Goal: Information Seeking & Learning: Learn about a topic

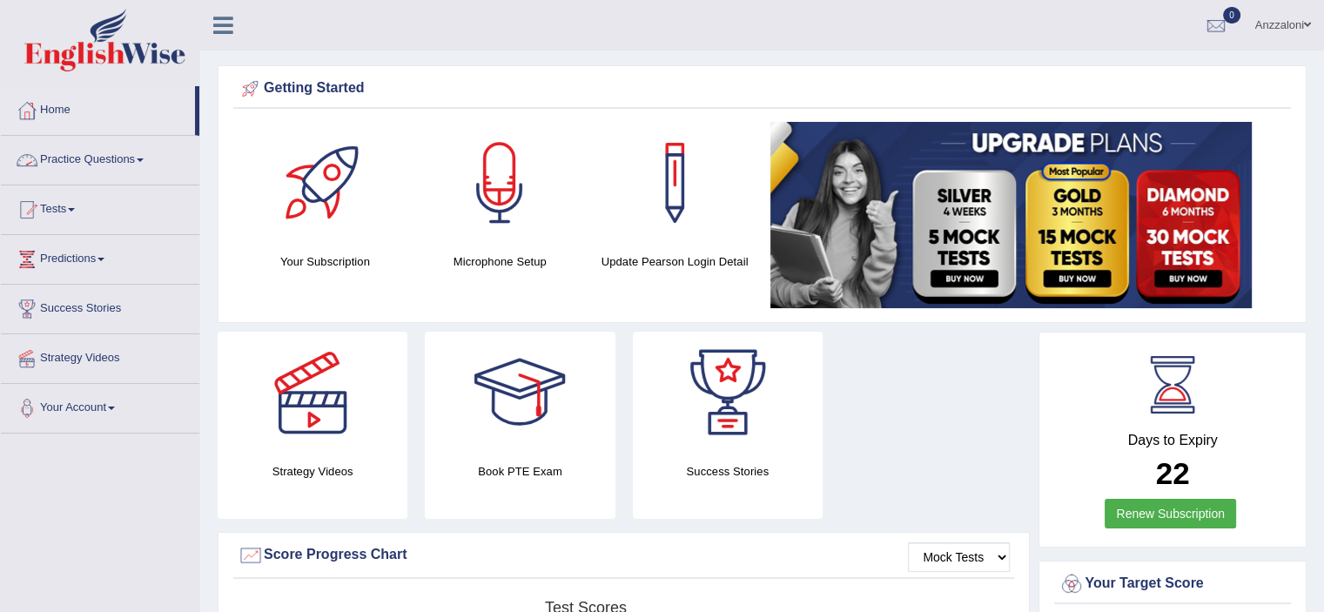
click at [104, 163] on link "Practice Questions" at bounding box center [100, 158] width 199 height 44
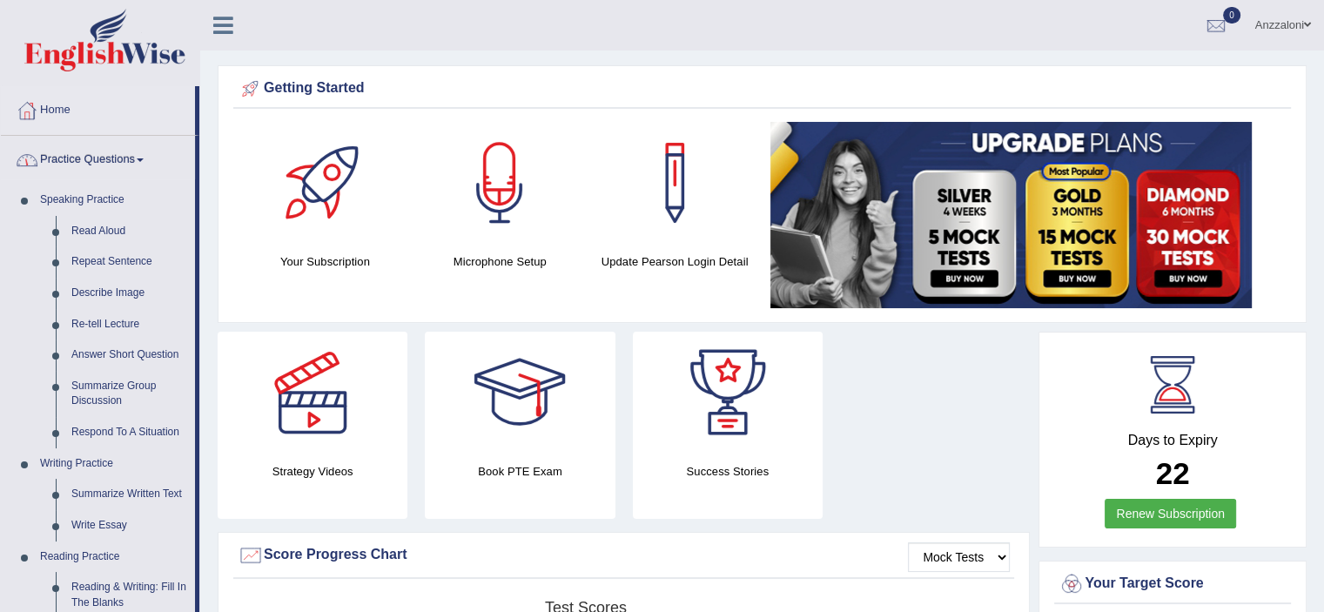
click at [98, 157] on link "Practice Questions" at bounding box center [98, 158] width 194 height 44
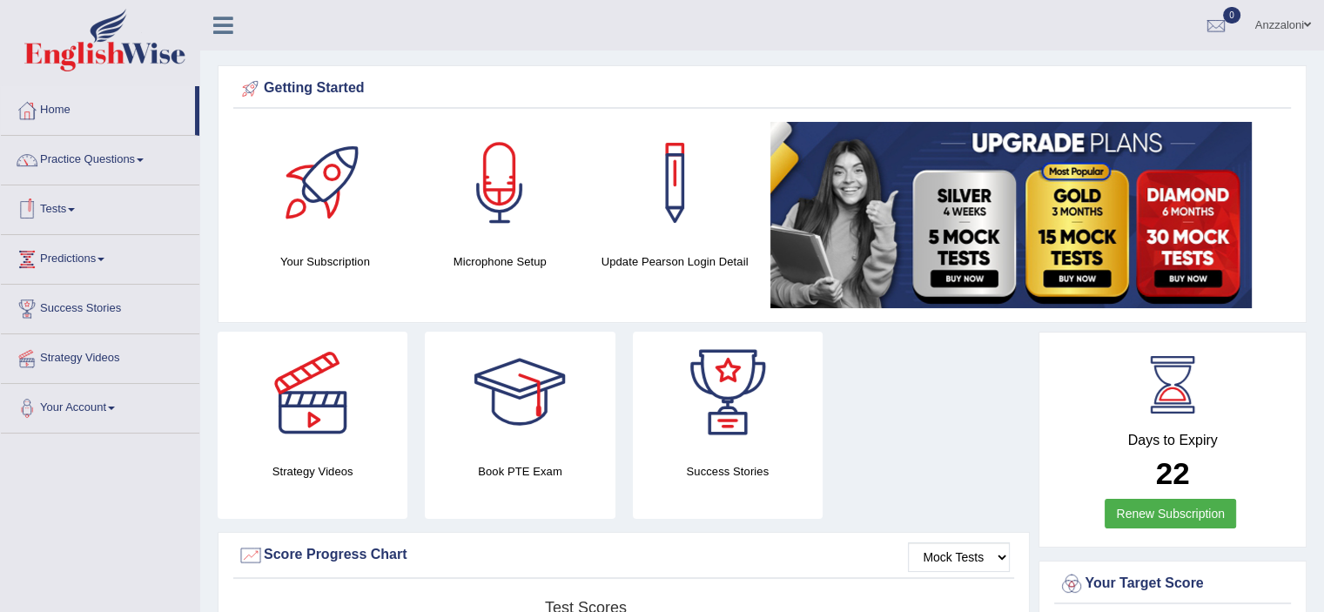
click at [68, 205] on link "Tests" at bounding box center [100, 207] width 199 height 44
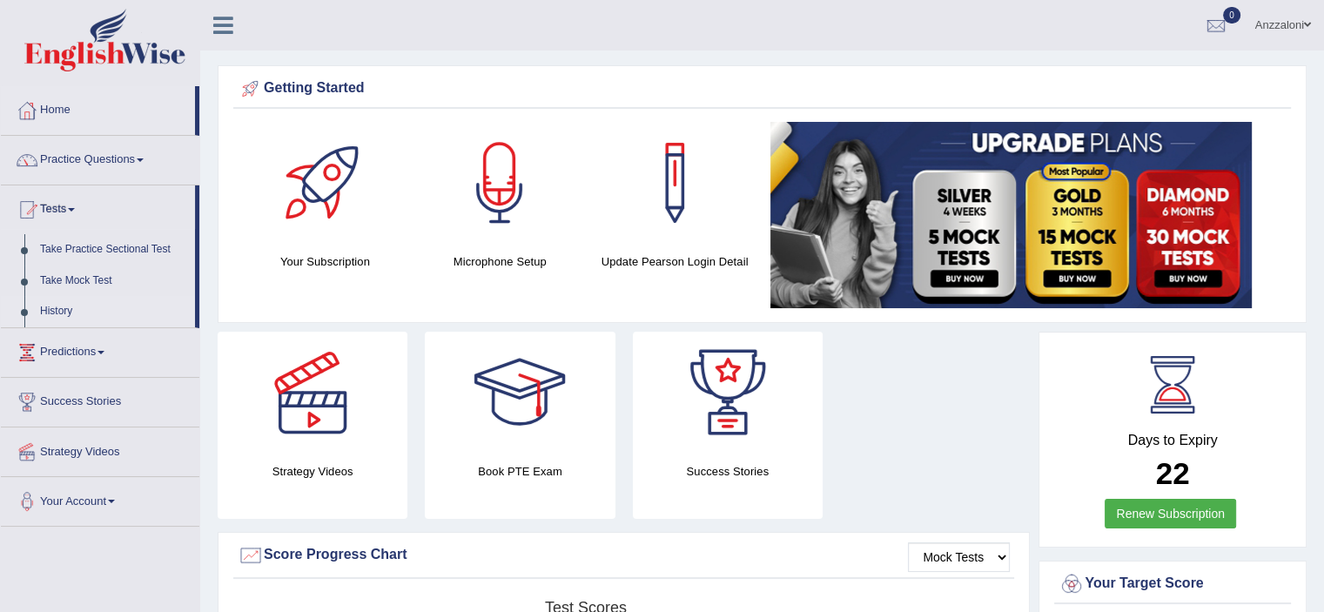
click at [56, 309] on link "History" at bounding box center [113, 311] width 163 height 31
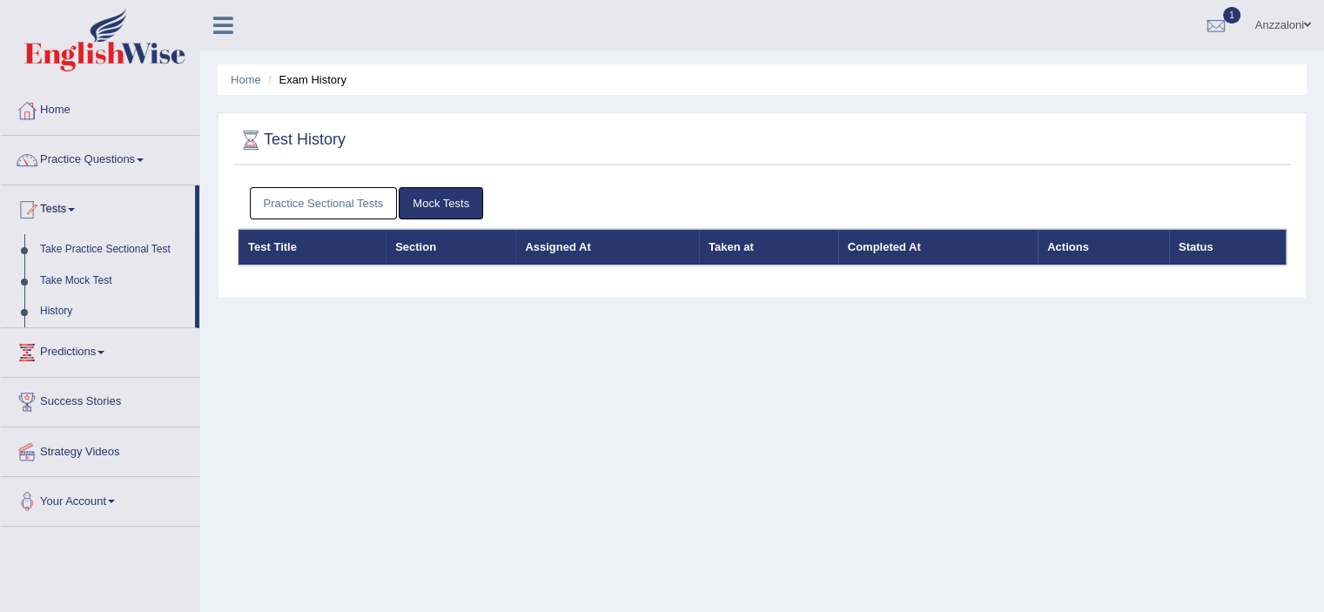
click at [308, 204] on link "Practice Sectional Tests" at bounding box center [324, 203] width 148 height 32
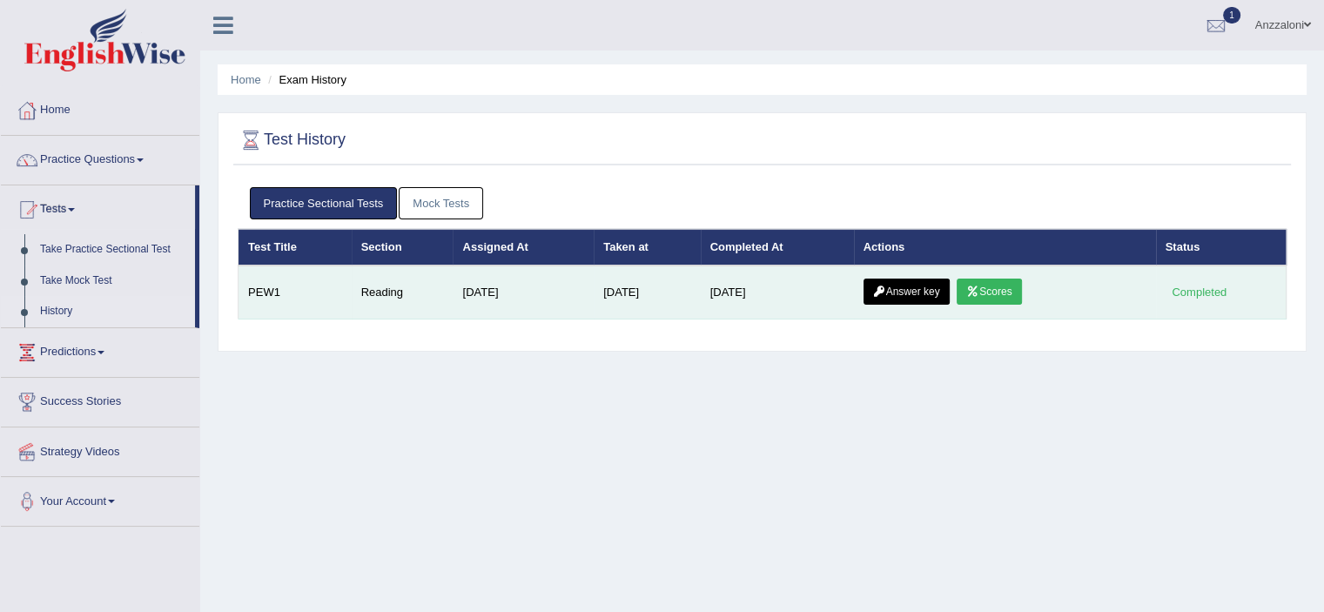
click at [992, 293] on link "Scores" at bounding box center [989, 292] width 64 height 26
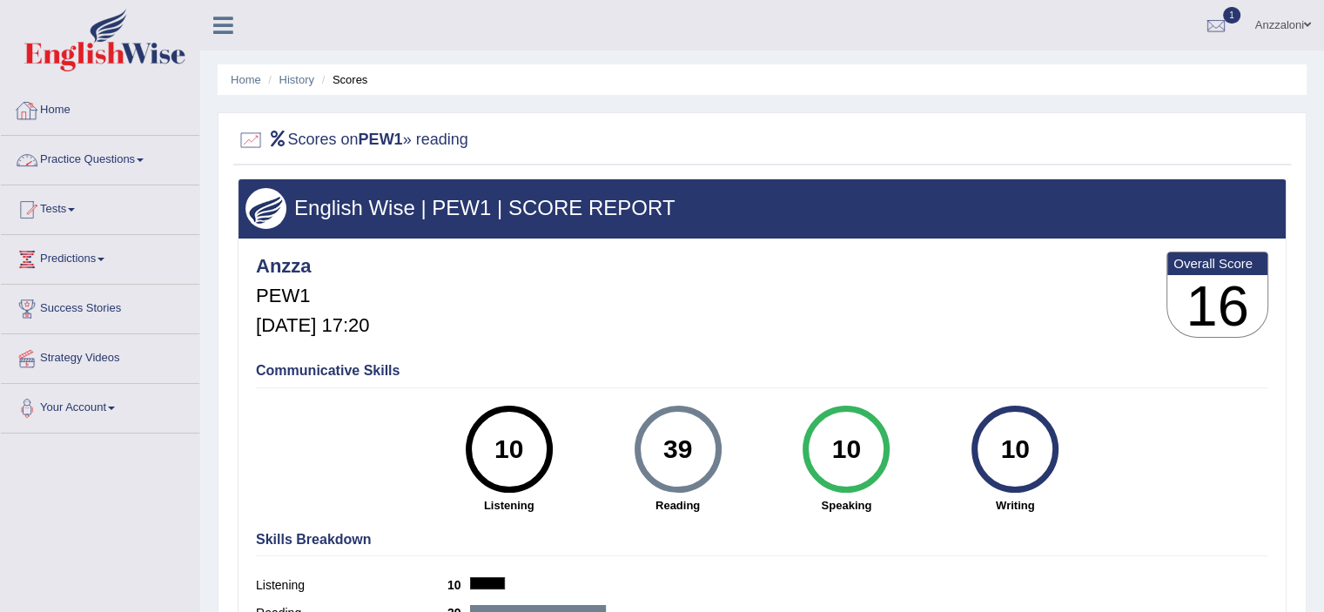
click at [59, 118] on link "Home" at bounding box center [100, 108] width 199 height 44
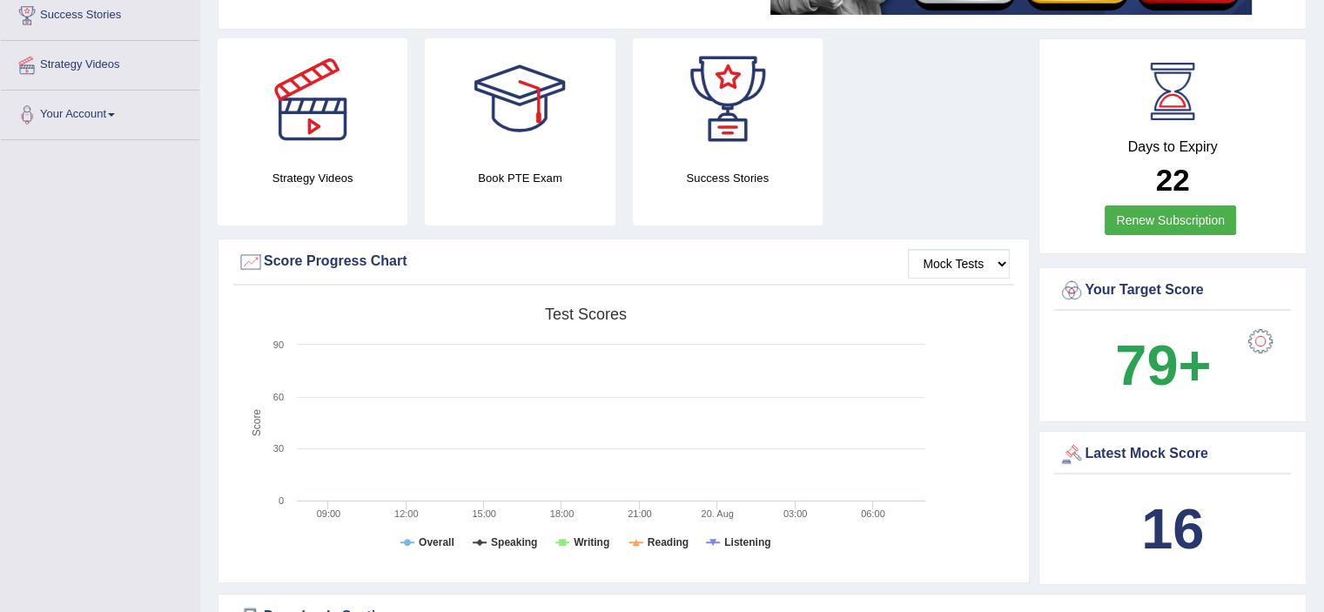
scroll to position [290, 0]
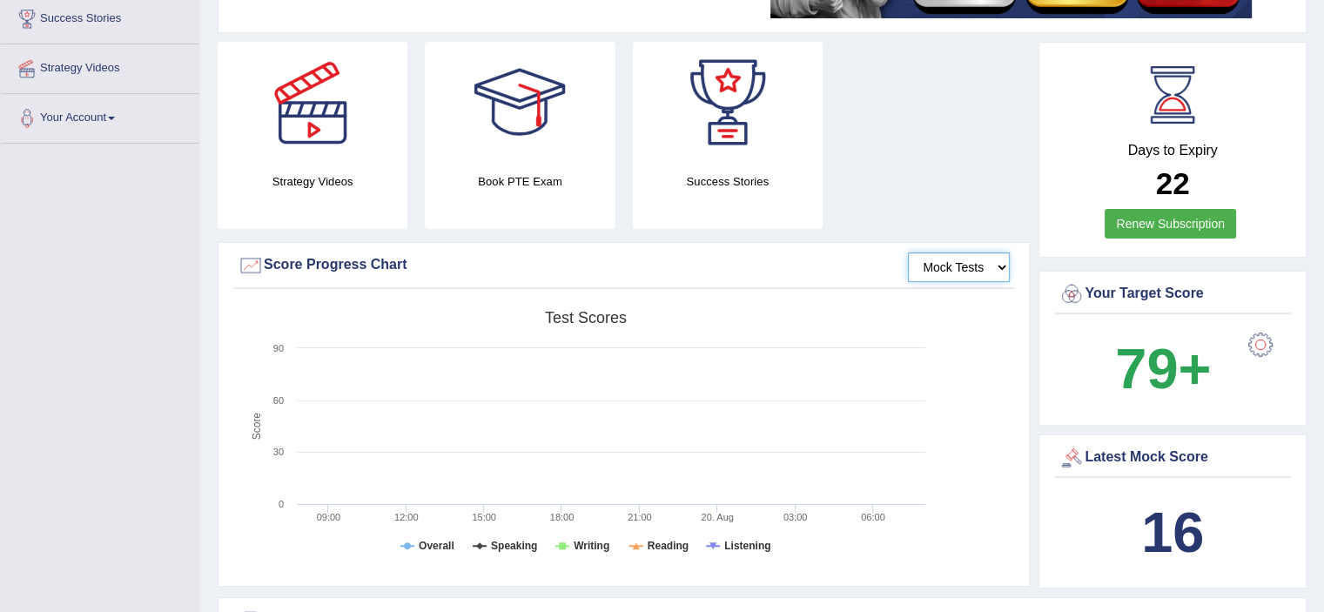
click at [937, 259] on select "Mock Tests" at bounding box center [959, 267] width 102 height 30
click at [909, 252] on select "Mock Tests" at bounding box center [959, 267] width 102 height 30
drag, startPoint x: 577, startPoint y: 316, endPoint x: 447, endPoint y: 352, distance: 135.4
click at [574, 320] on tspan "Test scores" at bounding box center [586, 317] width 82 height 17
drag, startPoint x: 267, startPoint y: 294, endPoint x: 268, endPoint y: 282, distance: 12.2
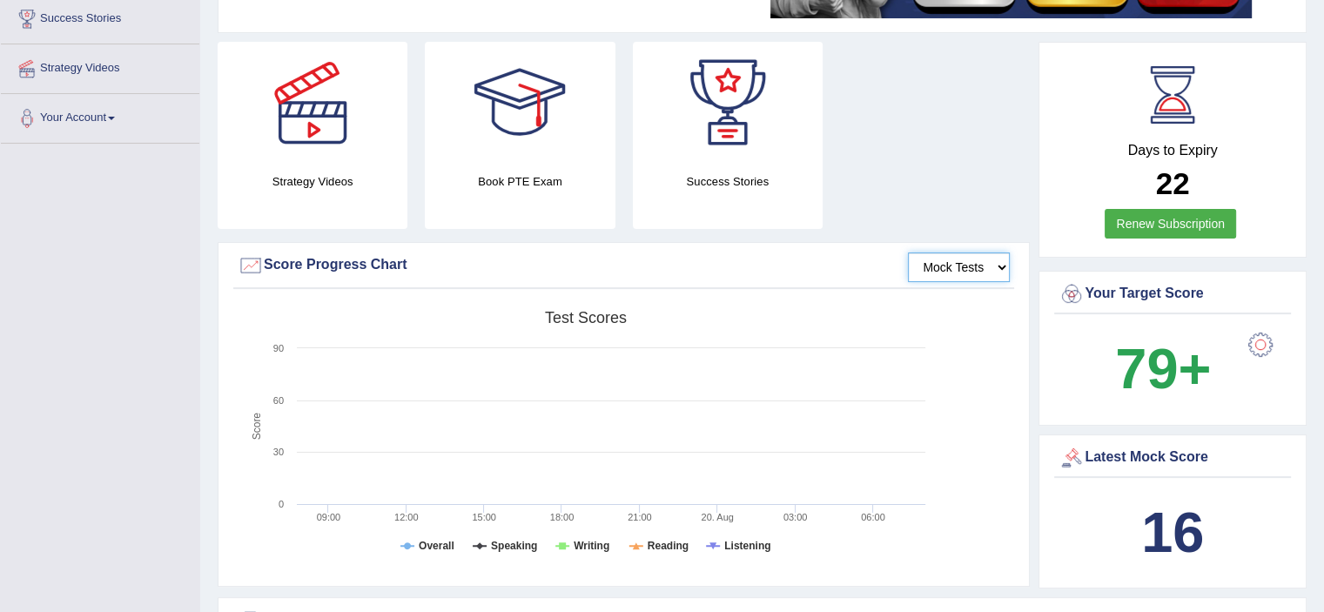
click at [268, 282] on div "Mock Tests Score Progress Chart Created with Highcharts 7.1.2 Score Test scores…" at bounding box center [624, 414] width 812 height 345
click at [291, 263] on div "Score Progress Chart" at bounding box center [624, 265] width 772 height 26
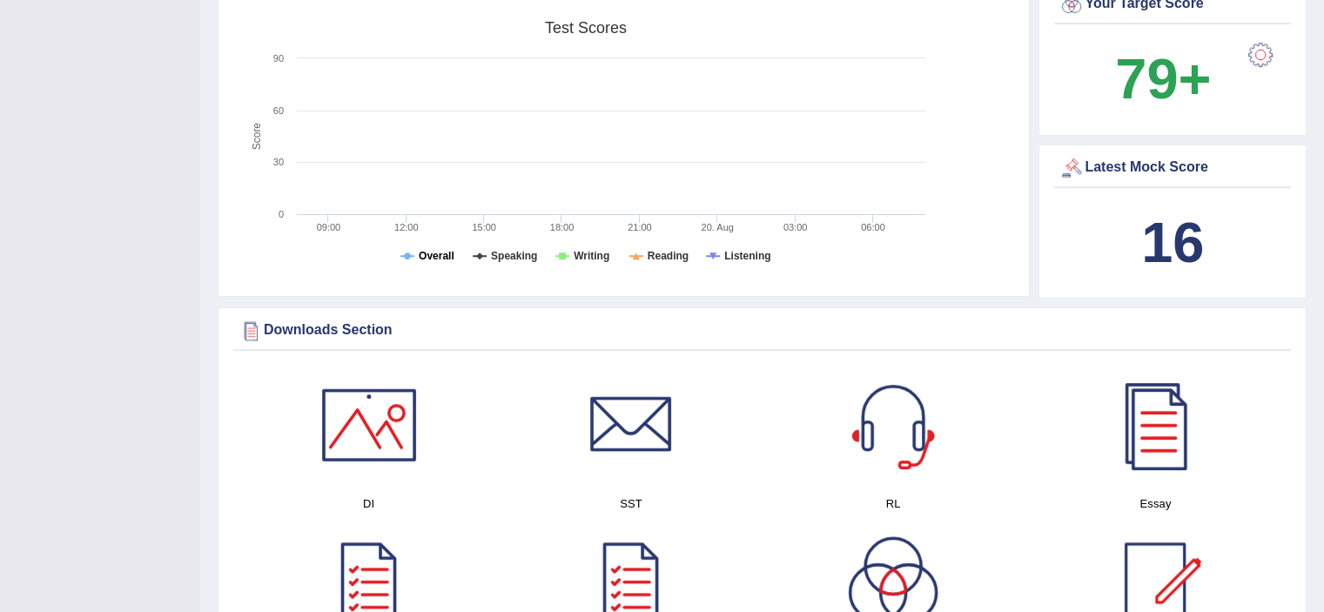
click at [442, 255] on tspan "Overall" at bounding box center [437, 256] width 36 height 12
click at [493, 256] on tspan "Speaking" at bounding box center [514, 256] width 46 height 12
click at [572, 256] on rect at bounding box center [586, 147] width 697 height 270
click at [577, 251] on tspan "Writing" at bounding box center [592, 256] width 36 height 12
click at [721, 252] on rect at bounding box center [586, 147] width 697 height 270
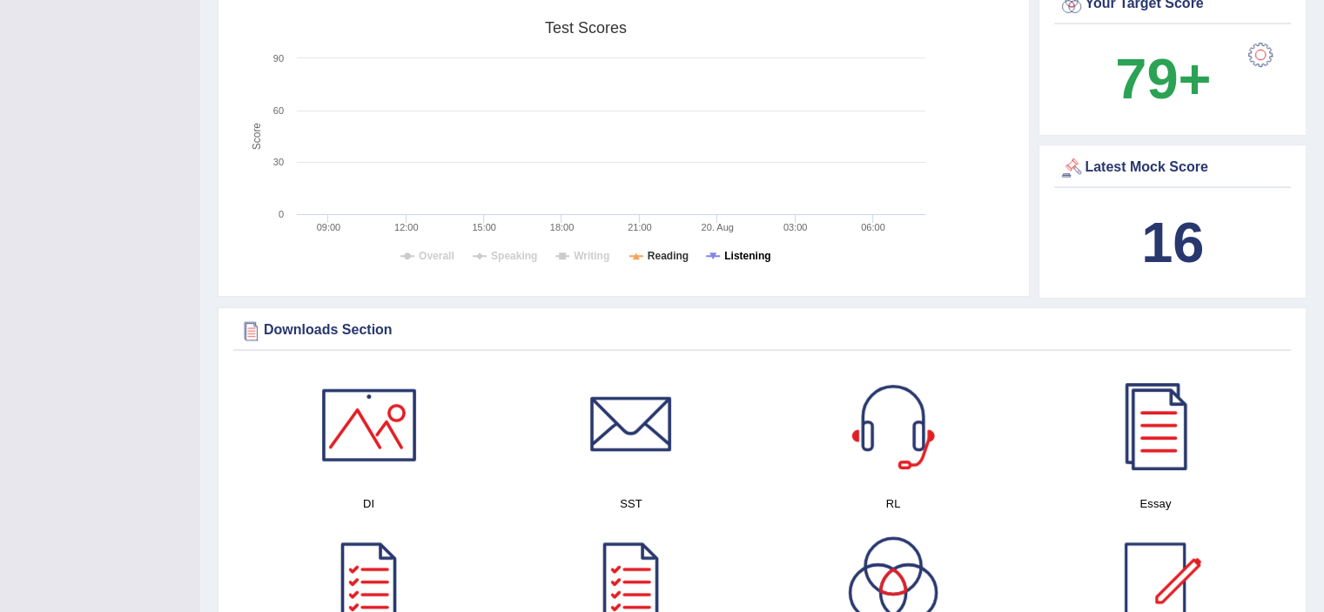
click at [735, 254] on tspan "Listening" at bounding box center [747, 256] width 46 height 12
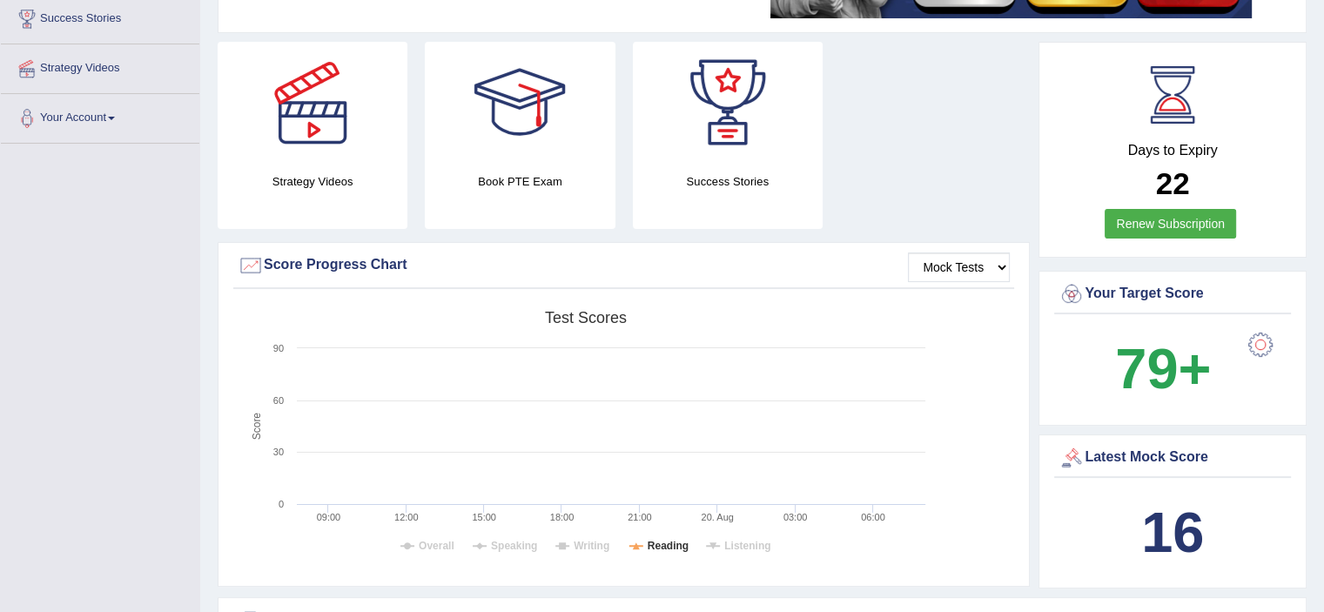
scroll to position [0, 0]
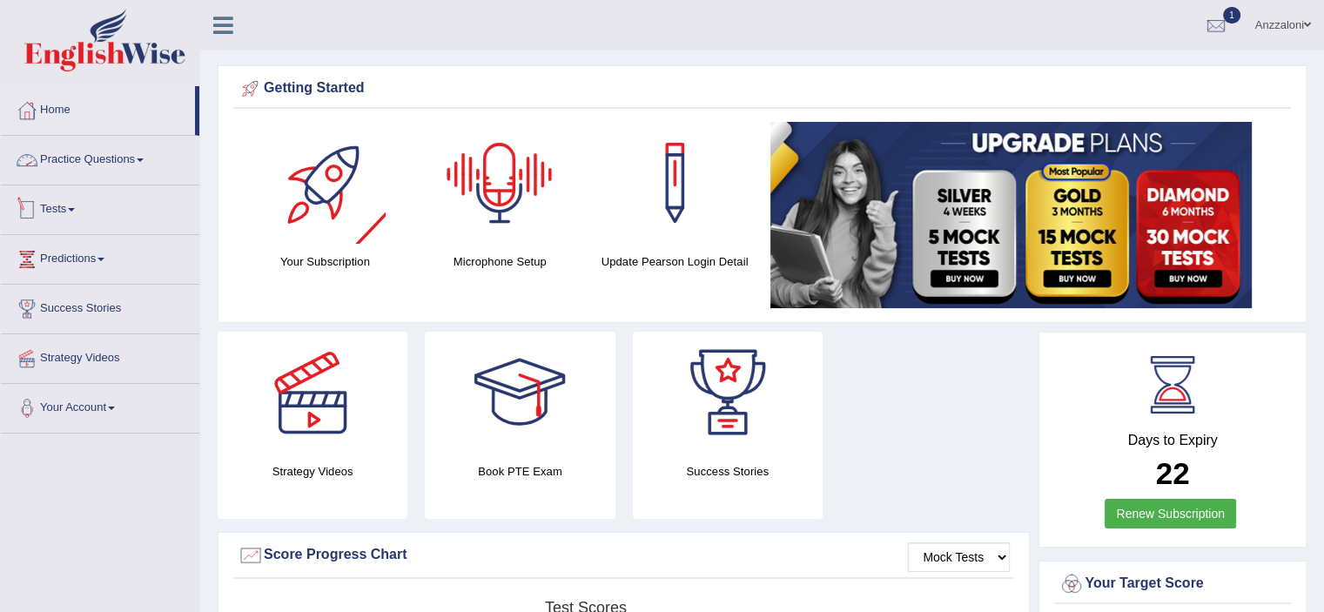
click at [69, 210] on link "Tests" at bounding box center [100, 207] width 199 height 44
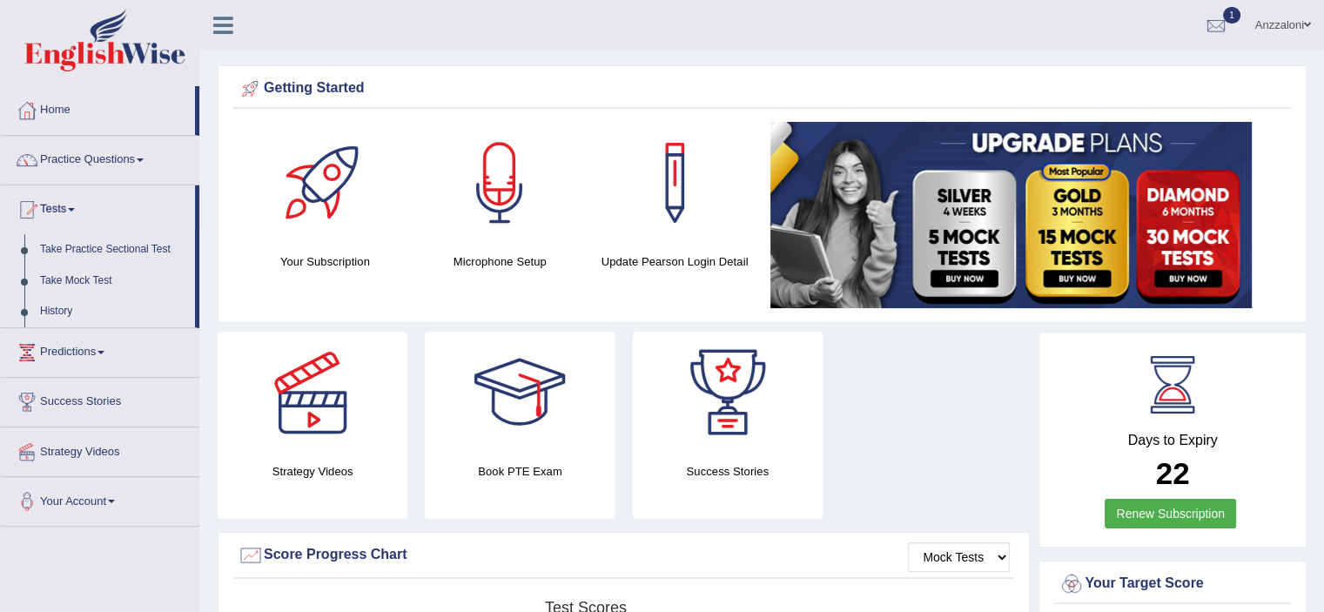
click at [64, 306] on link "History" at bounding box center [113, 311] width 163 height 31
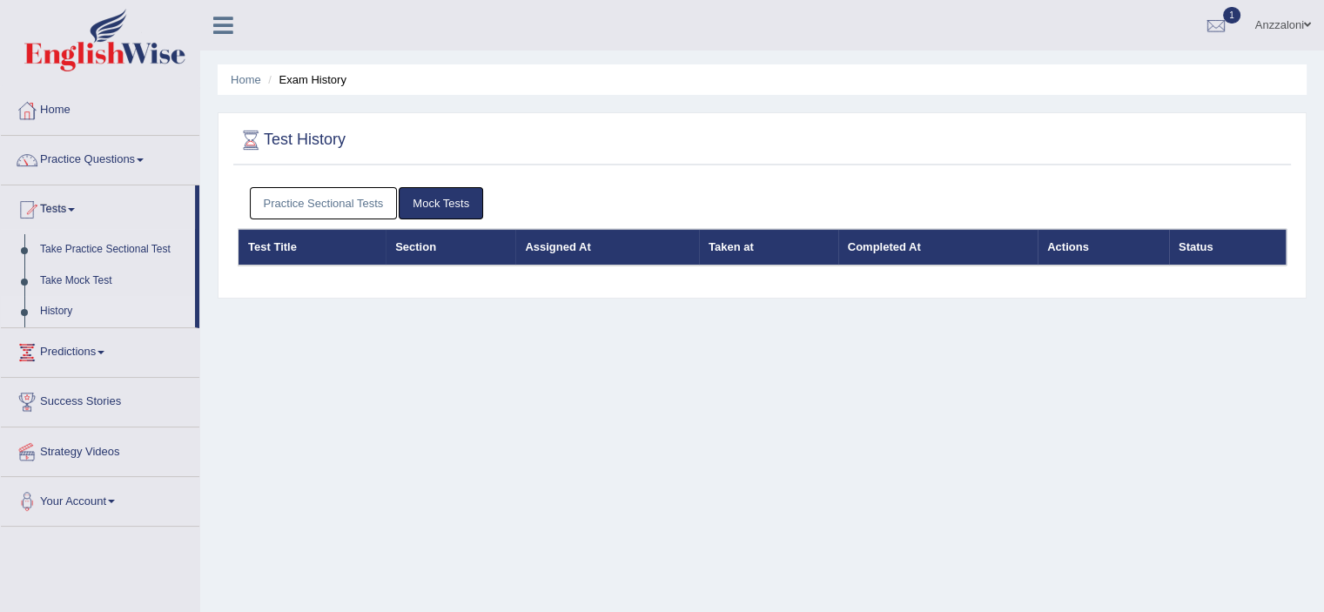
click at [340, 206] on link "Practice Sectional Tests" at bounding box center [324, 203] width 148 height 32
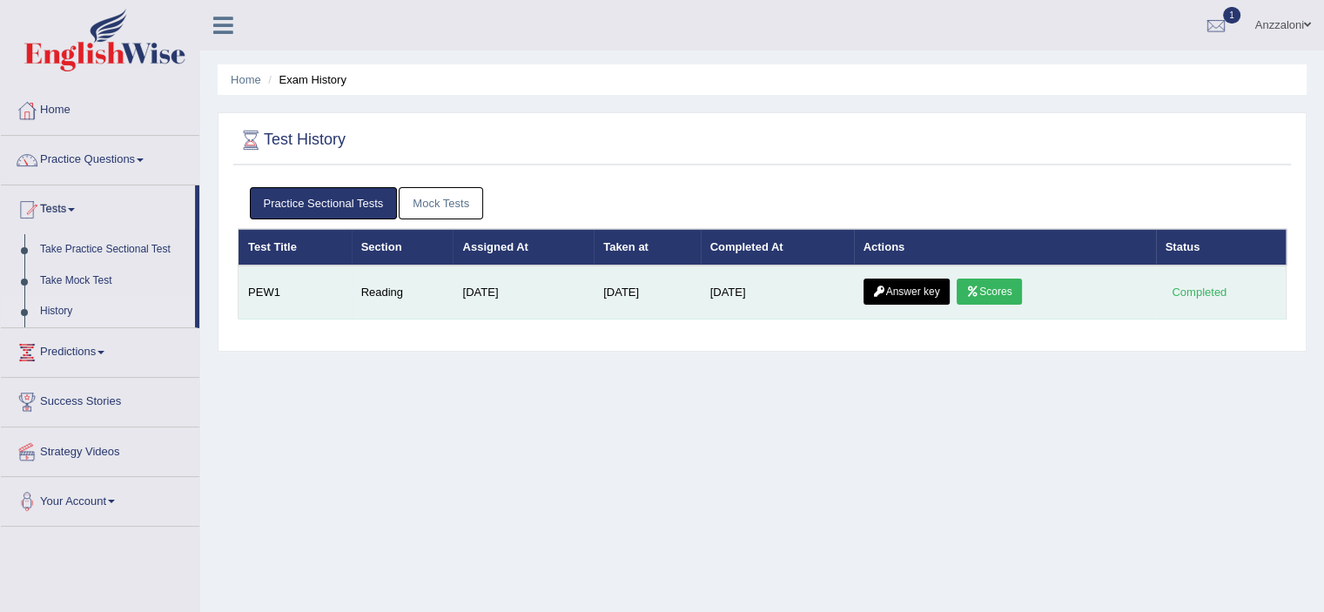
click at [926, 289] on link "Answer key" at bounding box center [907, 292] width 86 height 26
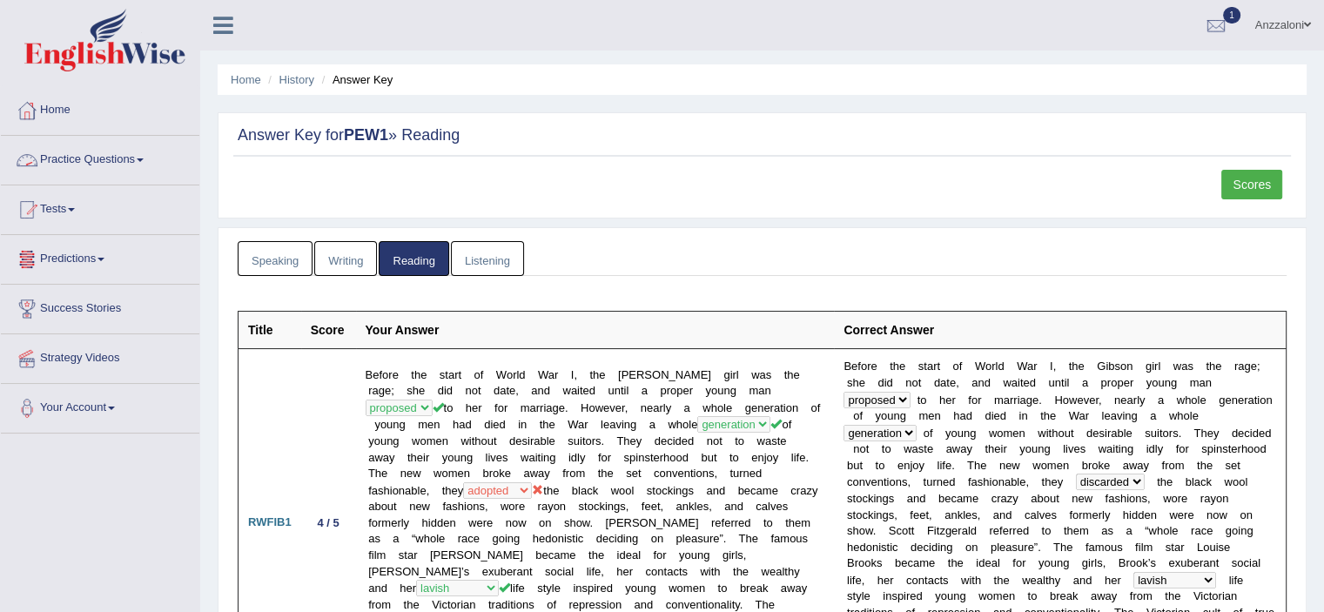
click at [57, 162] on link "Practice Questions" at bounding box center [100, 158] width 199 height 44
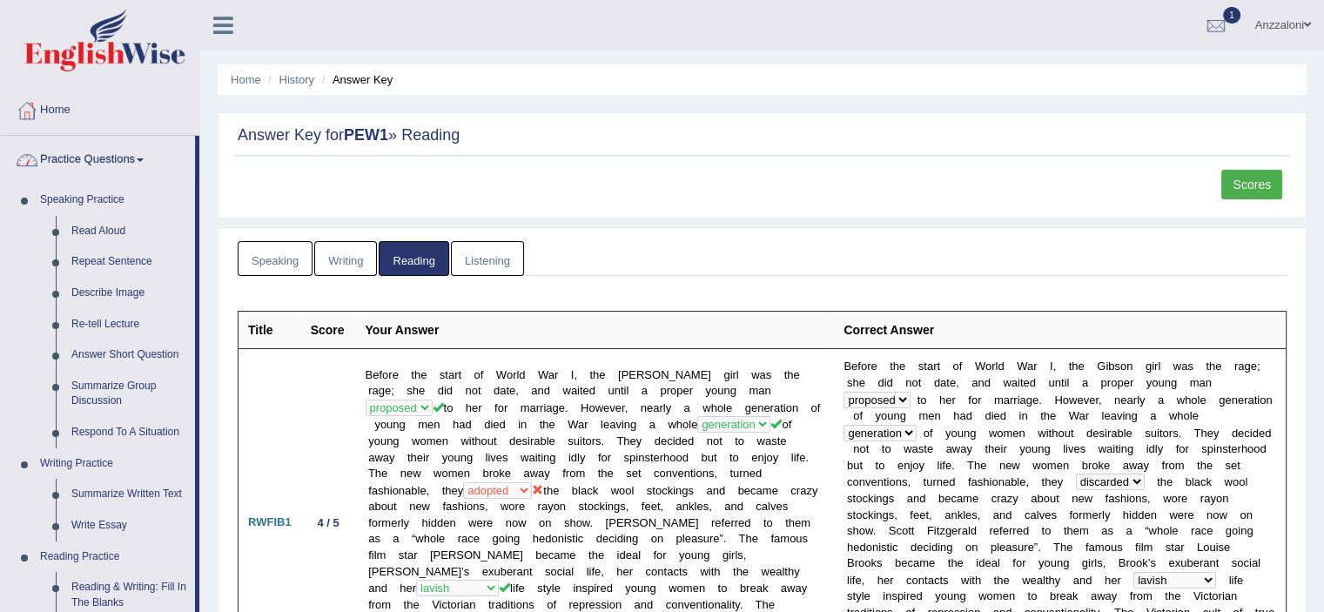
click at [100, 170] on link "Practice Questions" at bounding box center [98, 158] width 194 height 44
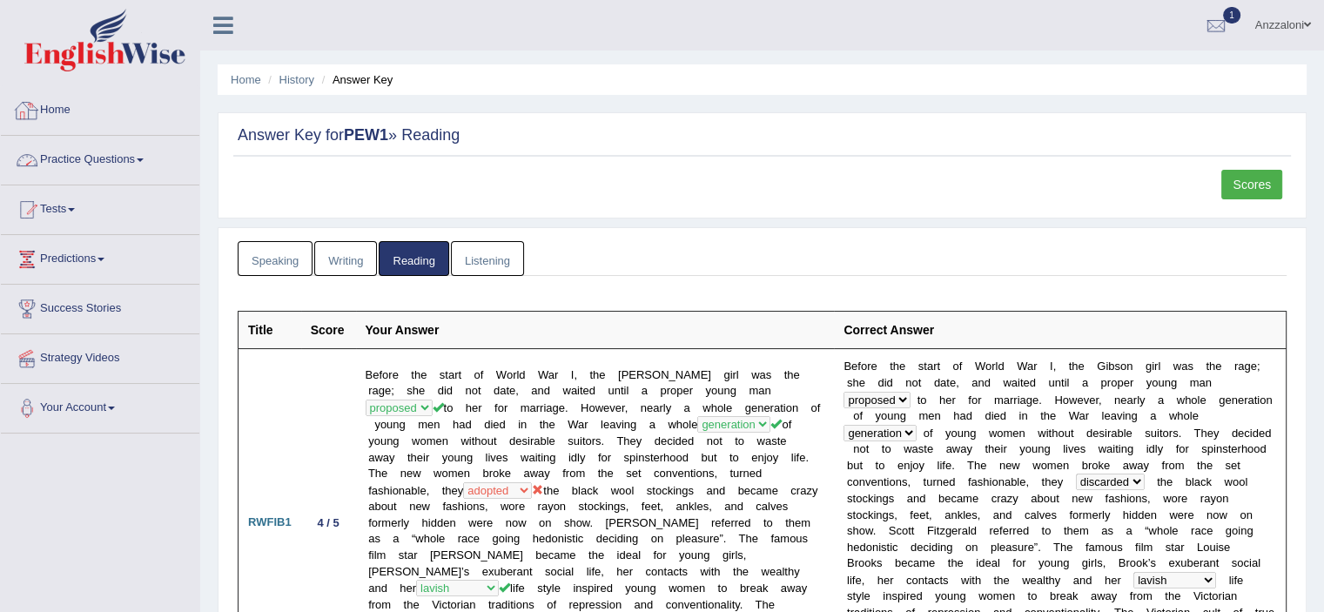
click at [45, 118] on link "Home" at bounding box center [100, 108] width 199 height 44
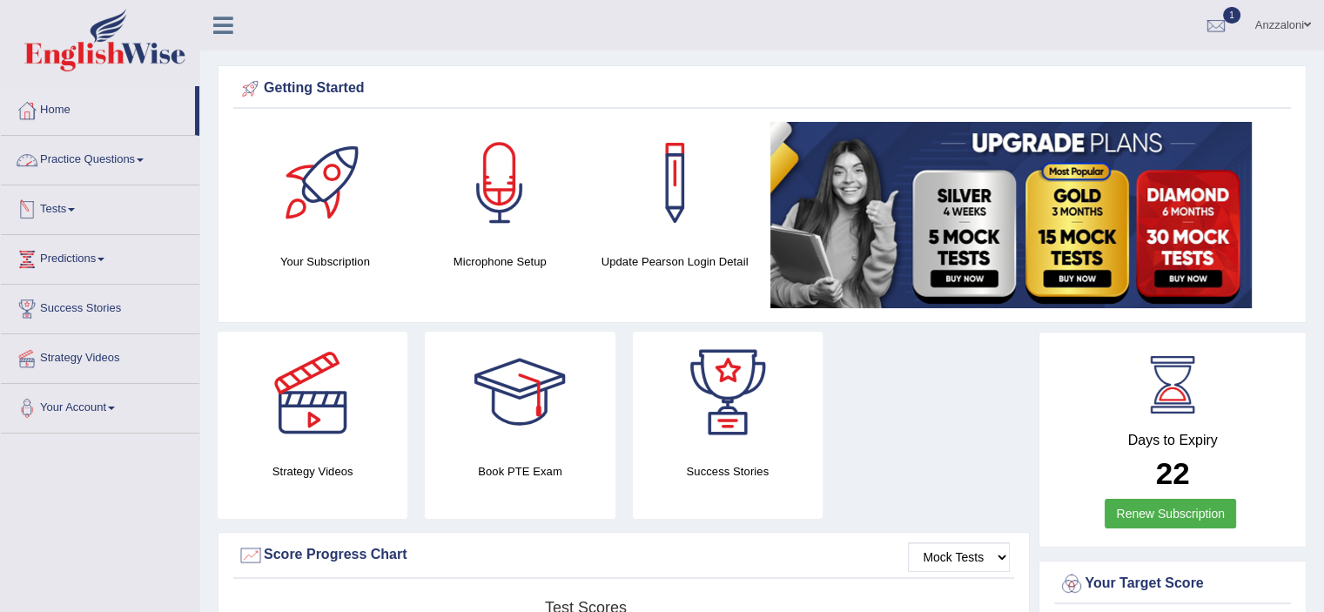
click at [53, 212] on link "Tests" at bounding box center [100, 207] width 199 height 44
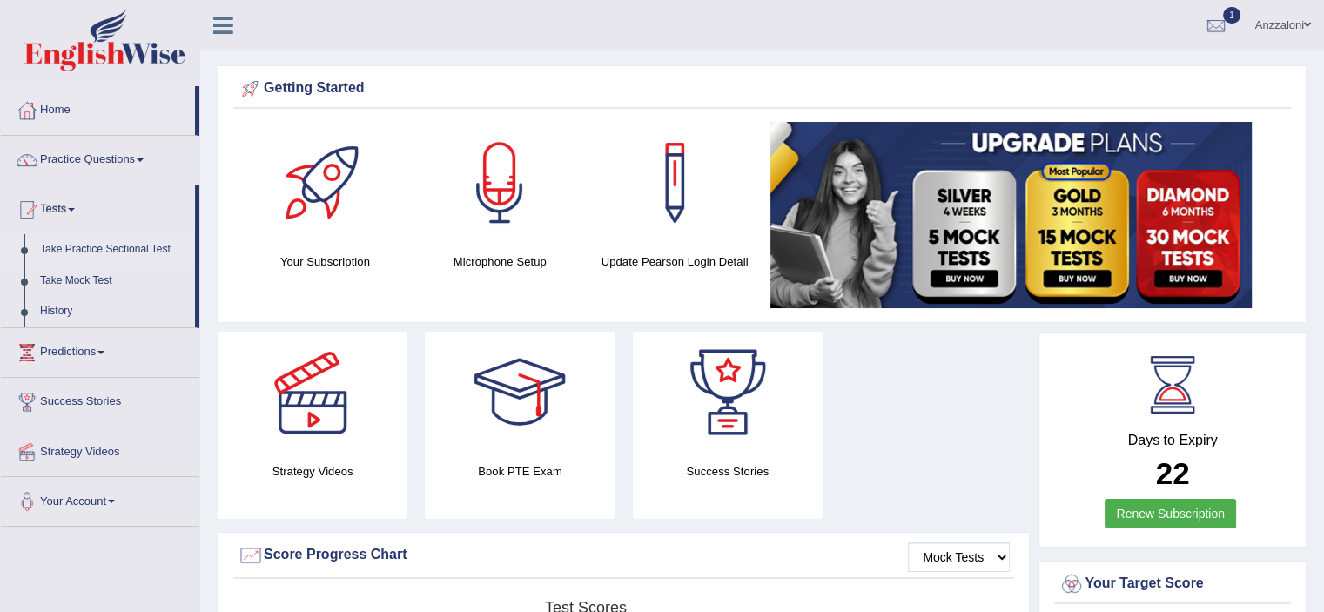
click at [98, 244] on link "Take Practice Sectional Test" at bounding box center [113, 249] width 163 height 31
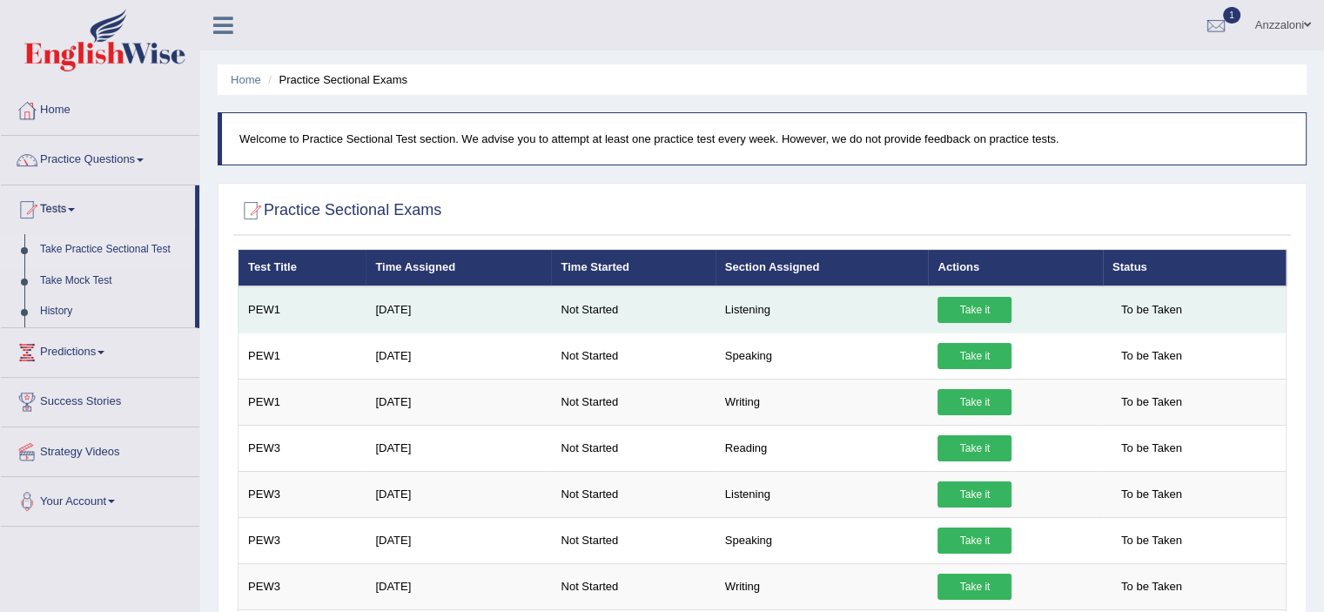
click at [982, 306] on link "Take it" at bounding box center [975, 310] width 74 height 26
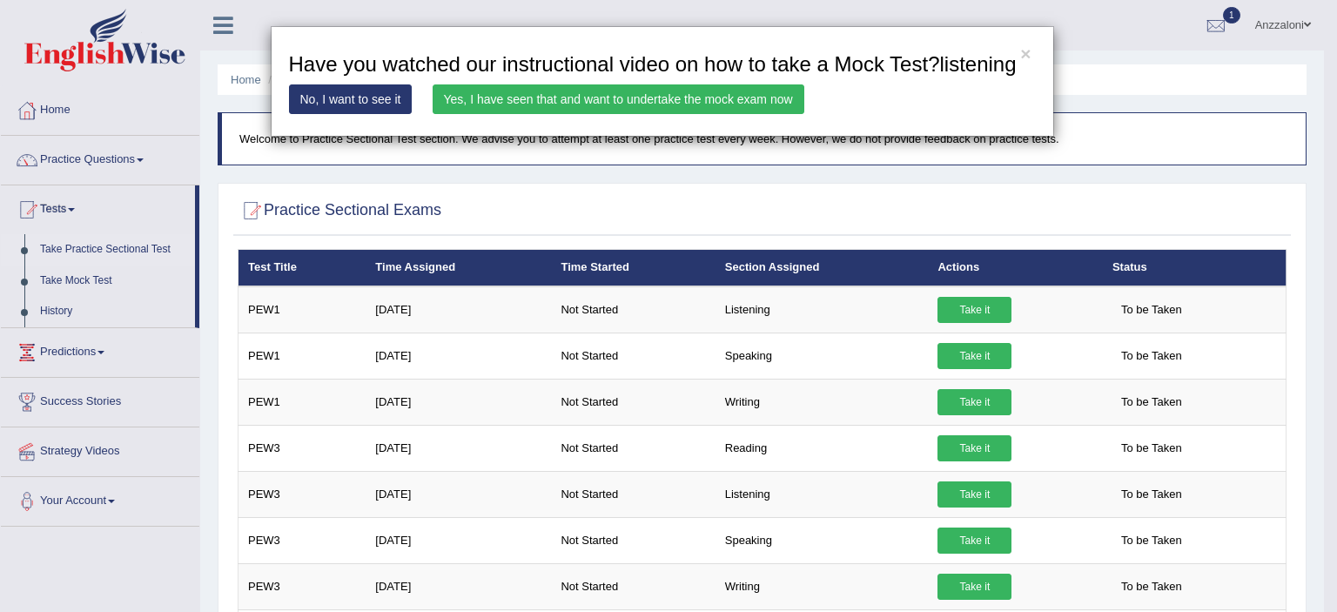
click at [656, 99] on link "Yes, I have seen that and want to undertake the mock exam now" at bounding box center [619, 99] width 372 height 30
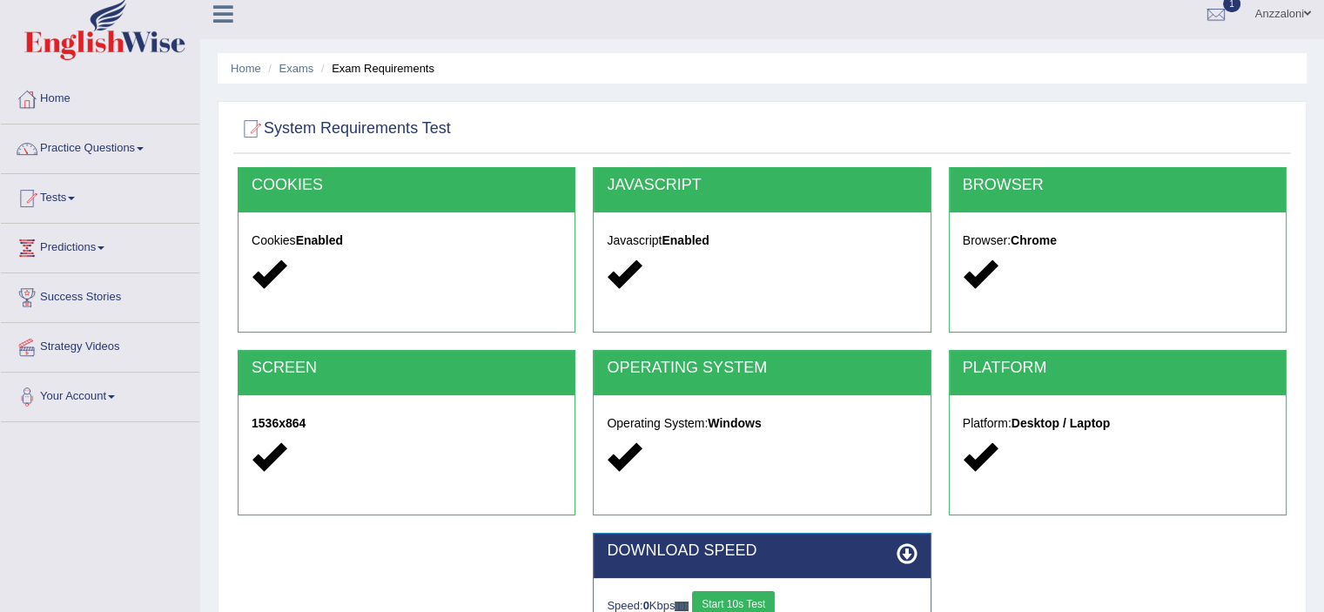
scroll to position [290, 0]
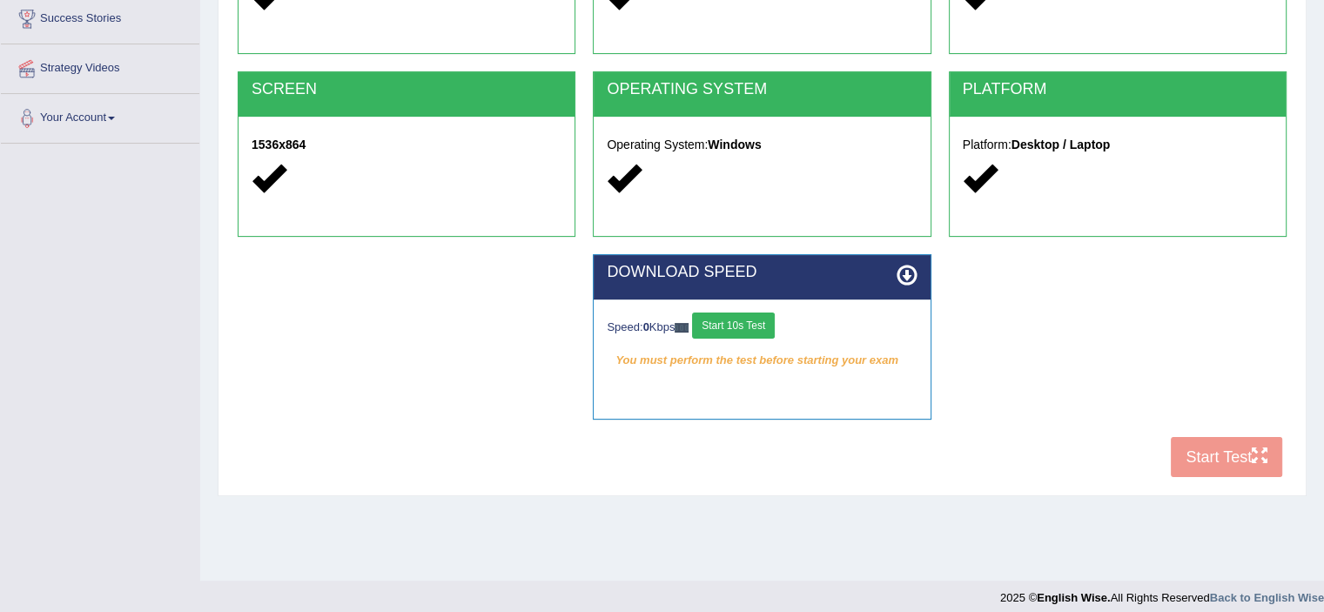
click at [742, 326] on button "Start 10s Test" at bounding box center [733, 326] width 83 height 26
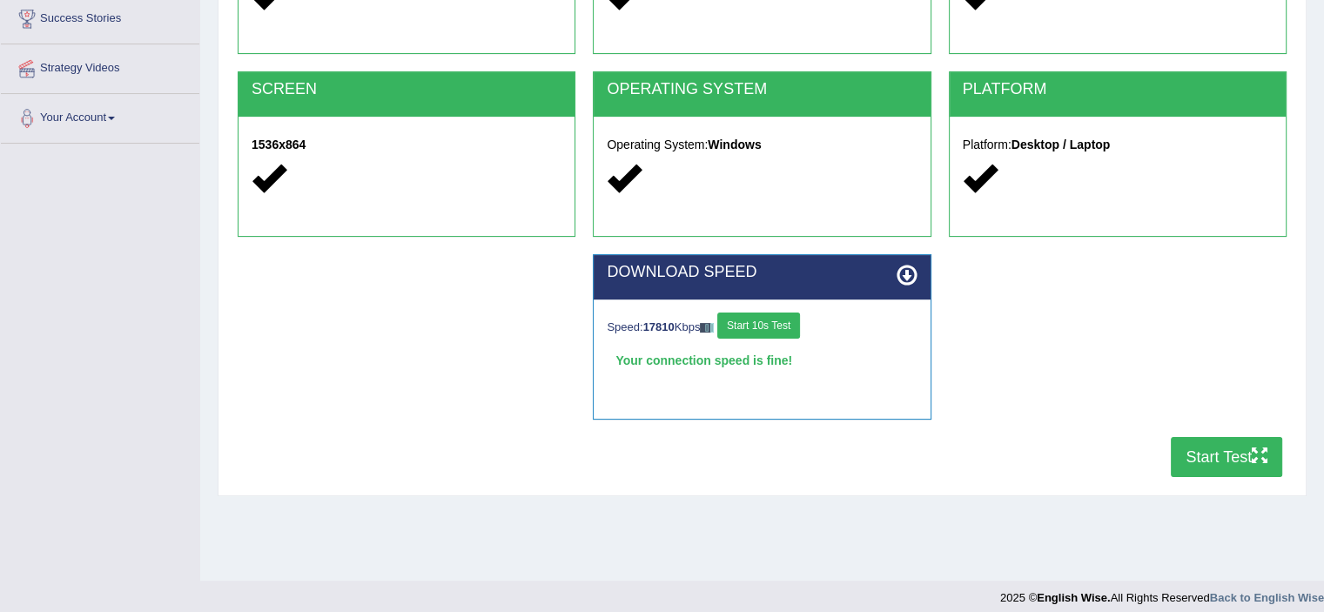
click at [1263, 459] on icon "button" at bounding box center [1260, 456] width 16 height 16
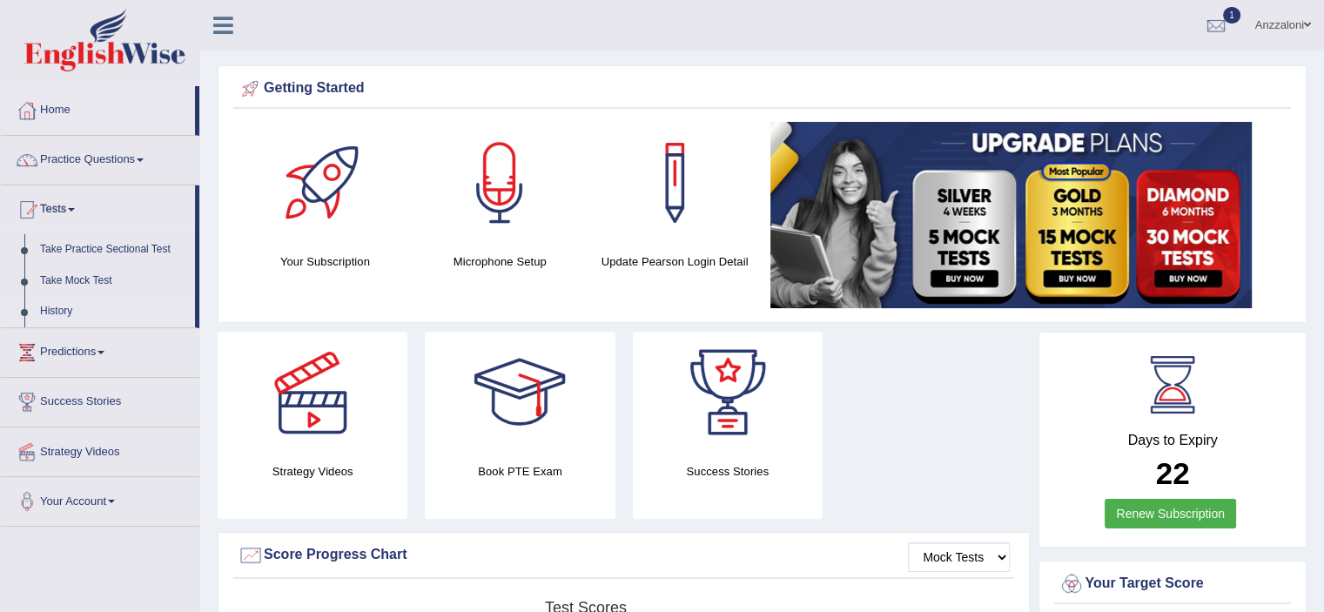
click at [56, 320] on link "History" at bounding box center [113, 311] width 163 height 31
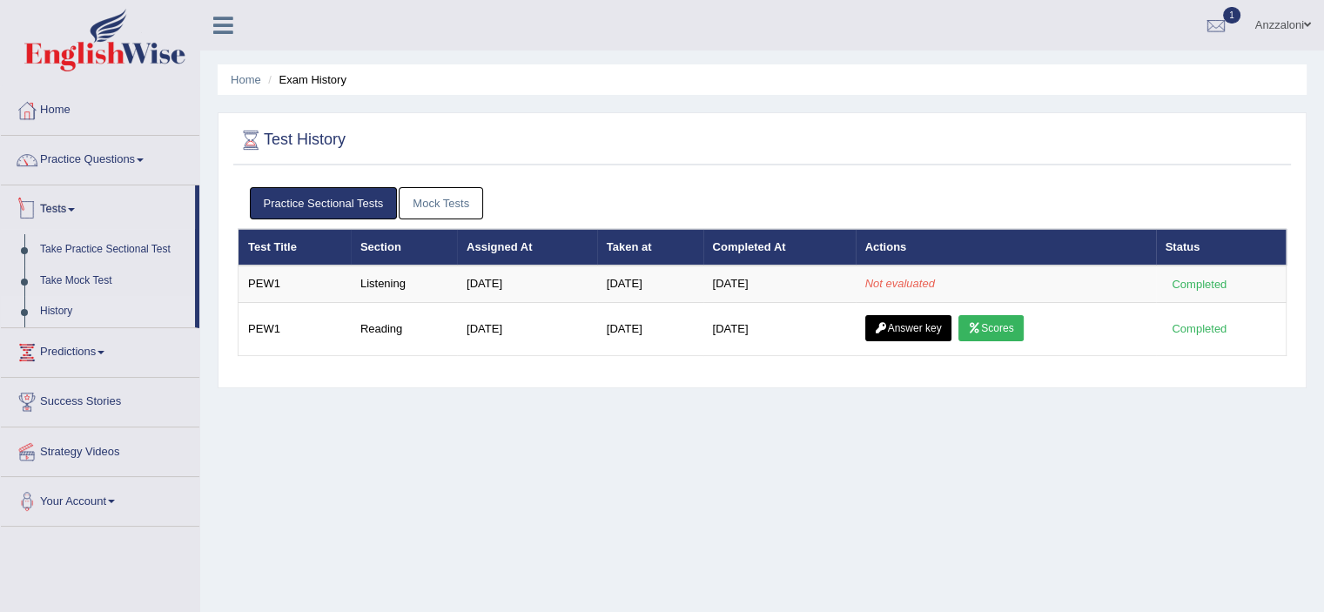
click at [57, 208] on link "Tests" at bounding box center [98, 207] width 194 height 44
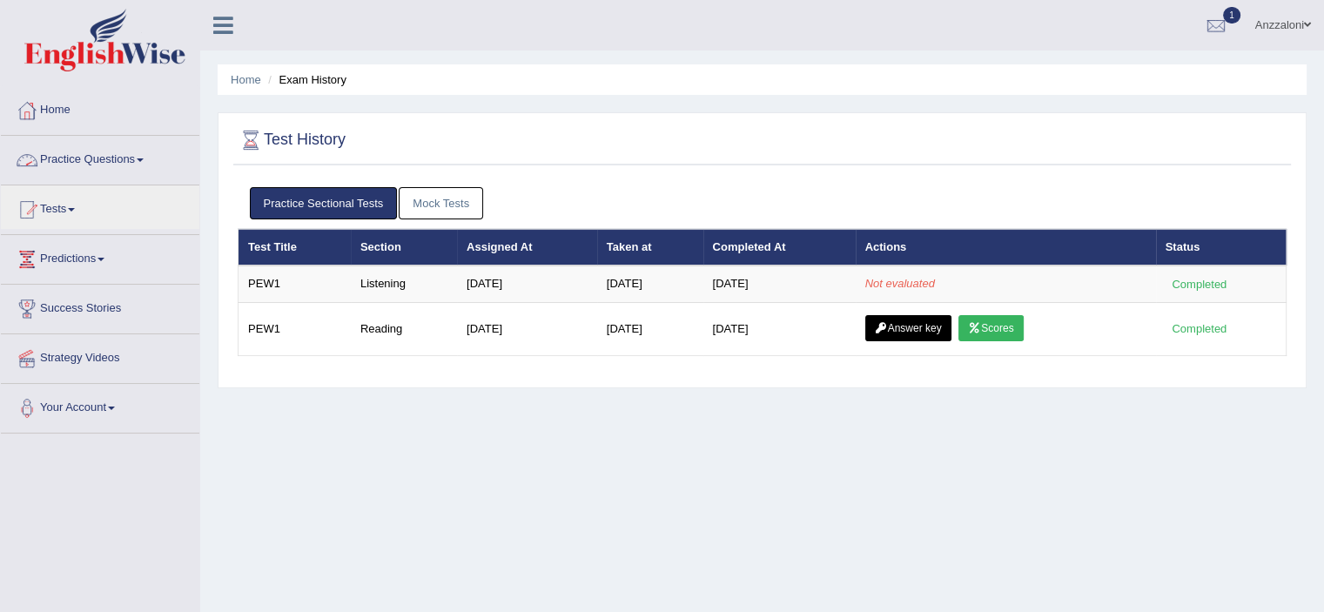
click at [83, 164] on link "Practice Questions" at bounding box center [100, 158] width 199 height 44
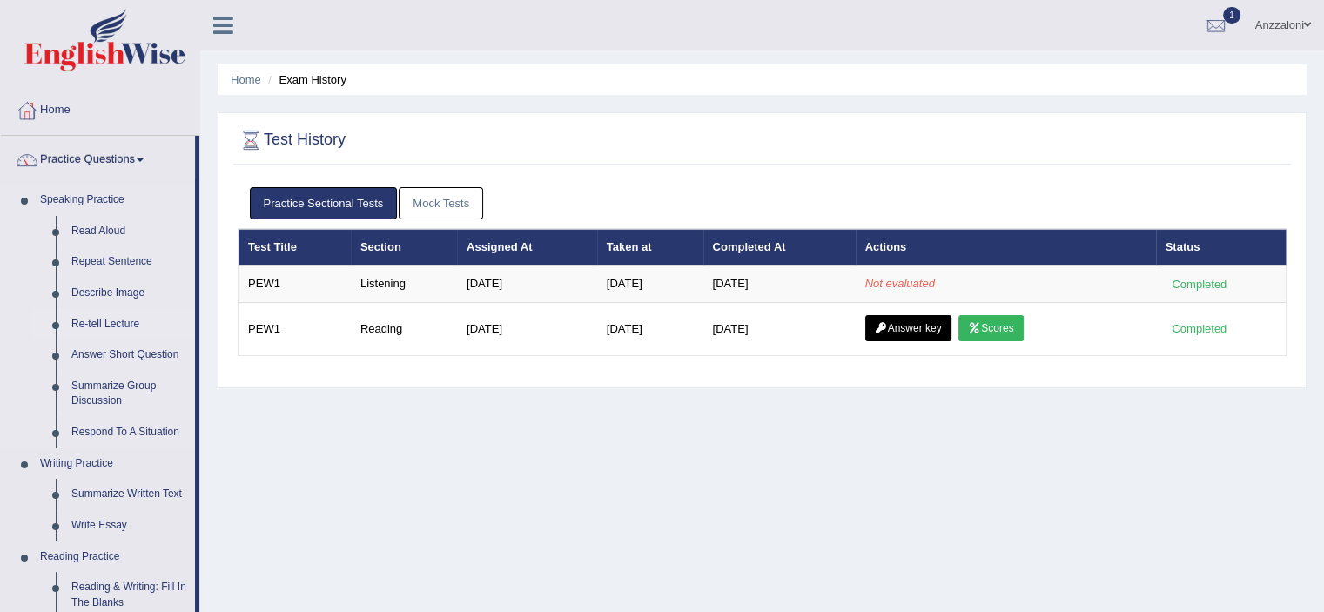
scroll to position [290, 0]
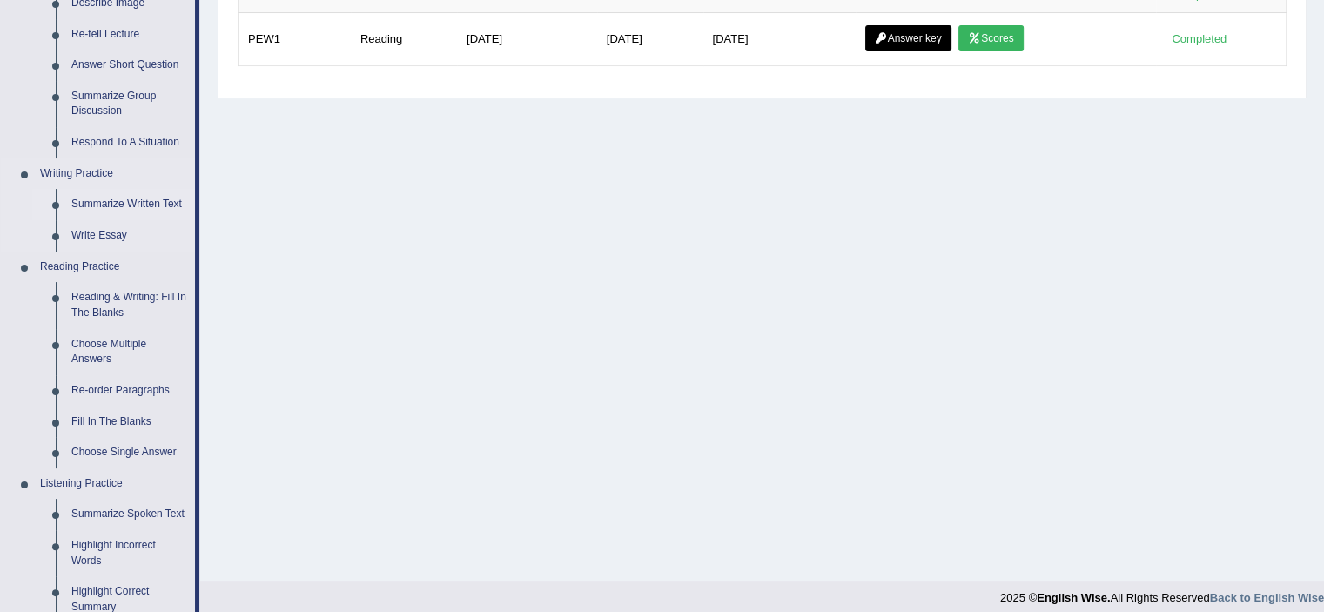
click at [98, 205] on link "Summarize Written Text" at bounding box center [129, 204] width 131 height 31
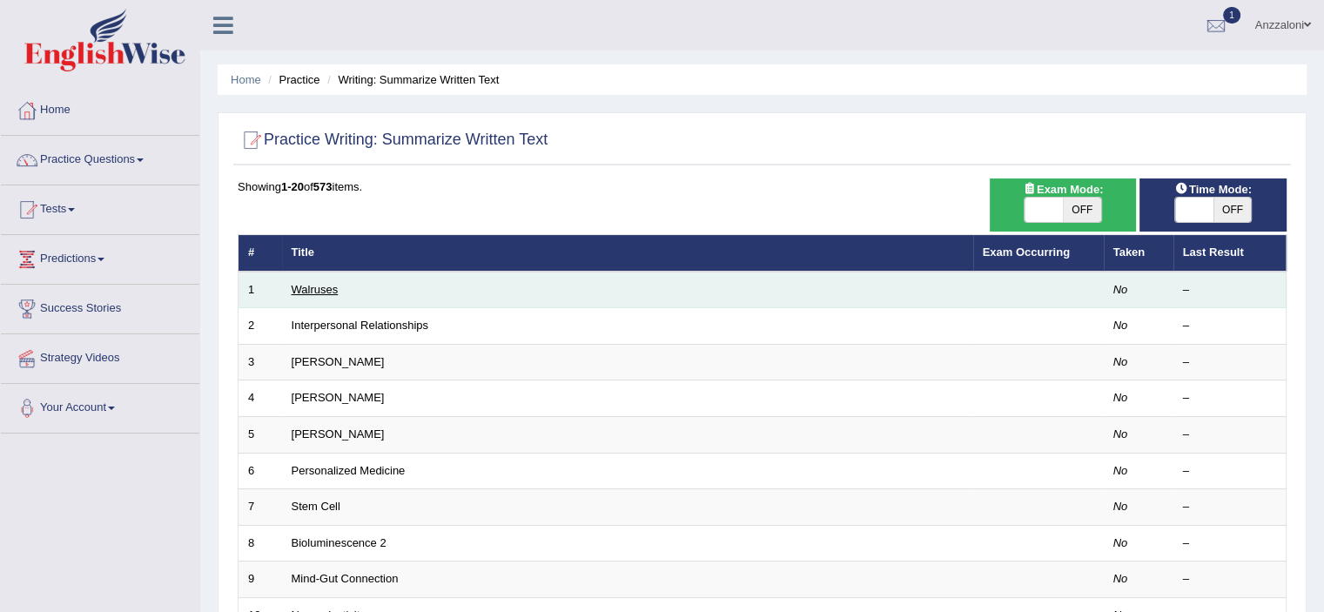
click at [305, 290] on link "Walruses" at bounding box center [315, 289] width 47 height 13
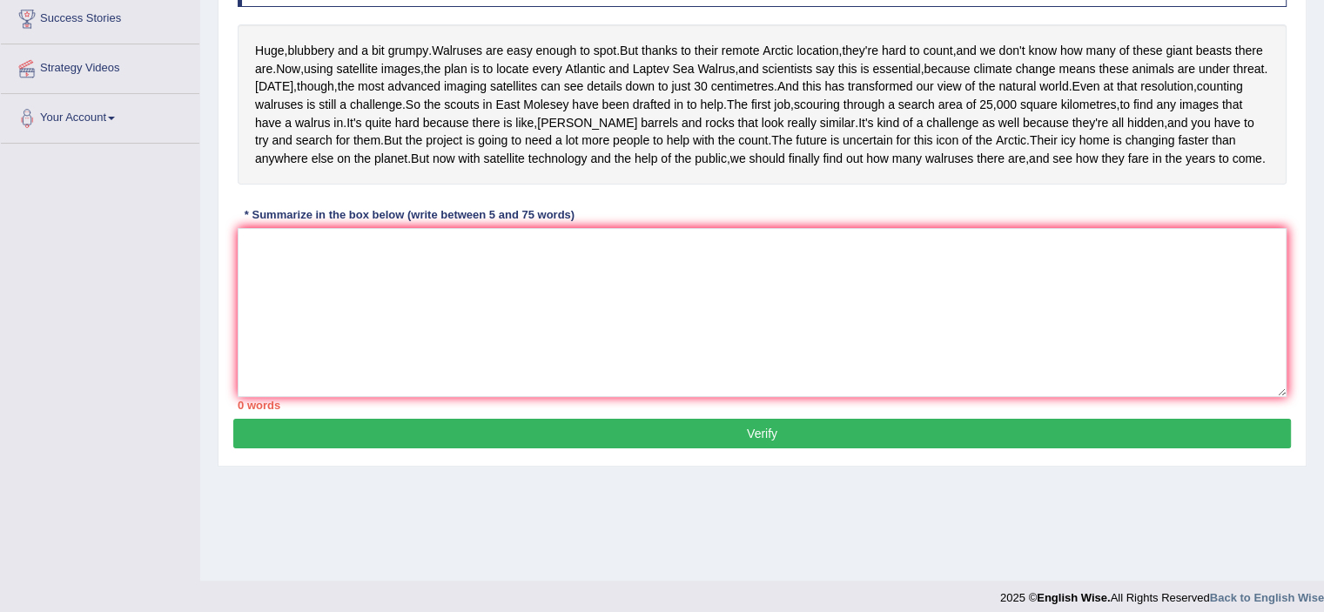
scroll to position [290, 0]
click at [347, 351] on textarea at bounding box center [762, 312] width 1049 height 169
drag, startPoint x: 254, startPoint y: 44, endPoint x: 315, endPoint y: 82, distance: 71.5
click at [315, 77] on div "Huge , blubbery and a bit grumpy . Walruses are easy enough to spot . But thank…" at bounding box center [762, 104] width 1049 height 160
drag, startPoint x: 333, startPoint y: 84, endPoint x: 268, endPoint y: 53, distance: 72.1
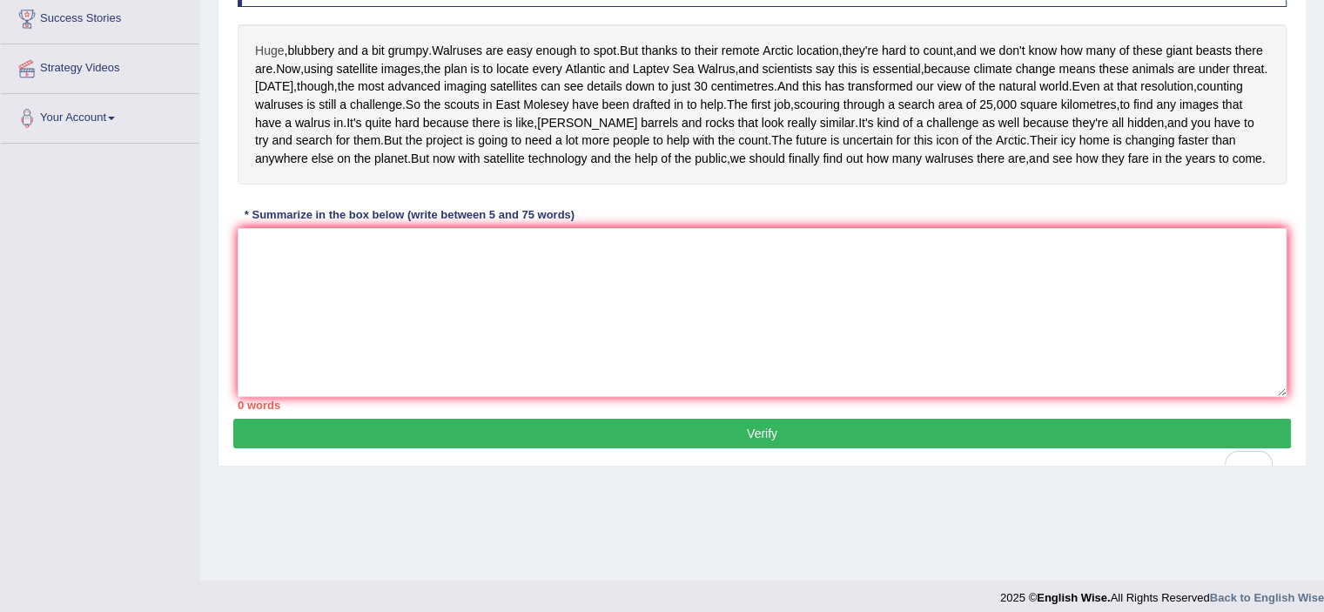
click at [268, 54] on div "Huge , blubbery and a bit grumpy . Walruses are easy enough to spot . But thank…" at bounding box center [762, 104] width 1049 height 160
click at [1233, 78] on span "threat" at bounding box center [1248, 69] width 31 height 18
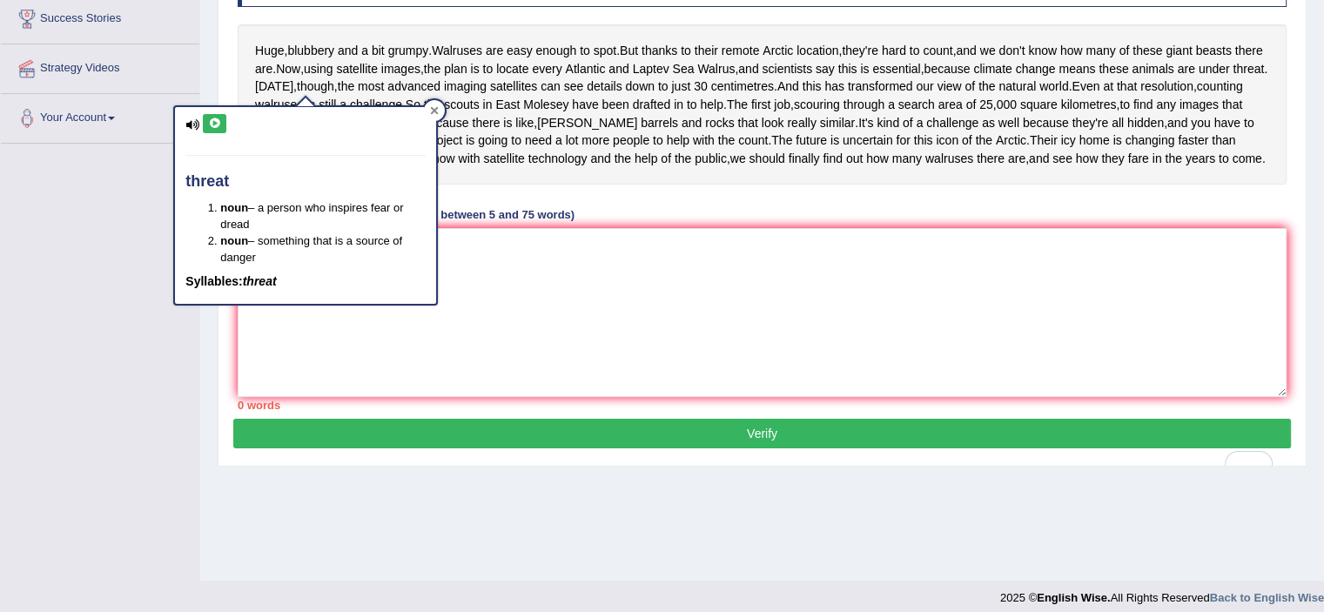
click at [432, 111] on icon at bounding box center [435, 111] width 8 height 8
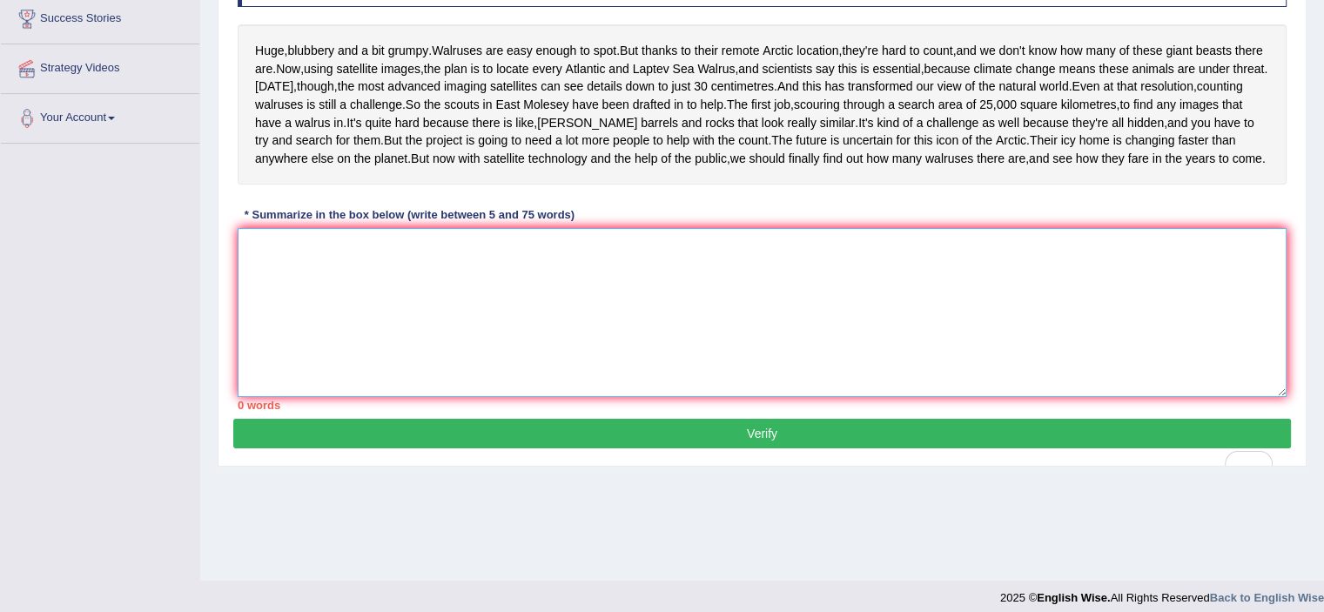
click at [306, 332] on textarea "To enrich screen reader interactions, please activate Accessibility in Grammarl…" at bounding box center [762, 312] width 1049 height 169
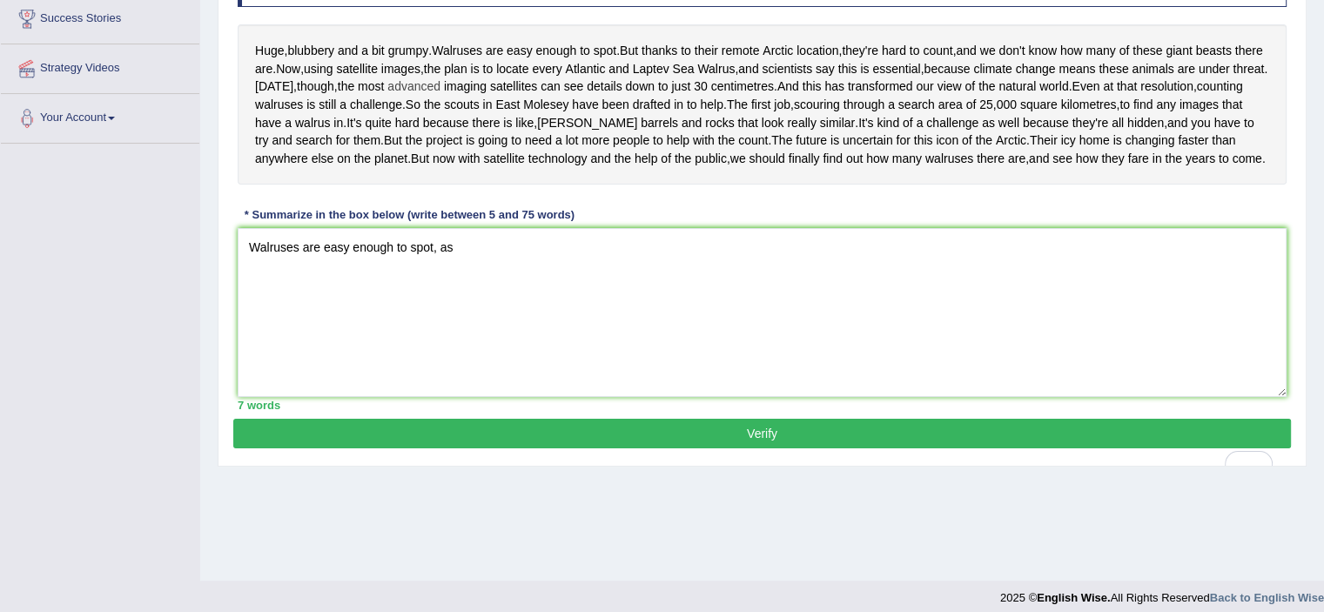
drag, startPoint x: 251, startPoint y: 33, endPoint x: 418, endPoint y: 120, distance: 188.5
click at [418, 120] on div "Huge , blubbery and a bit grumpy . Walruses are easy enough to spot . But thank…" at bounding box center [762, 104] width 1049 height 160
click at [485, 335] on textarea "Walruses are easy enough to spot, as" at bounding box center [762, 312] width 1049 height 169
click at [592, 334] on textarea "Walruses are easy enough to spot, and thanks to their remote Artic location" at bounding box center [762, 312] width 1049 height 169
click at [676, 344] on textarea "Walruses are easy enough to spot, and thanks to their remote Arctic location" at bounding box center [762, 312] width 1049 height 169
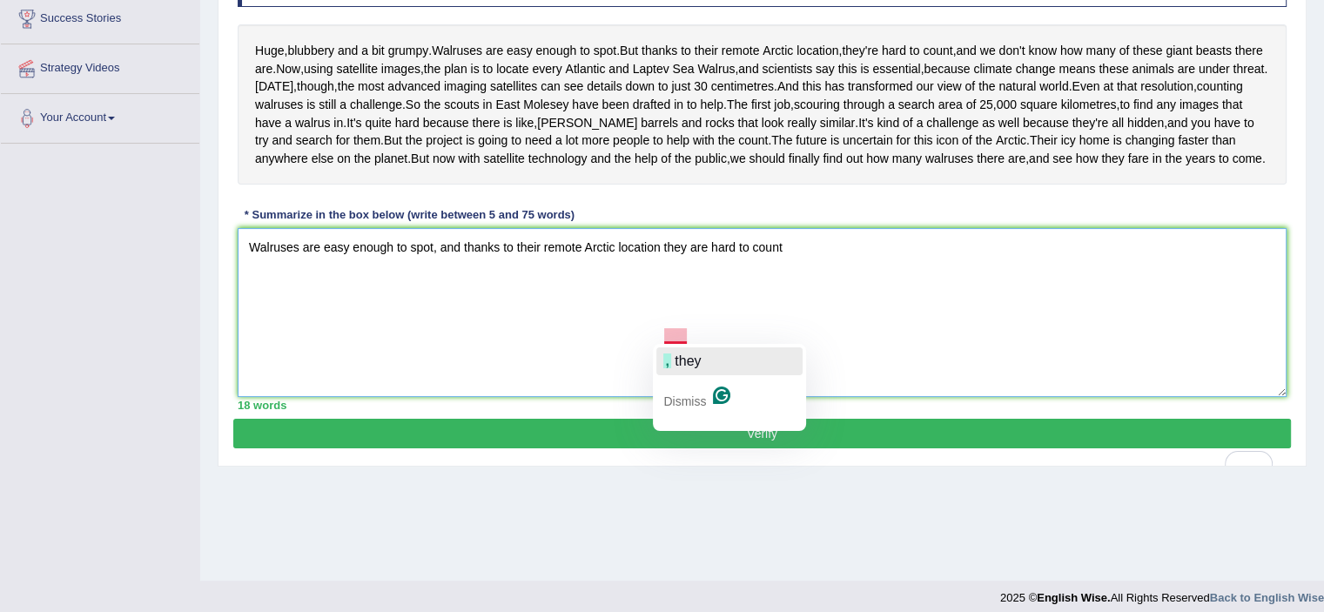
click at [679, 364] on span "they" at bounding box center [688, 360] width 26 height 15
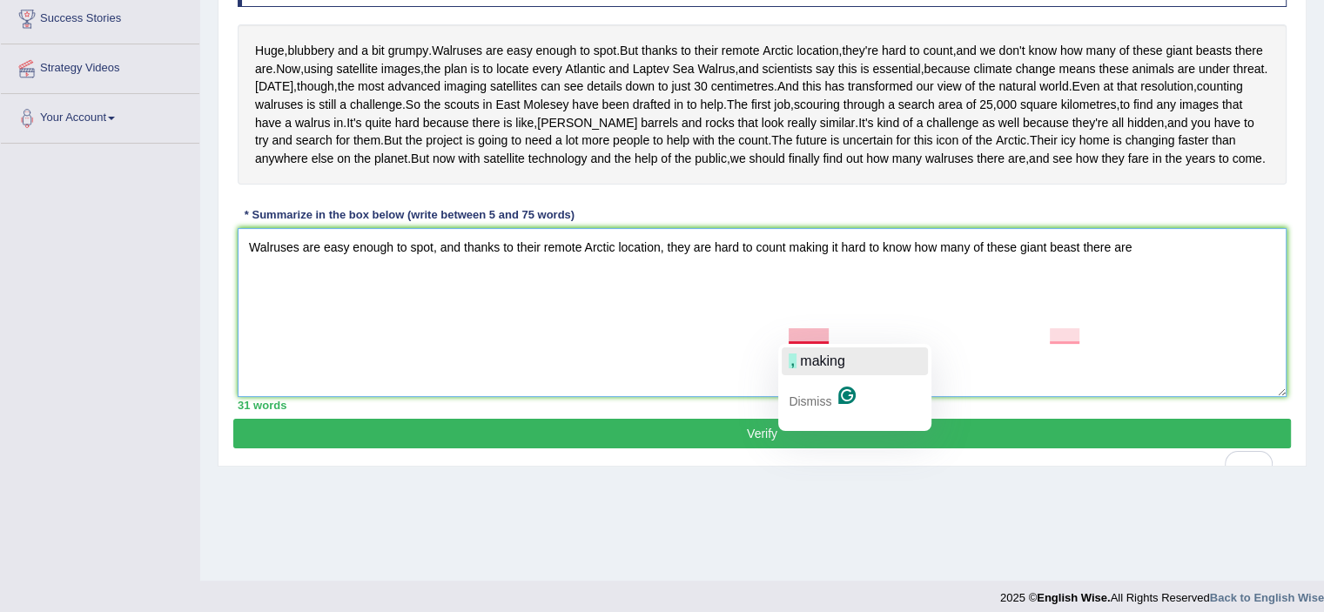
click at [811, 363] on span "making" at bounding box center [822, 360] width 45 height 15
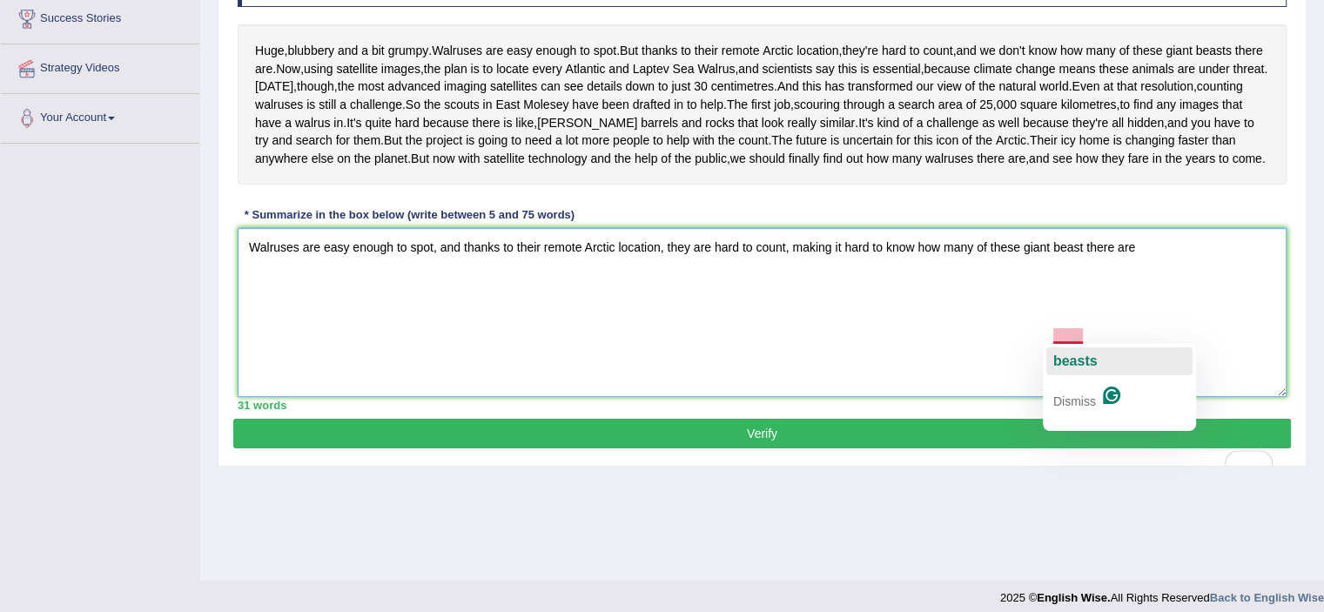
click at [1074, 353] on span "beasts" at bounding box center [1076, 360] width 44 height 15
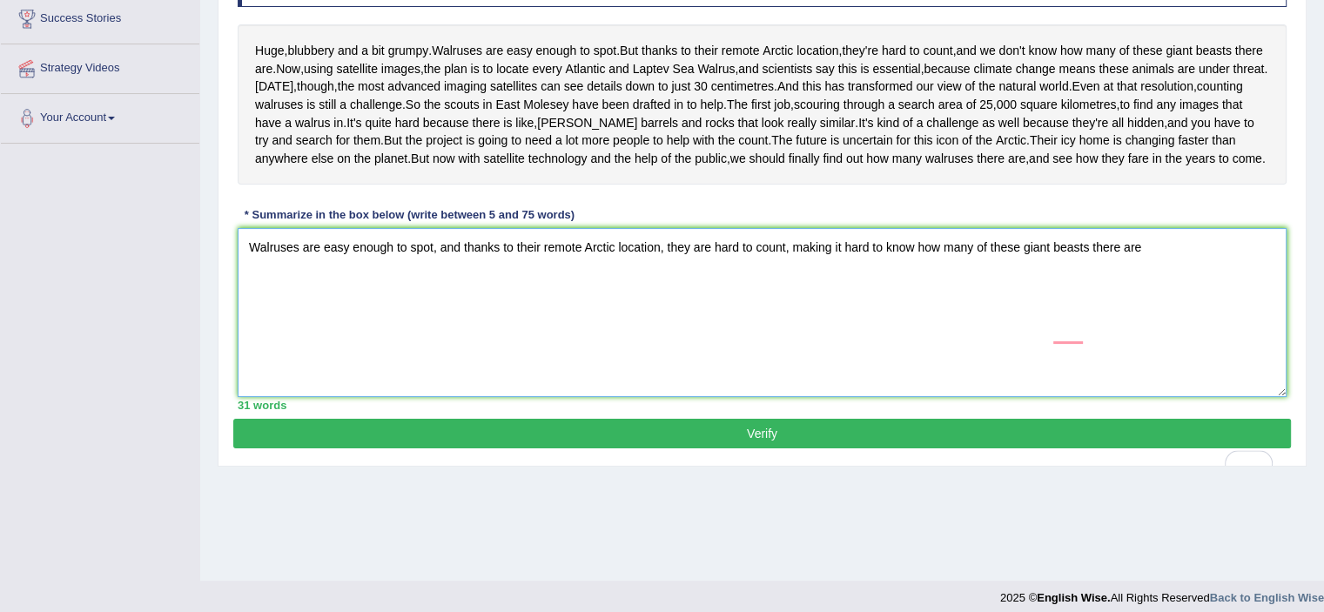
click at [1153, 332] on textarea "Walruses are easy enough to spot, and thanks to their remote Arctic location, t…" at bounding box center [762, 312] width 1049 height 169
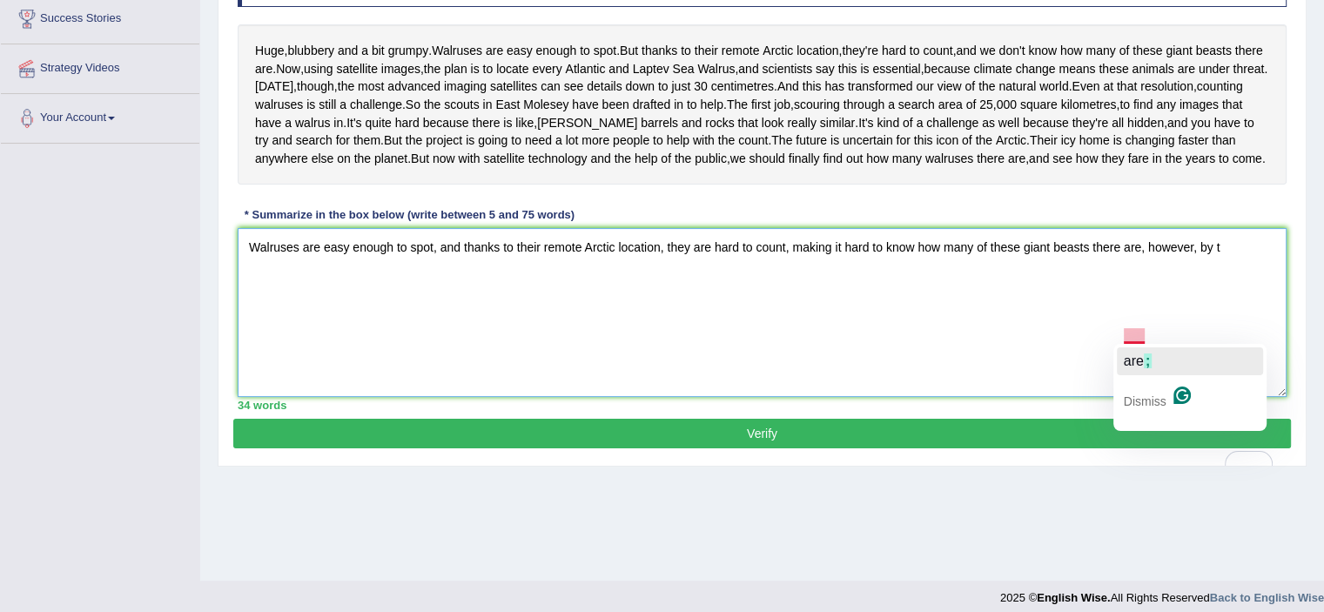
click at [1133, 354] on span "are" at bounding box center [1134, 360] width 20 height 15
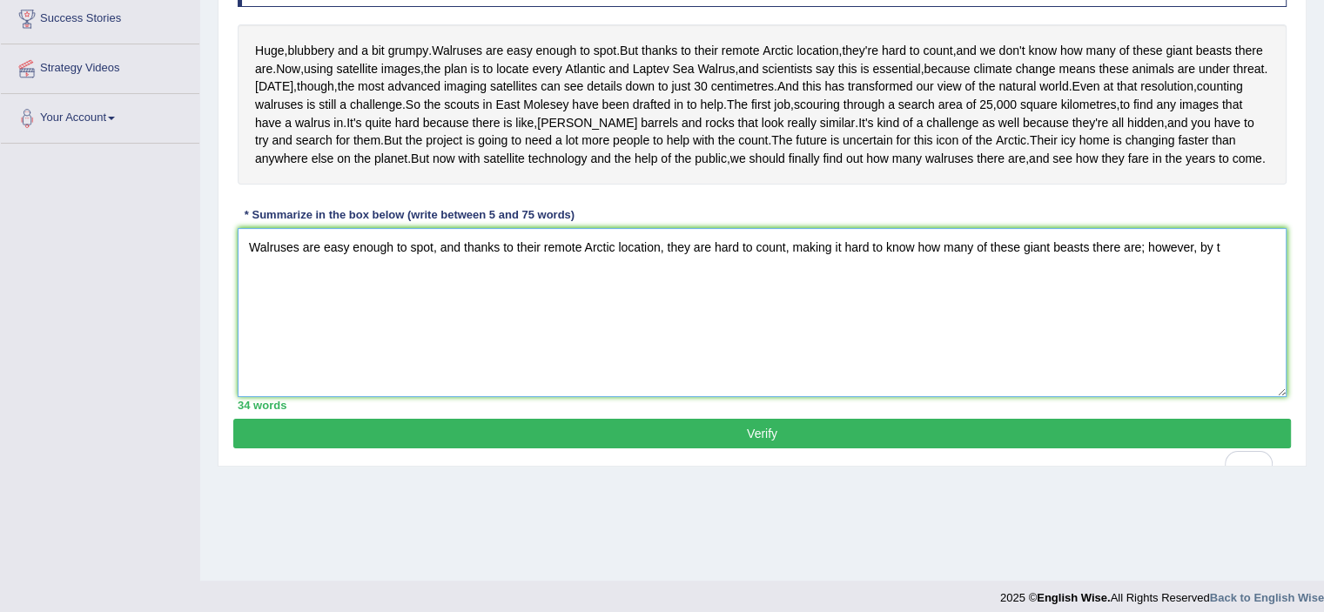
click at [1233, 333] on textarea "Walruses are easy enough to spot, and thanks to their remote Arctic location, t…" at bounding box center [762, 312] width 1049 height 169
type textarea "Walruses are easy enough to spot, and thanks to their remote Arctic location, t…"
drag, startPoint x: 317, startPoint y: 320, endPoint x: 24, endPoint y: 177, distance: 326.3
click at [23, 178] on div "Toggle navigation Home Practice Questions Speaking Practice Read Aloud Repeat S…" at bounding box center [662, 162] width 1324 height 905
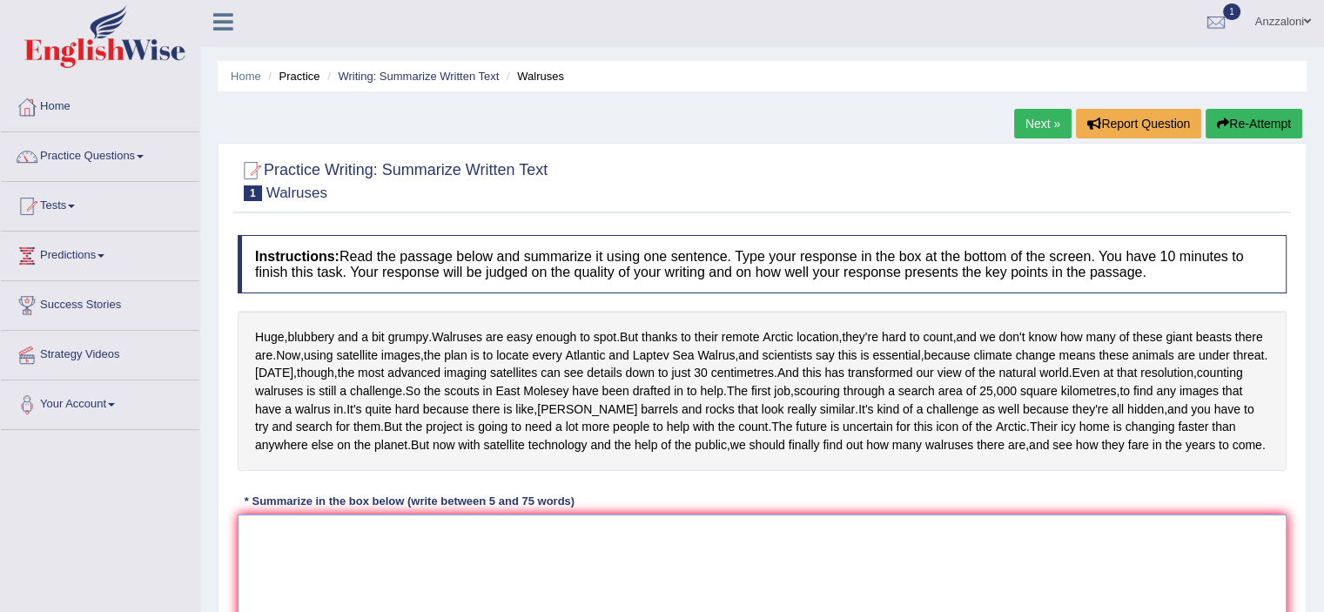
scroll to position [0, 0]
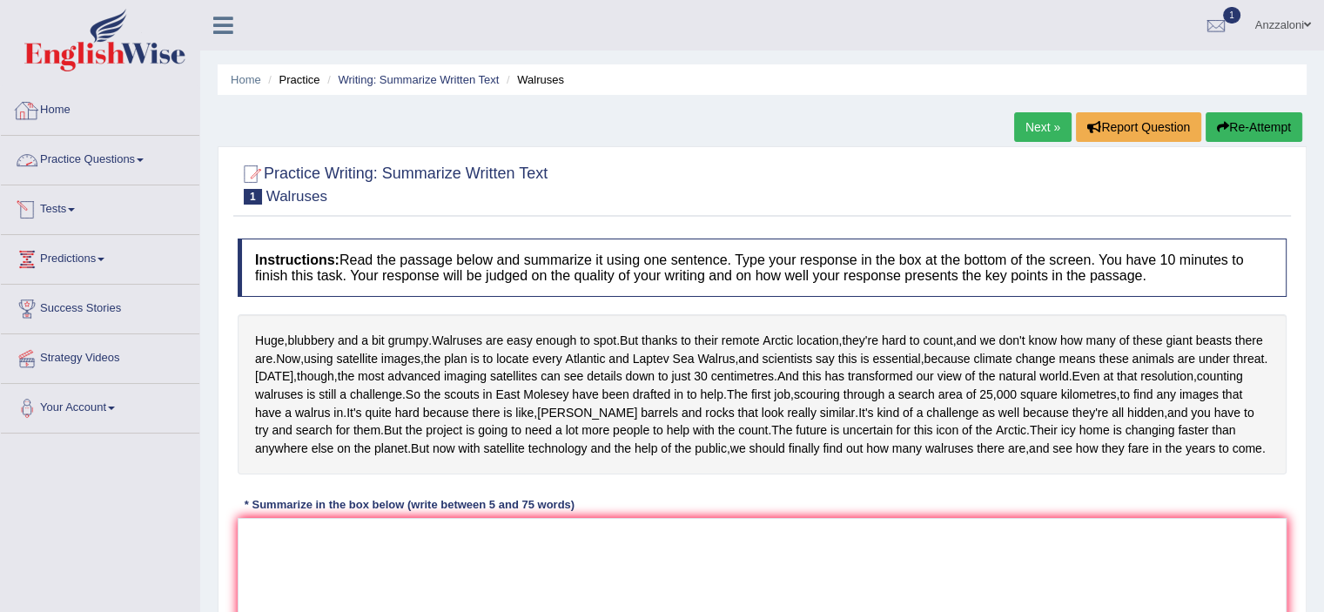
click at [50, 208] on link "Tests" at bounding box center [100, 207] width 199 height 44
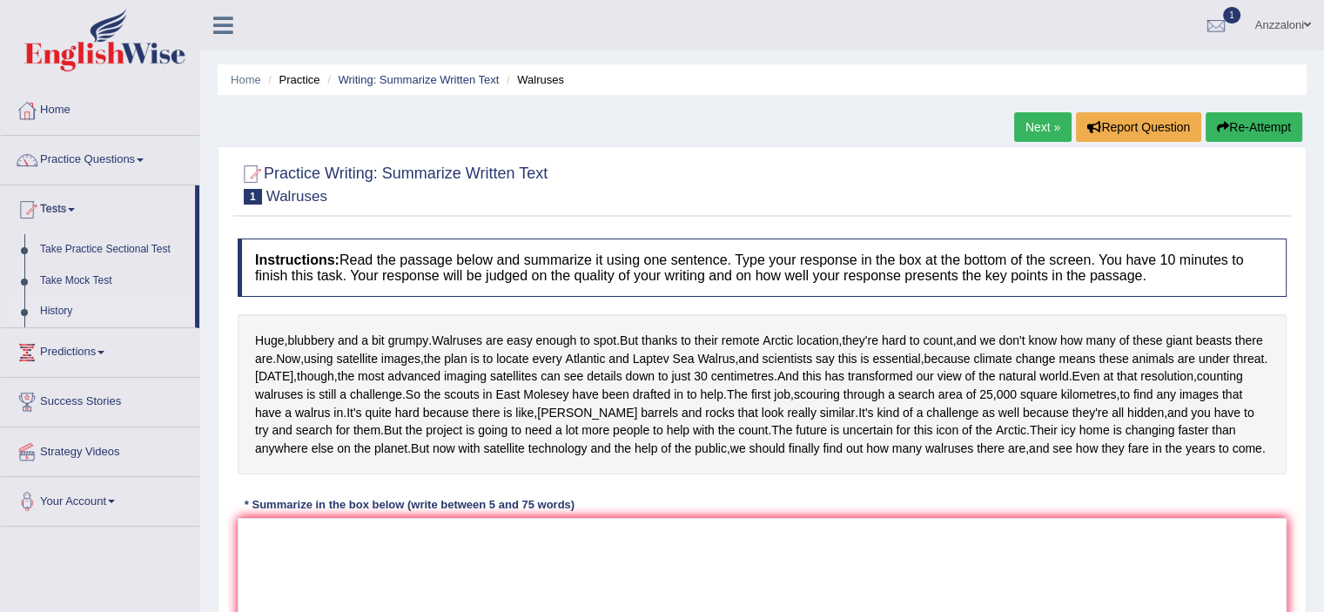
click at [64, 311] on link "History" at bounding box center [113, 311] width 163 height 31
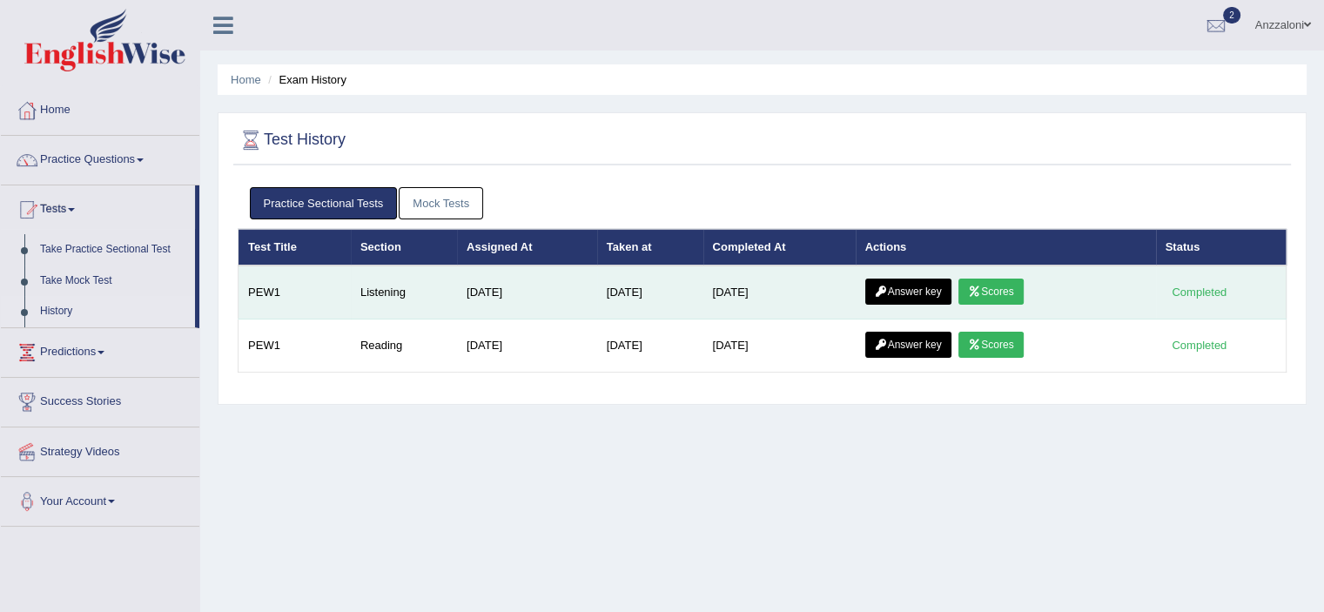
click at [999, 292] on link "Scores" at bounding box center [991, 292] width 64 height 26
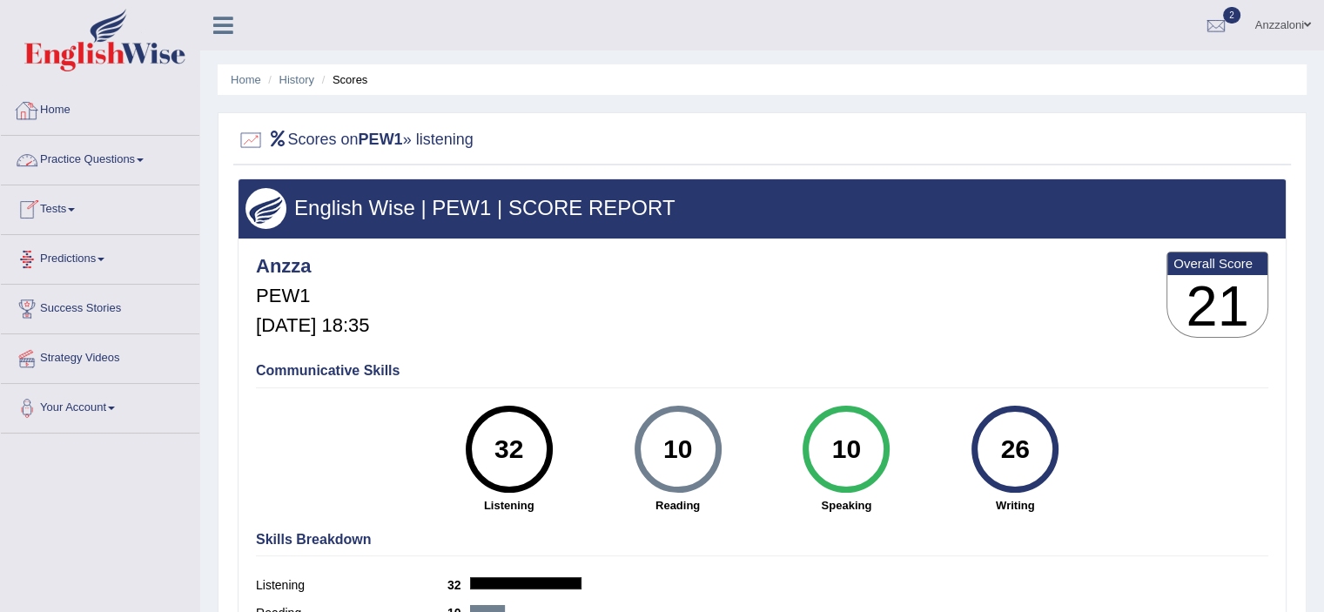
click at [45, 106] on link "Home" at bounding box center [100, 108] width 199 height 44
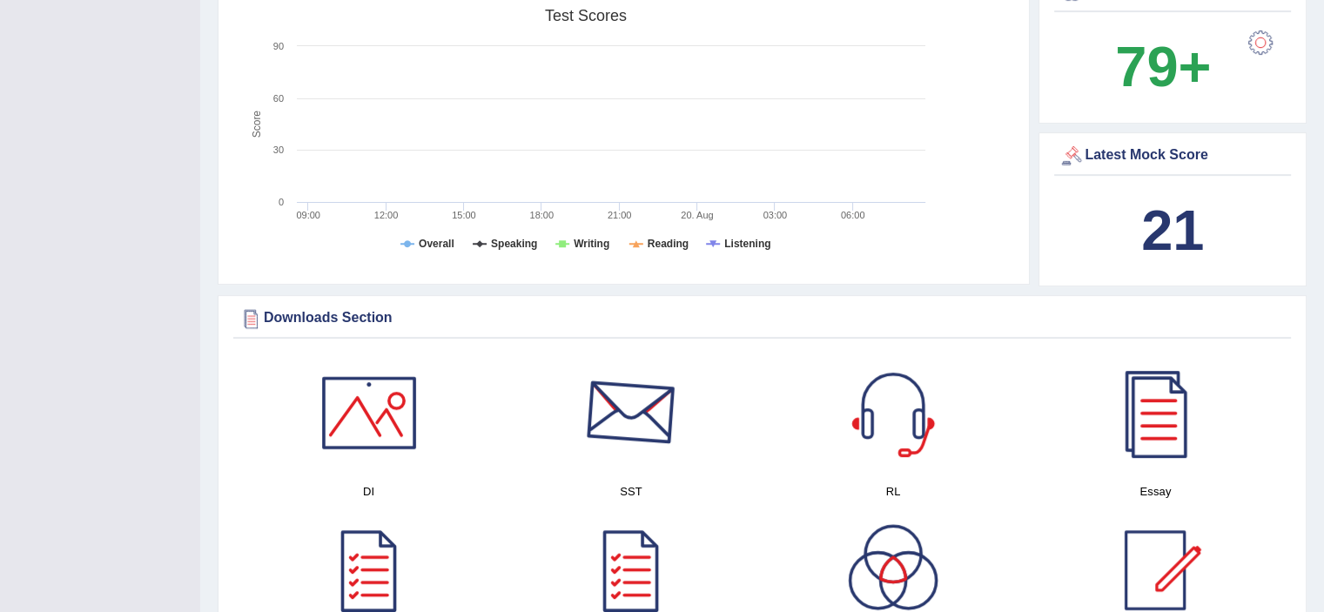
scroll to position [11, 0]
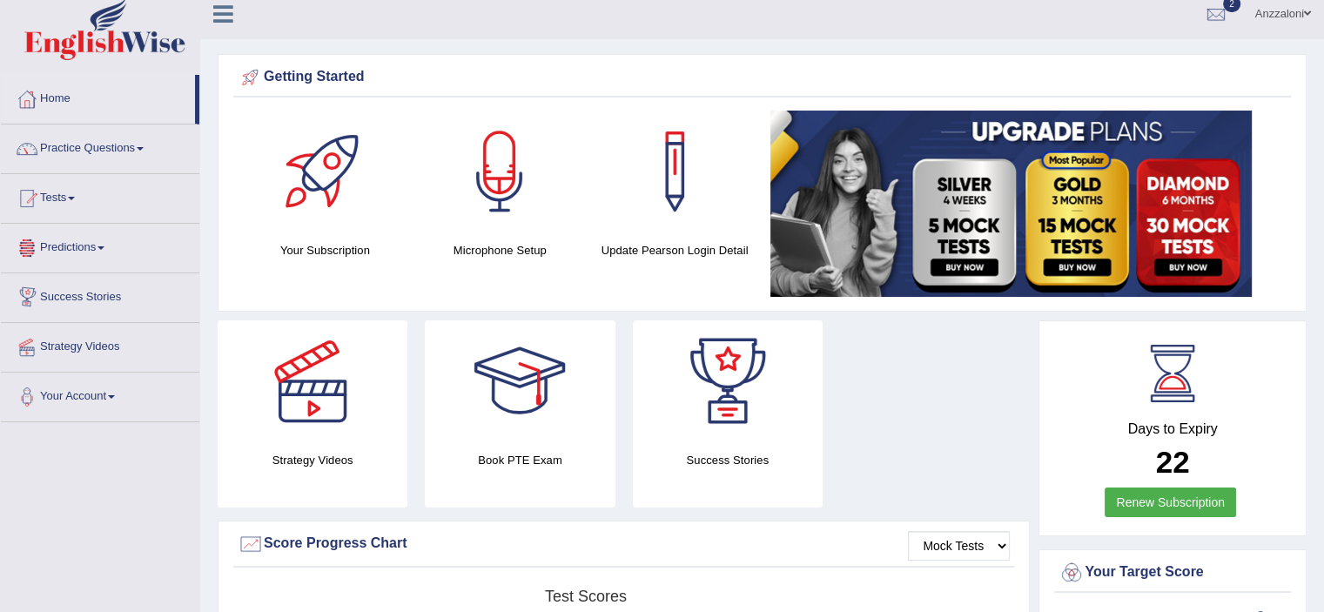
click at [81, 247] on link "Predictions" at bounding box center [100, 246] width 199 height 44
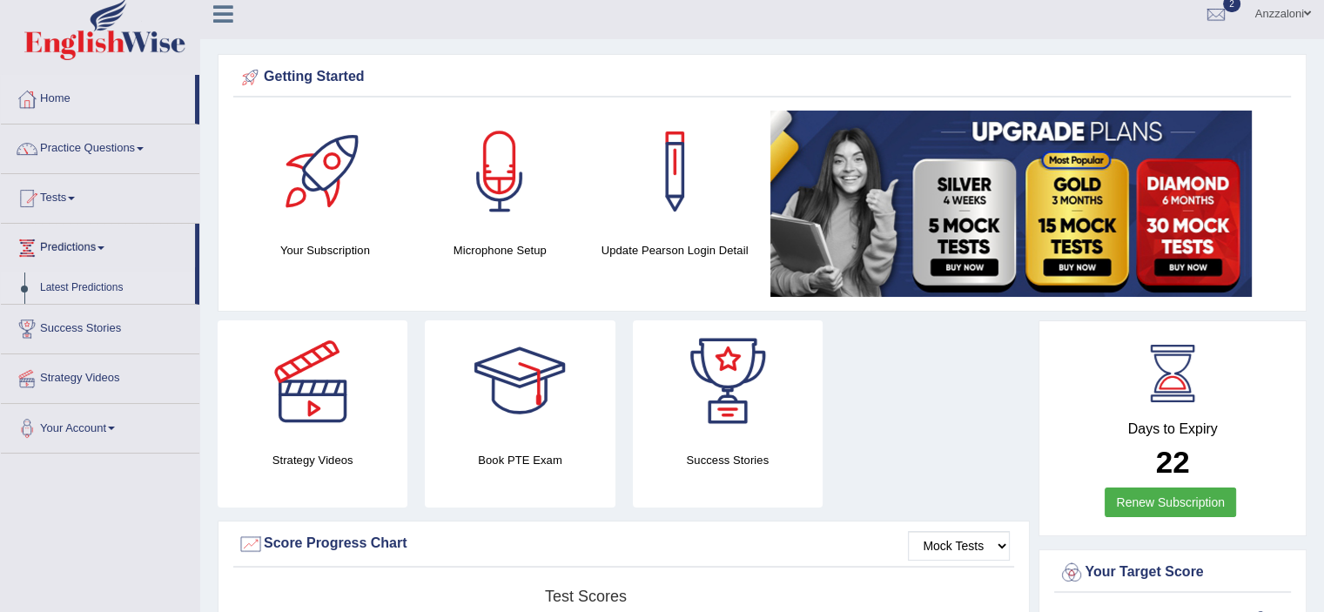
click at [79, 285] on link "Latest Predictions" at bounding box center [113, 288] width 163 height 31
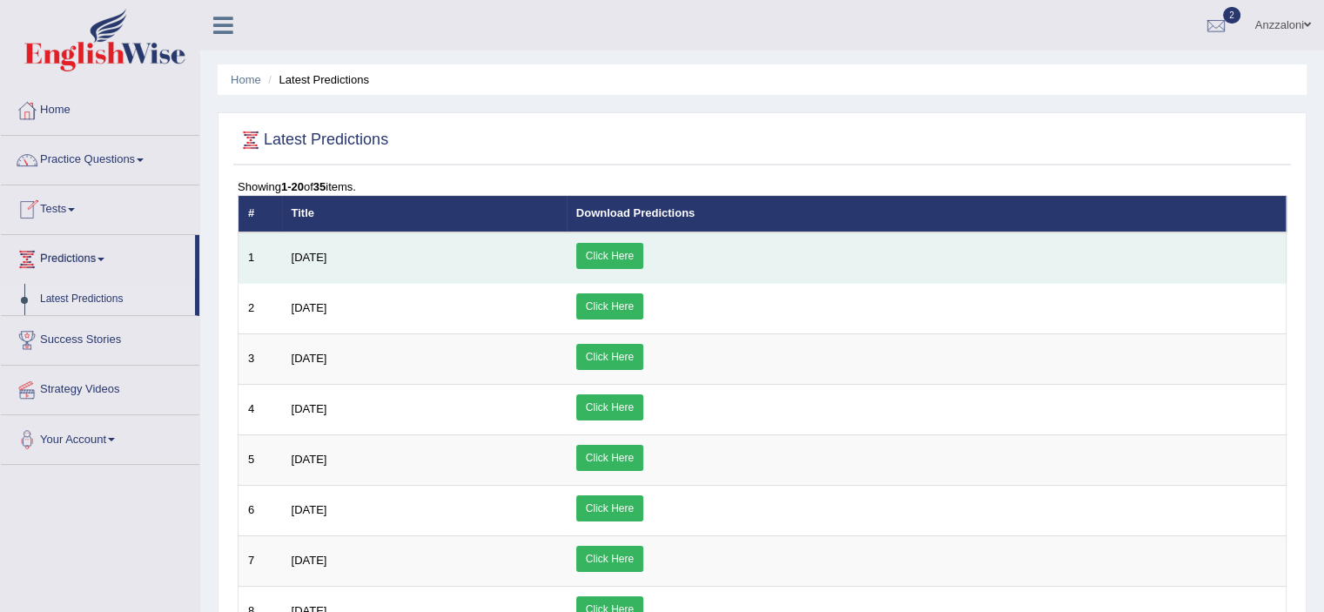
click at [643, 255] on link "Click Here" at bounding box center [609, 256] width 67 height 26
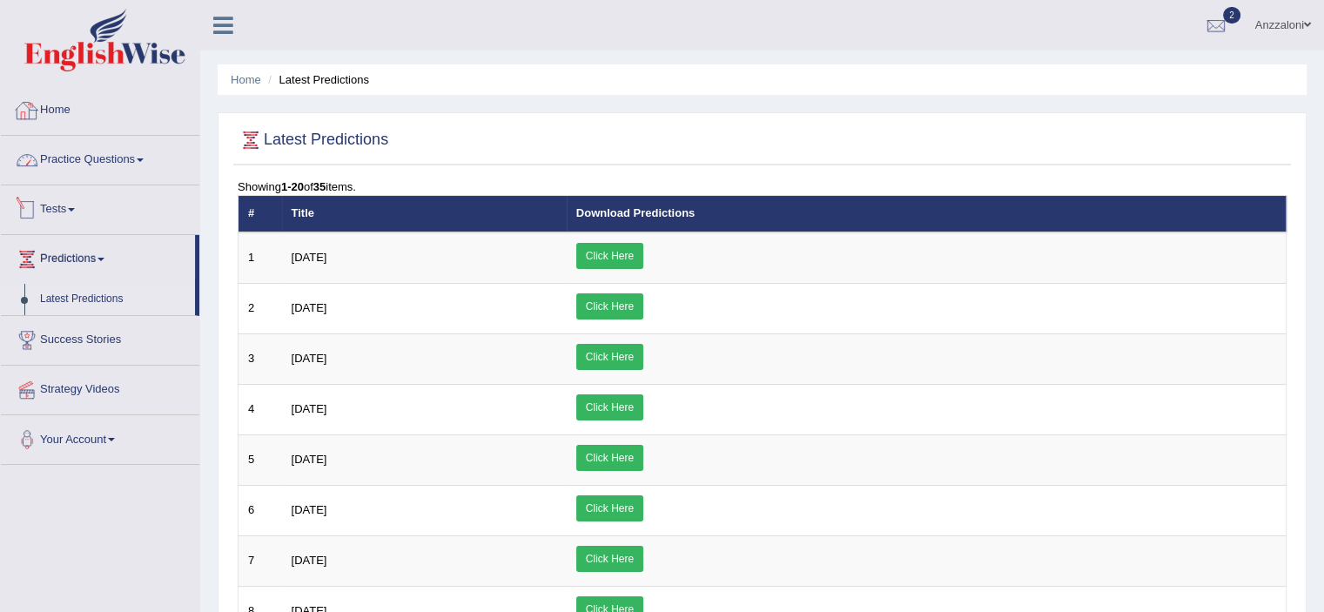
click at [56, 100] on link "Home" at bounding box center [100, 108] width 199 height 44
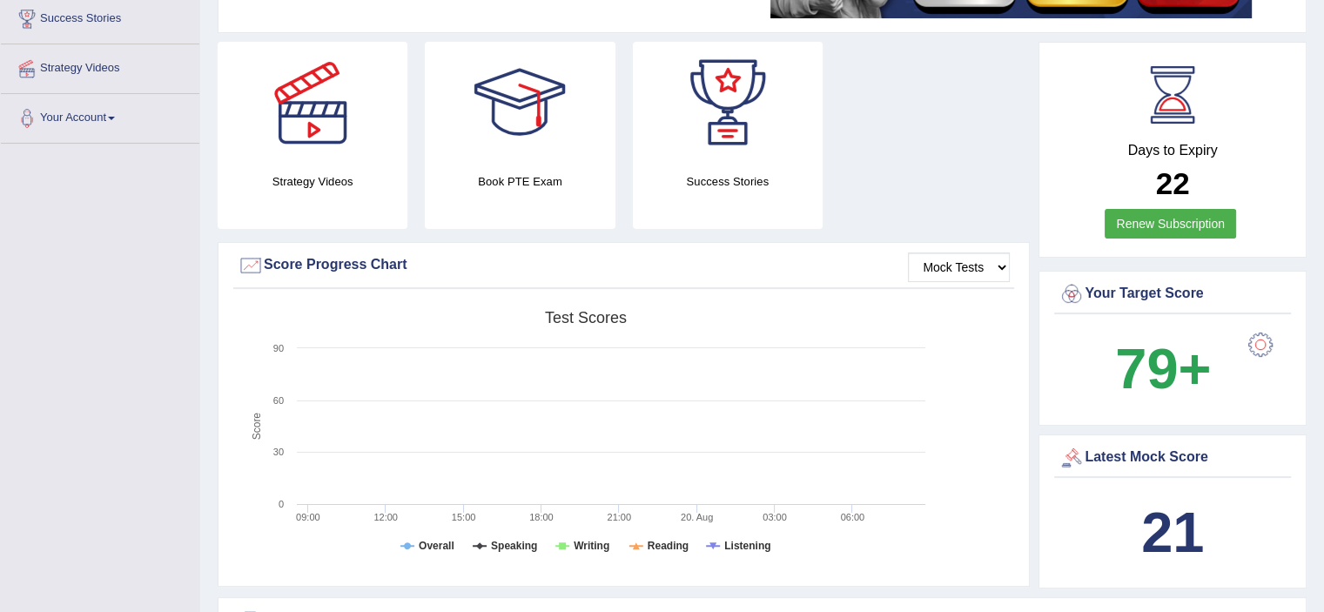
click at [527, 128] on div at bounding box center [520, 103] width 122 height 122
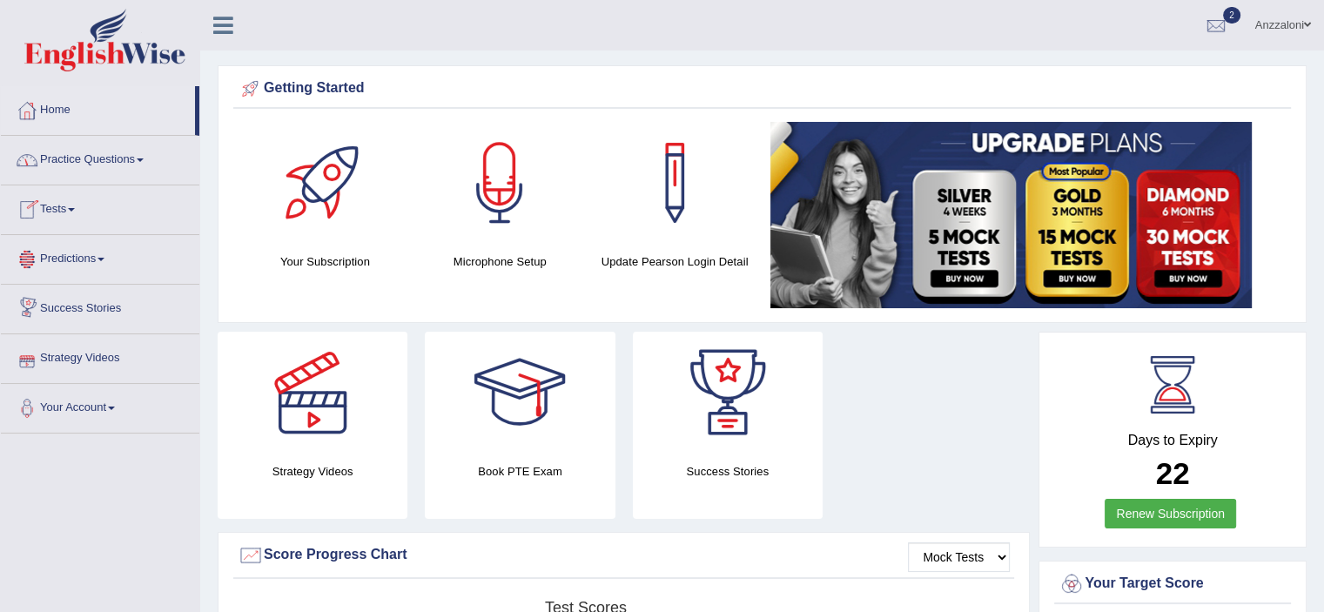
click at [94, 348] on link "Strategy Videos" at bounding box center [100, 356] width 199 height 44
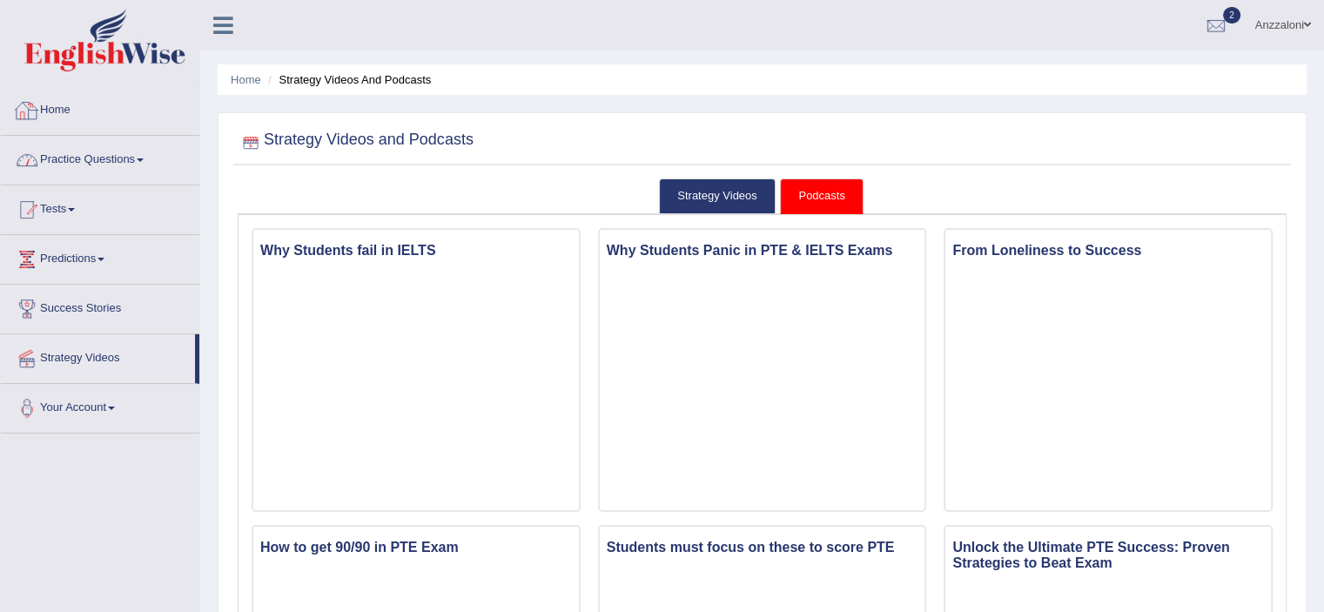
click at [57, 114] on link "Home" at bounding box center [100, 108] width 199 height 44
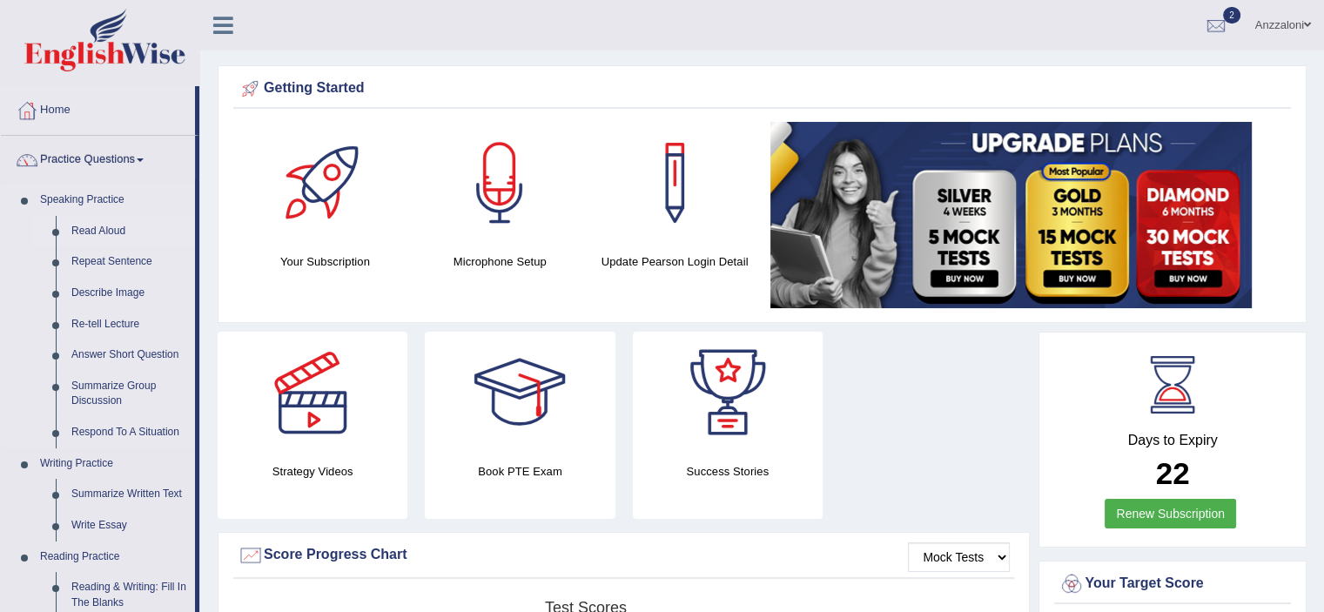
scroll to position [290, 0]
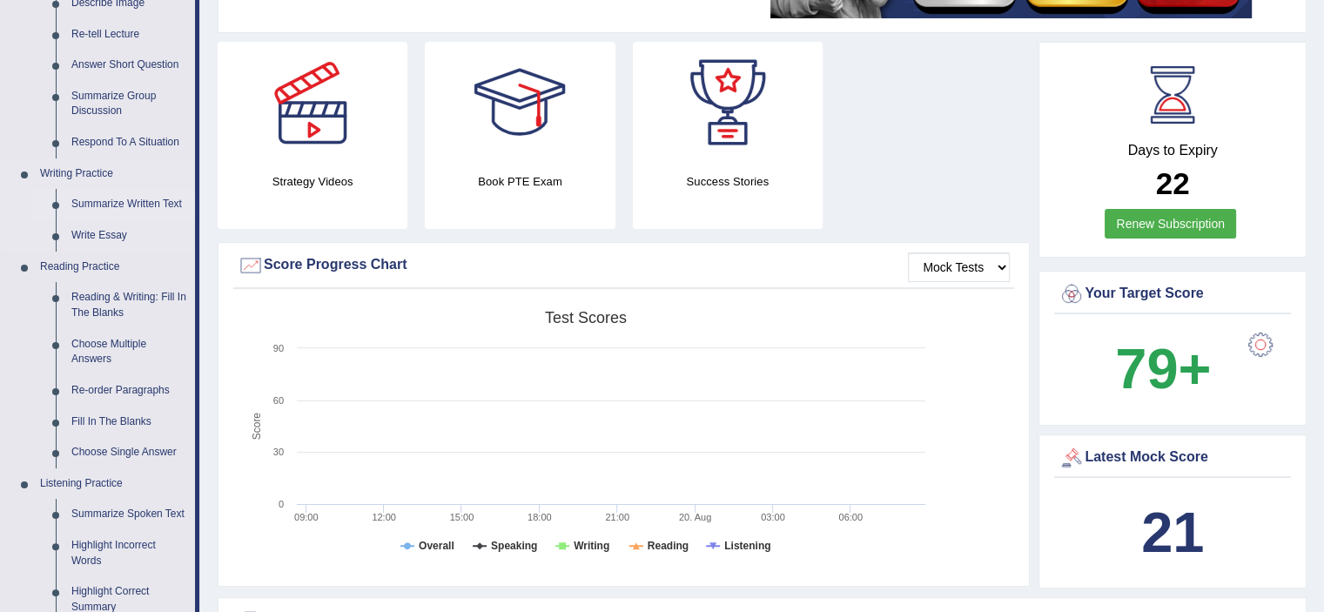
click at [102, 201] on link "Summarize Written Text" at bounding box center [129, 204] width 131 height 31
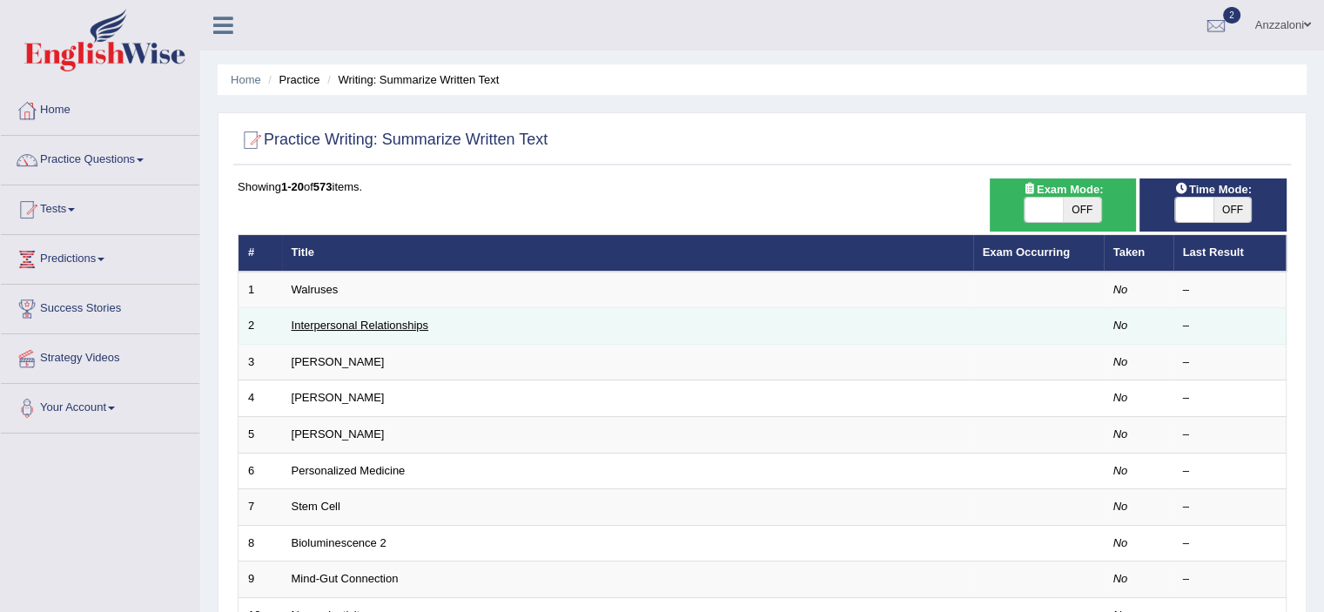
click at [339, 329] on link "Interpersonal Relationships" at bounding box center [361, 325] width 138 height 13
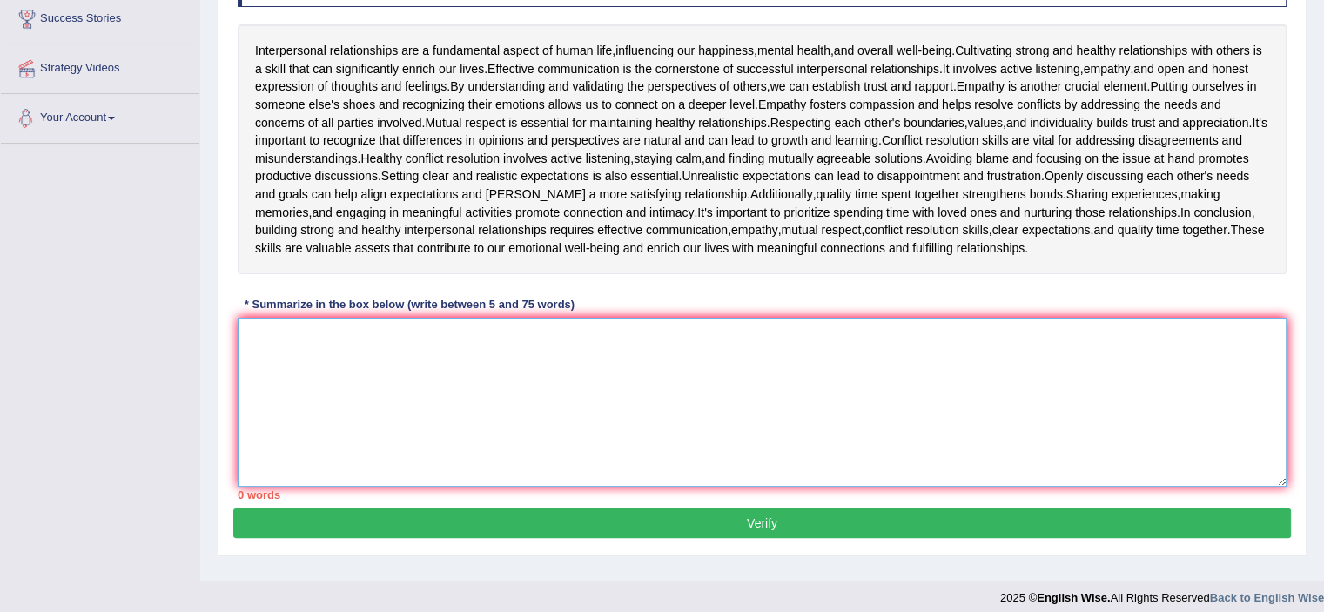
drag, startPoint x: 298, startPoint y: 323, endPoint x: 306, endPoint y: 320, distance: 9.4
click at [306, 320] on textarea at bounding box center [762, 402] width 1049 height 169
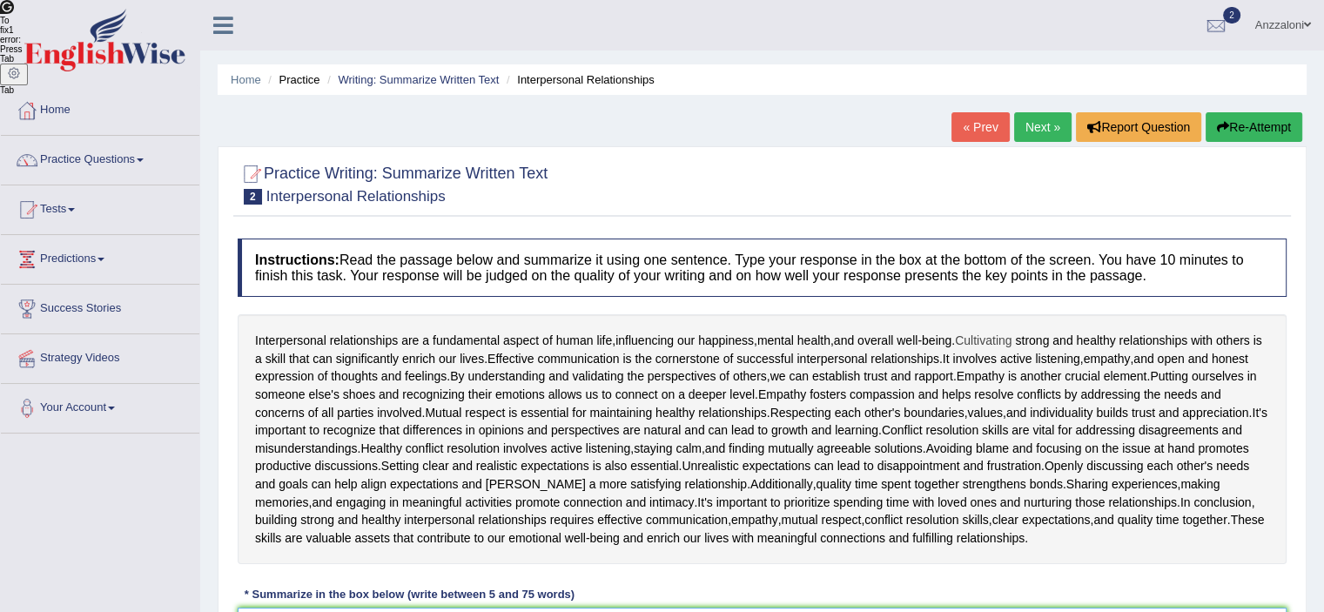
scroll to position [290, 0]
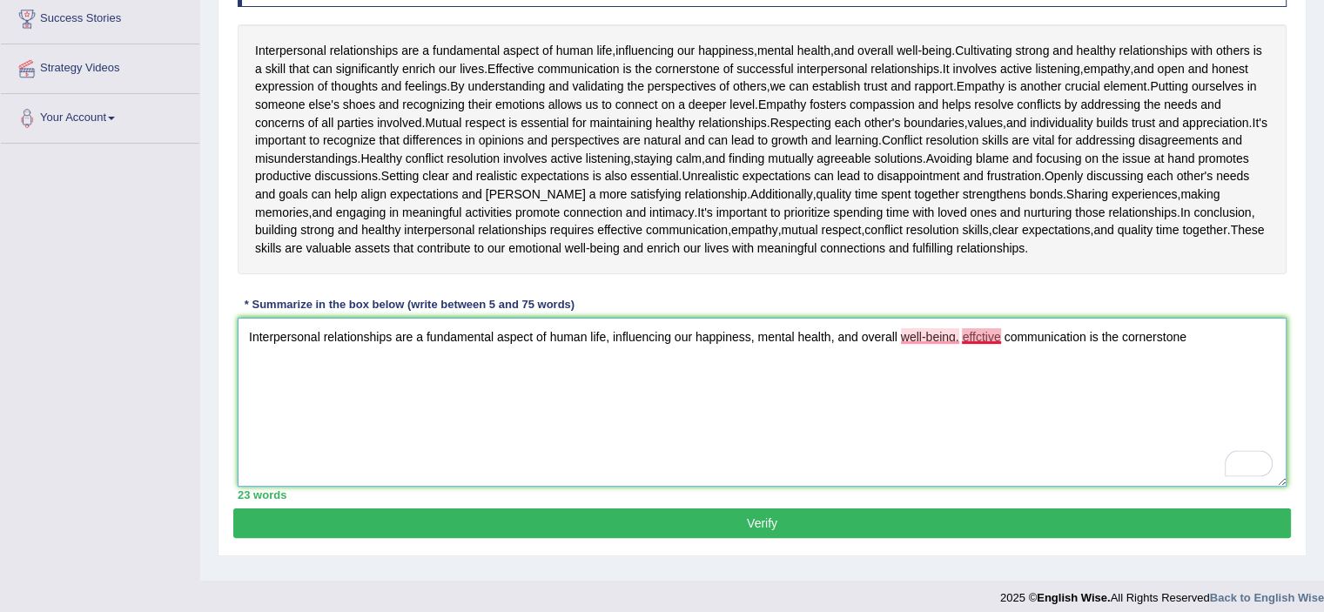
click at [979, 338] on textarea "Interpersonal relationships are a fundamental aspect of human life, influencing…" at bounding box center [762, 402] width 1049 height 169
click at [1216, 344] on textarea "Interpersonal relationships are a fundamental aspect of human life, influencing…" at bounding box center [762, 402] width 1049 height 169
click at [967, 338] on textarea "Interpersonal relationships are a fundamental aspect of human life, influencing…" at bounding box center [762, 402] width 1049 height 169
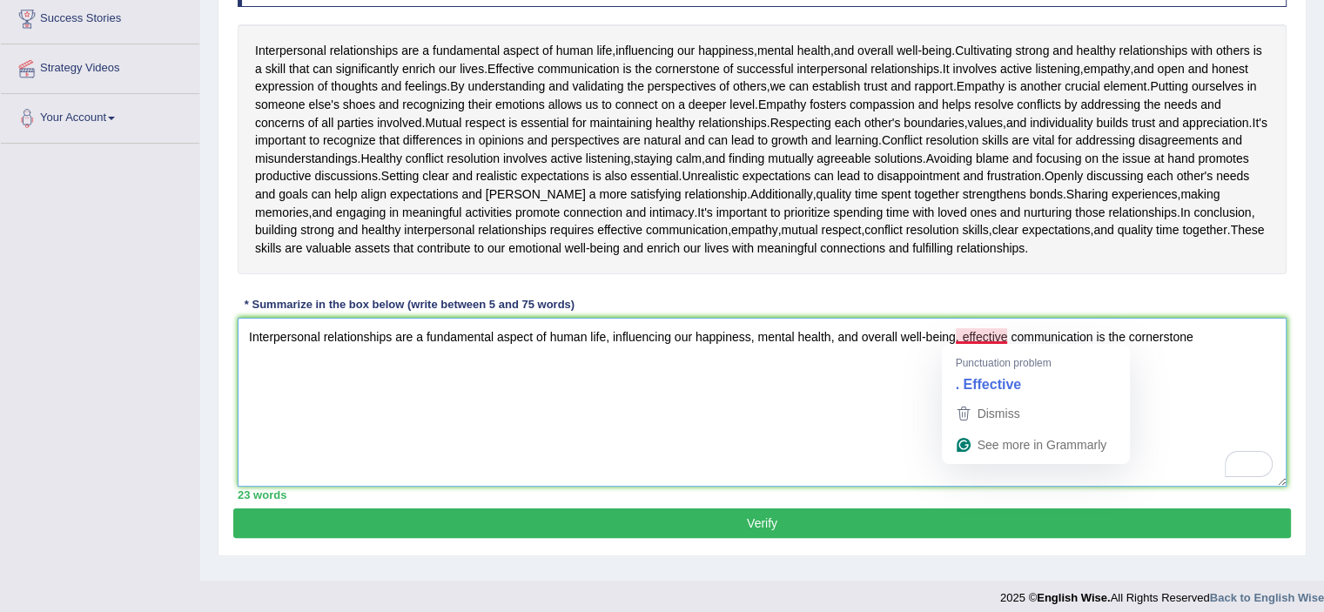
click at [961, 333] on textarea "Interpersonal relationships are a fundamental aspect of human life, influencing…" at bounding box center [762, 402] width 1049 height 169
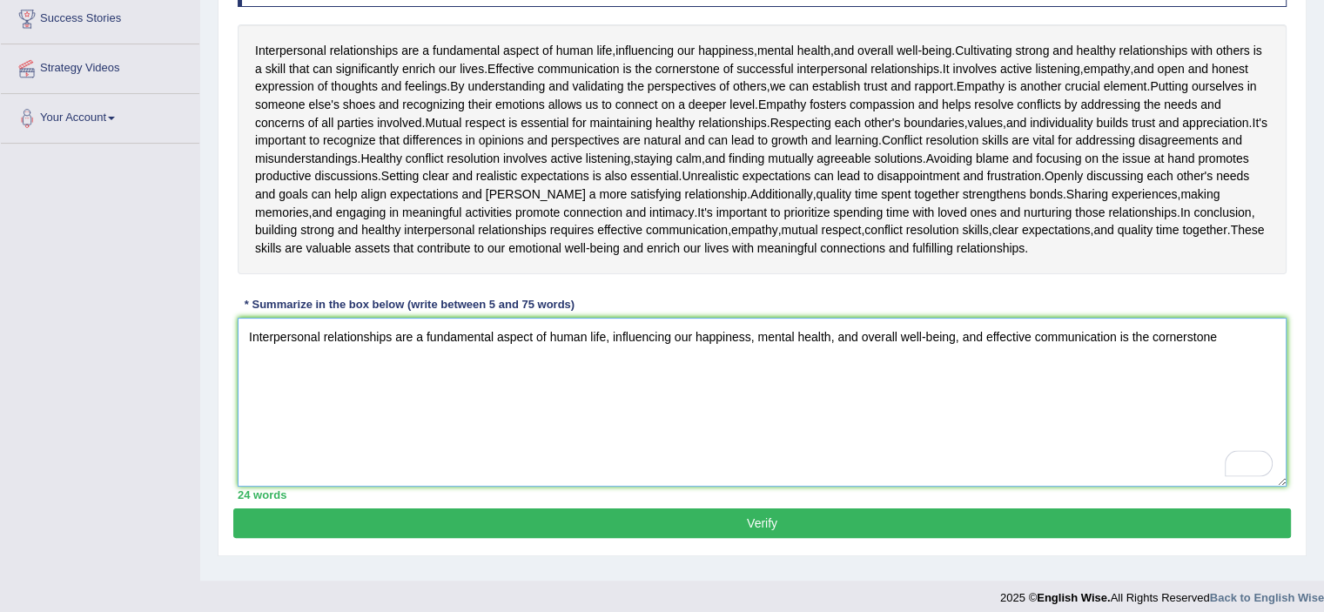
click at [1228, 338] on textarea "Interpersonal relationships are a fundamental aspect of human life, influencing…" at bounding box center [762, 402] width 1049 height 169
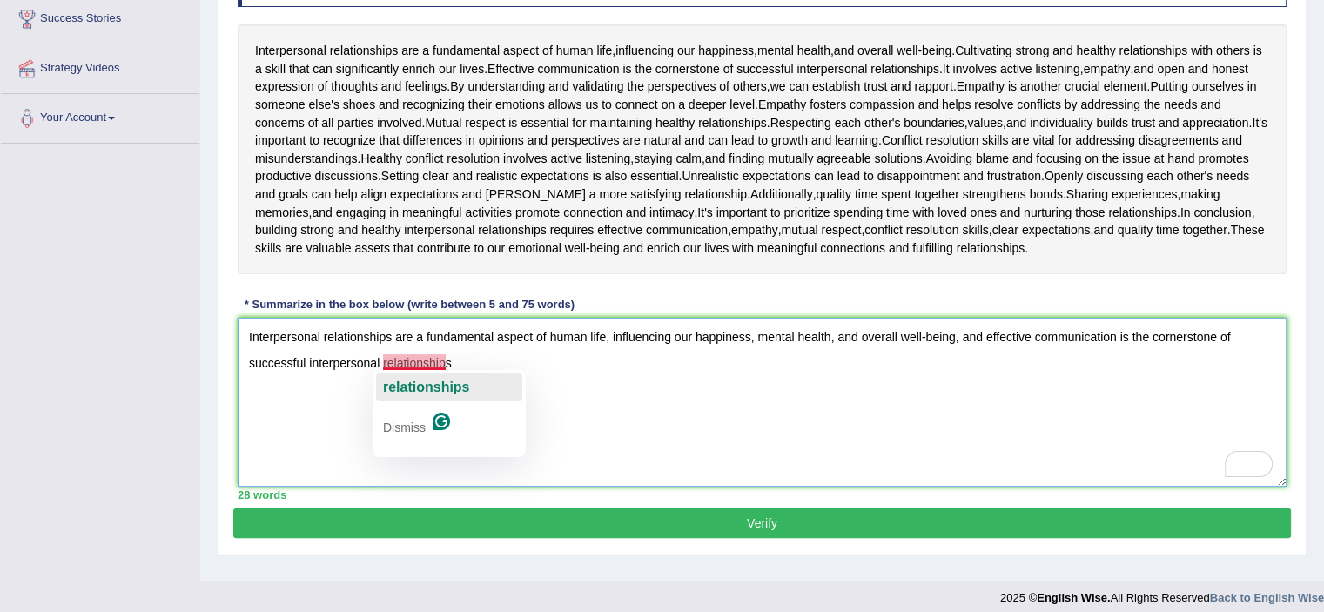
click at [439, 392] on span "relationships" at bounding box center [426, 387] width 87 height 15
drag, startPoint x: 474, startPoint y: 370, endPoint x: 986, endPoint y: 346, distance: 512.5
click at [986, 346] on textarea "Interpersonal relationships are a fundamental aspect of human life, influencing…" at bounding box center [762, 402] width 1049 height 169
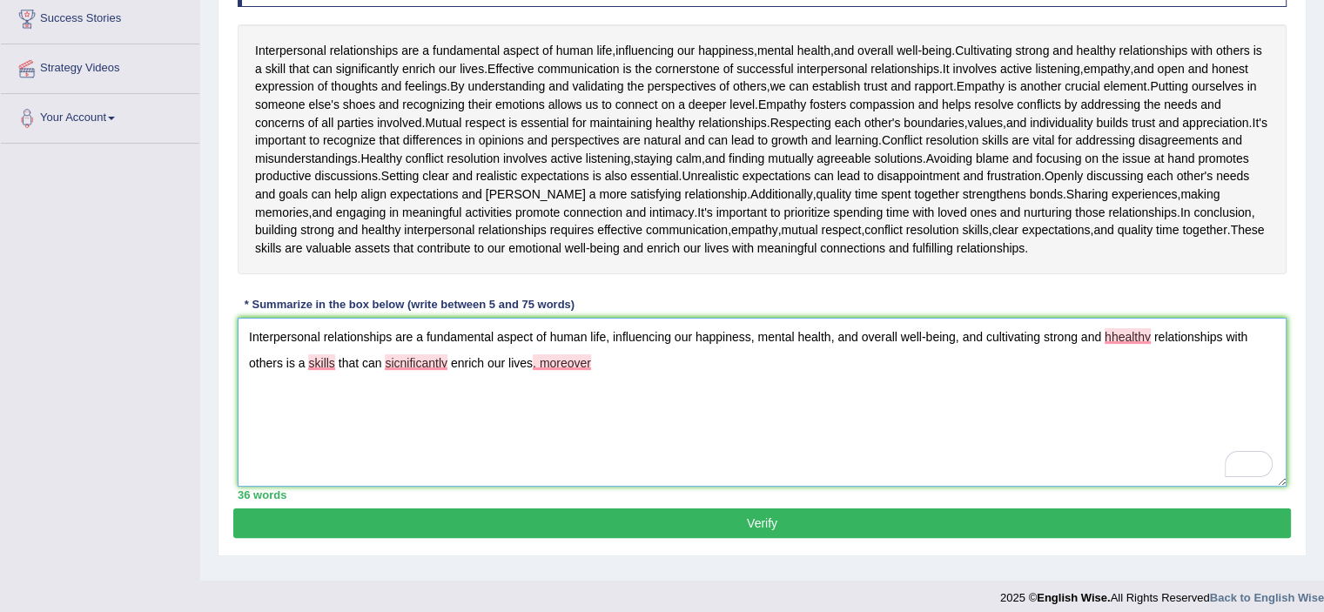
click at [336, 366] on textarea "Interpersonal relationships are a fundamental aspect of human life, influencing…" at bounding box center [762, 402] width 1049 height 169
click at [391, 361] on textarea "Interpersonal relationships are a fundamental aspect of human life, influencing…" at bounding box center [762, 402] width 1049 height 169
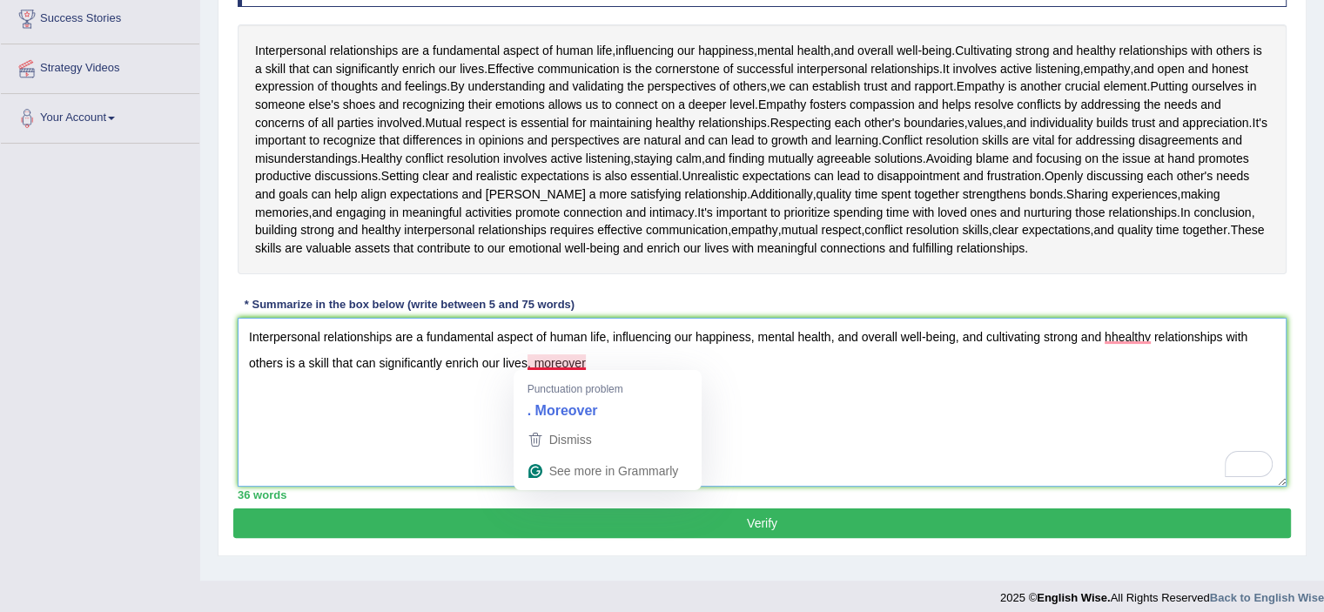
click at [619, 362] on textarea "Interpersonal relationships are a fundamental aspect of human life, influencing…" at bounding box center [762, 402] width 1049 height 169
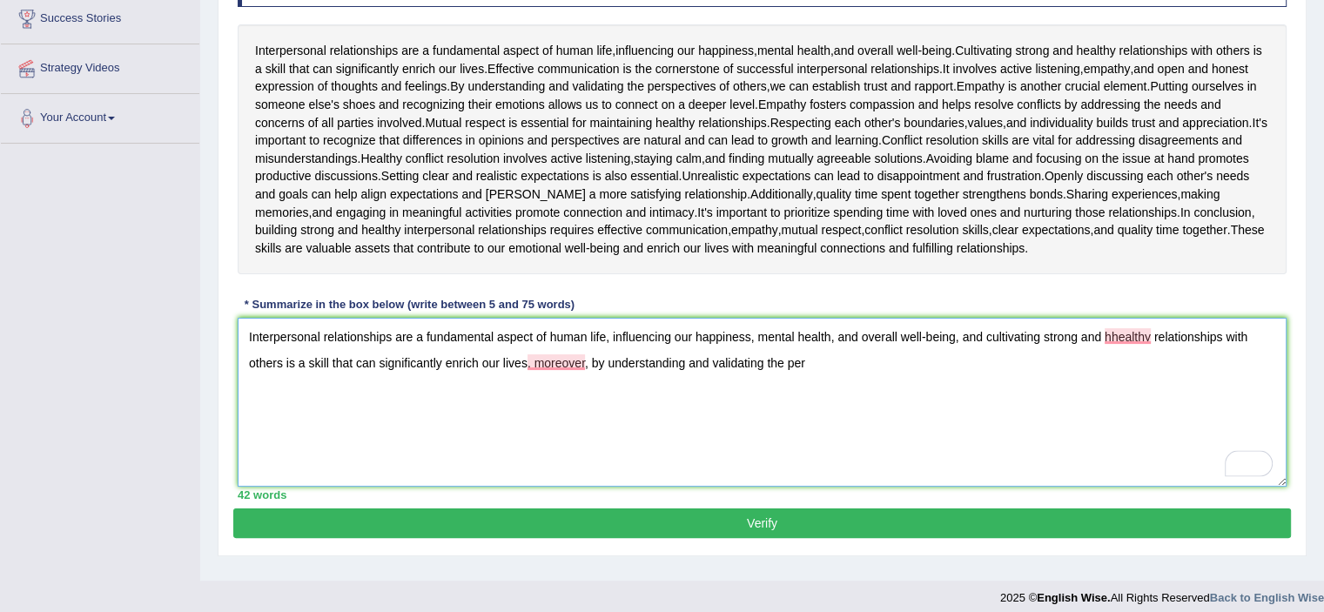
click at [831, 356] on textarea "Interpersonal relationships are a fundamental aspect of human life, influencing…" at bounding box center [762, 402] width 1049 height 169
drag, startPoint x: 1013, startPoint y: 359, endPoint x: 1040, endPoint y: 364, distance: 28.3
click at [1013, 359] on textarea "Interpersonal relationships are a fundamental aspect of human life, influencing…" at bounding box center [762, 402] width 1049 height 169
click at [1107, 367] on textarea "Interpersonal relationships are a fundamental aspect of human life, influencing…" at bounding box center [762, 402] width 1049 height 169
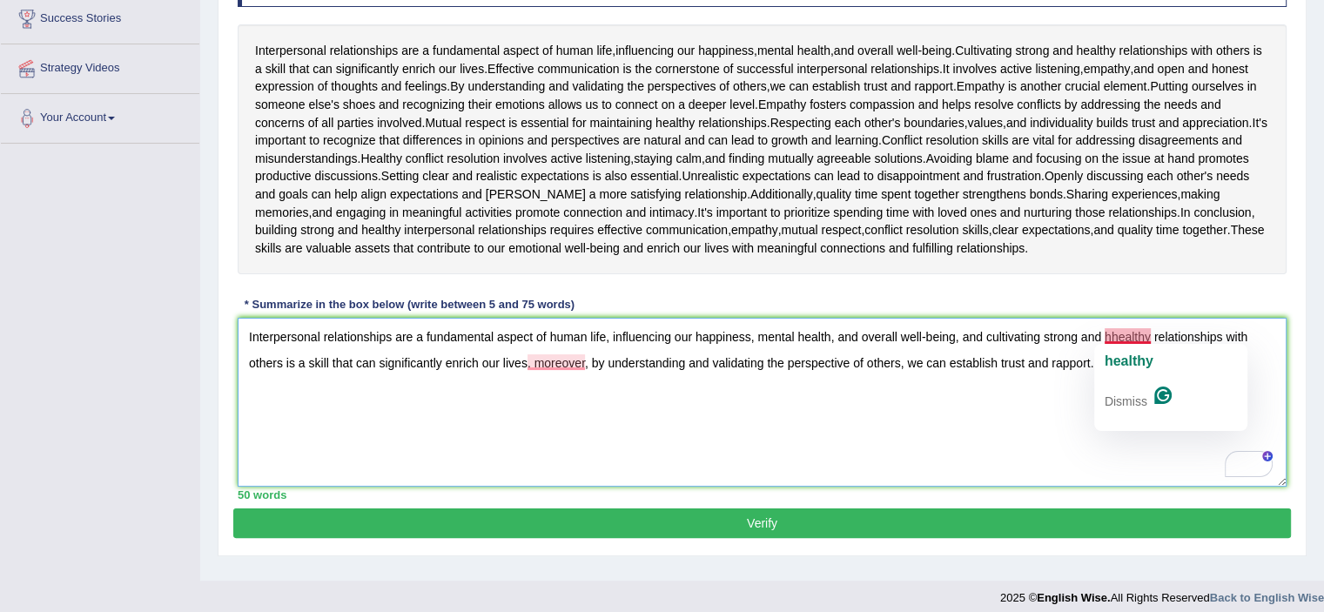
click at [1112, 338] on textarea "Interpersonal relationships are a fundamental aspect of human life, influencing…" at bounding box center [762, 402] width 1049 height 169
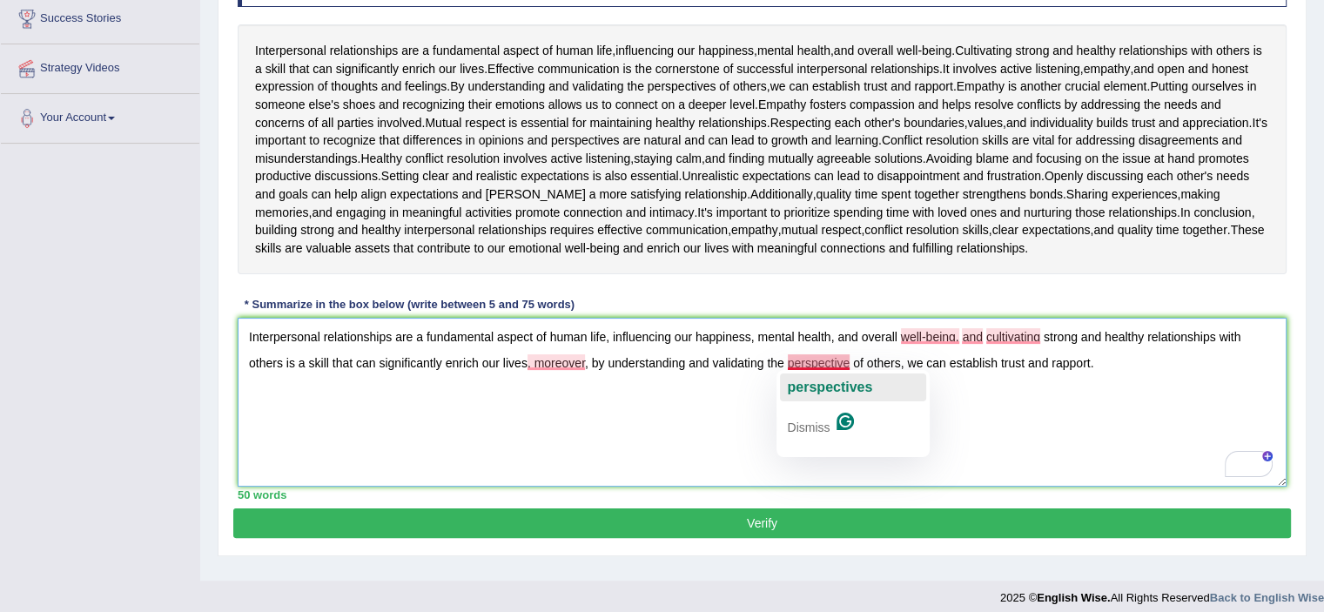
click at [824, 393] on span "perspectives" at bounding box center [829, 387] width 85 height 15
click at [1099, 366] on textarea "Interpersonal relationships are a fundamental aspect of human life, influencing…" at bounding box center [762, 402] width 1049 height 169
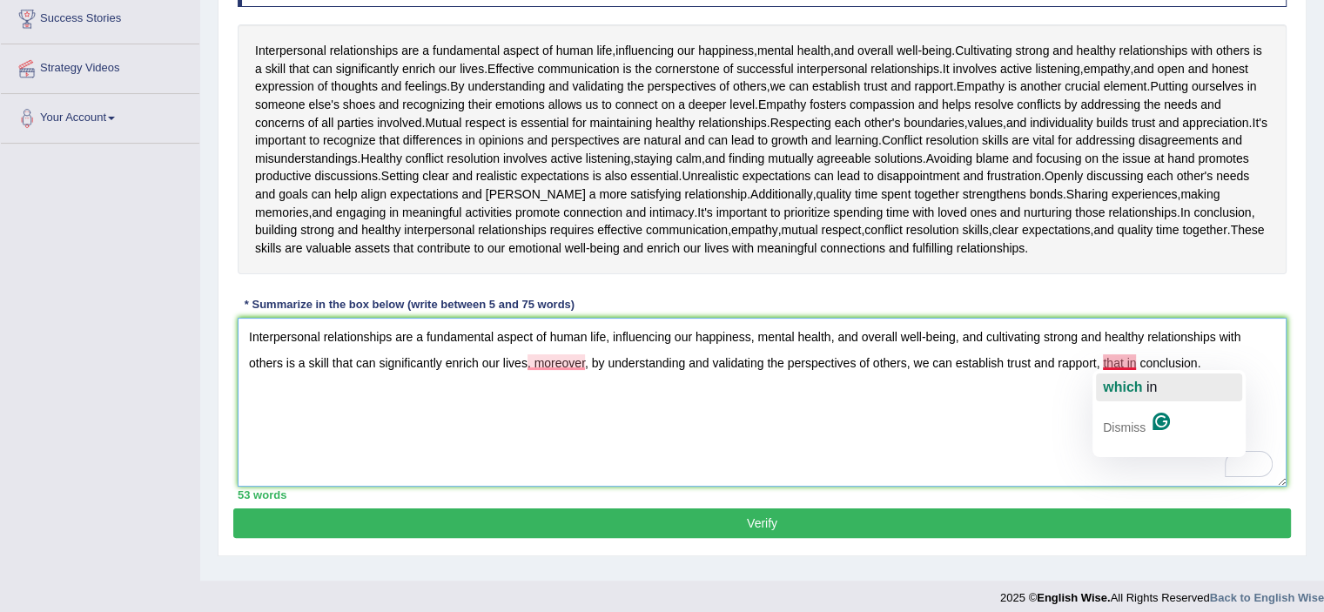
click at [1126, 375] on div "which in" at bounding box center [1130, 388] width 54 height 28
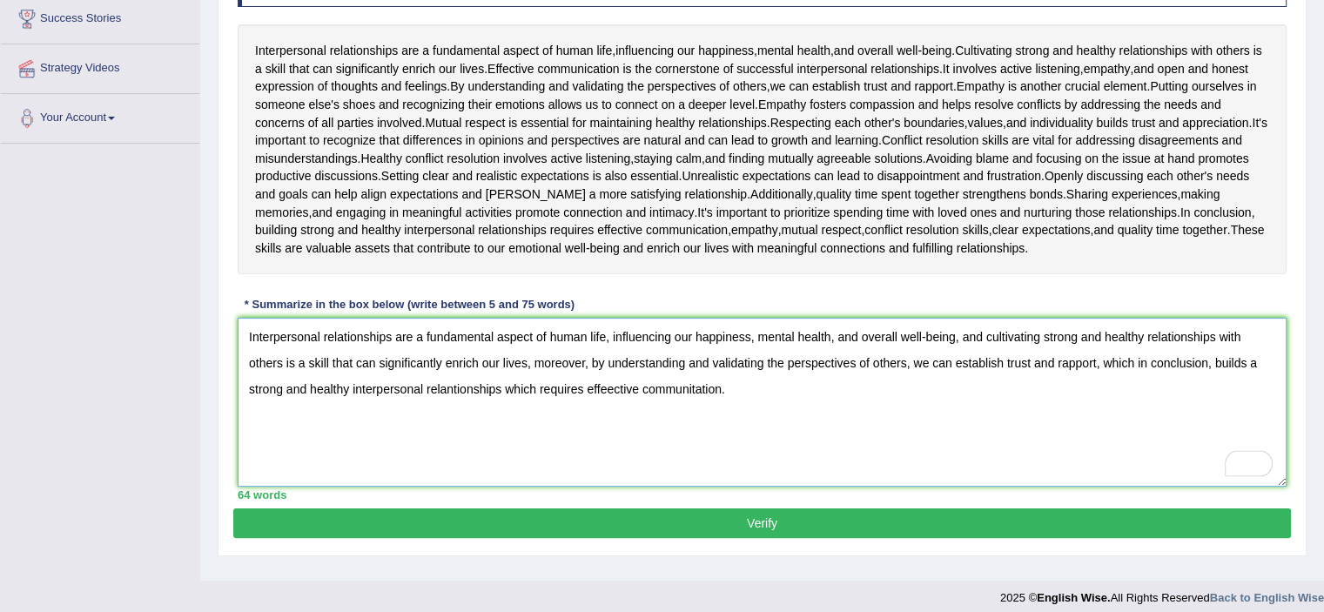
click at [614, 387] on textarea "Interpersonal relationships are a fundamental aspect of human life, influencing…" at bounding box center [762, 402] width 1049 height 169
click at [713, 386] on textarea "Interpersonal relationships are a fundamental aspect of human life, influencing…" at bounding box center [762, 402] width 1049 height 169
type textarea "Interpersonal relationships are a fundamental aspect of human life, influencing…"
click at [683, 519] on button "Verify" at bounding box center [762, 523] width 1058 height 30
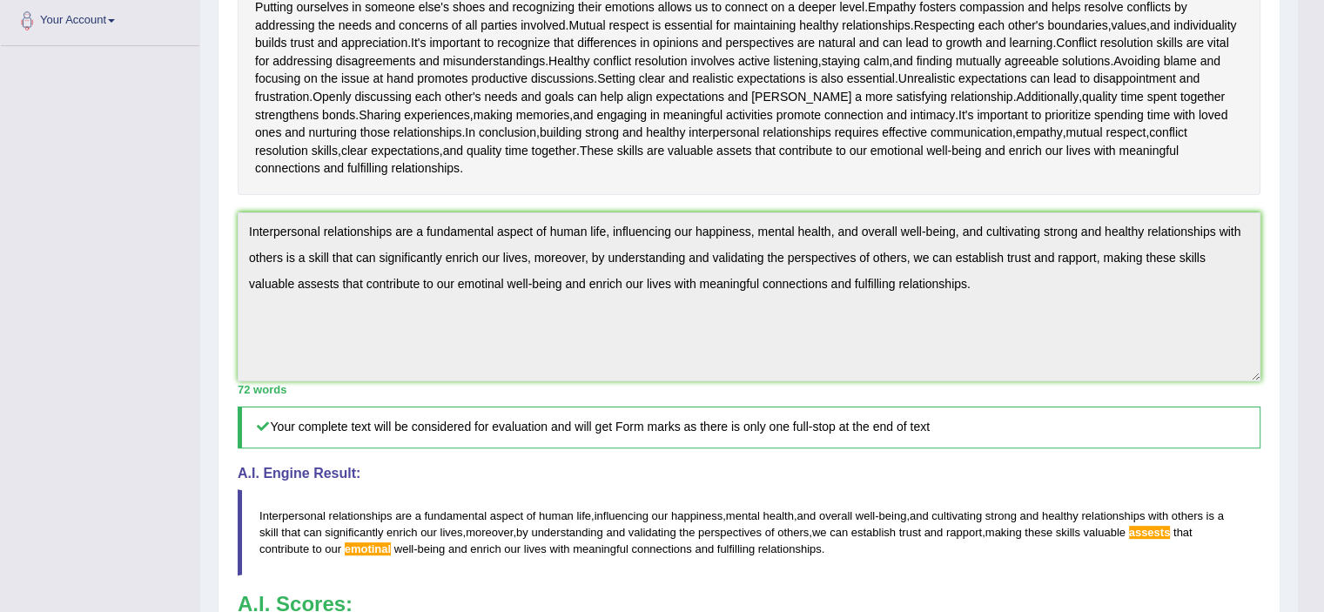
scroll to position [678, 0]
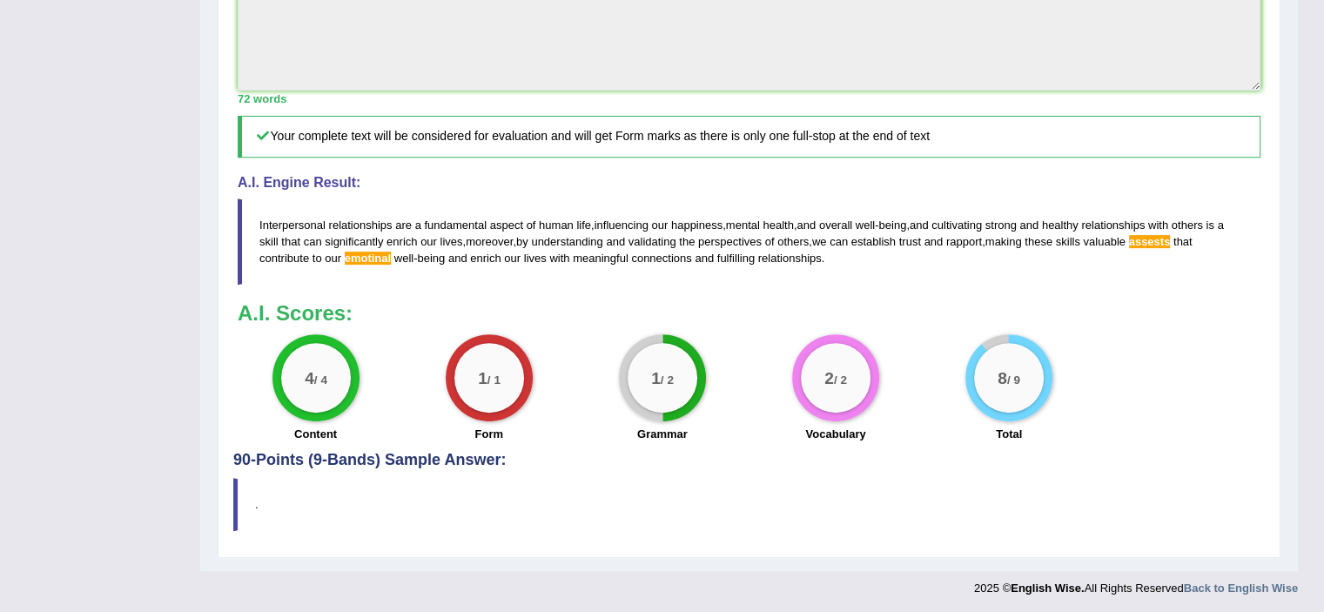
click at [1158, 240] on span "assests" at bounding box center [1150, 241] width 42 height 13
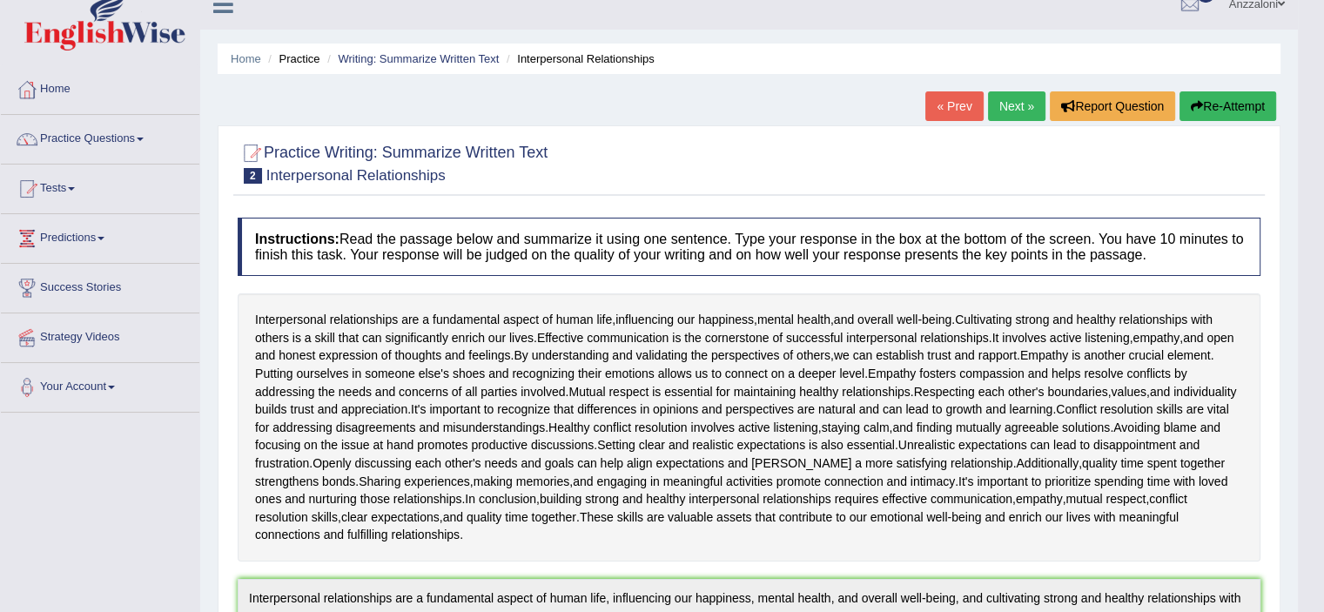
scroll to position [0, 0]
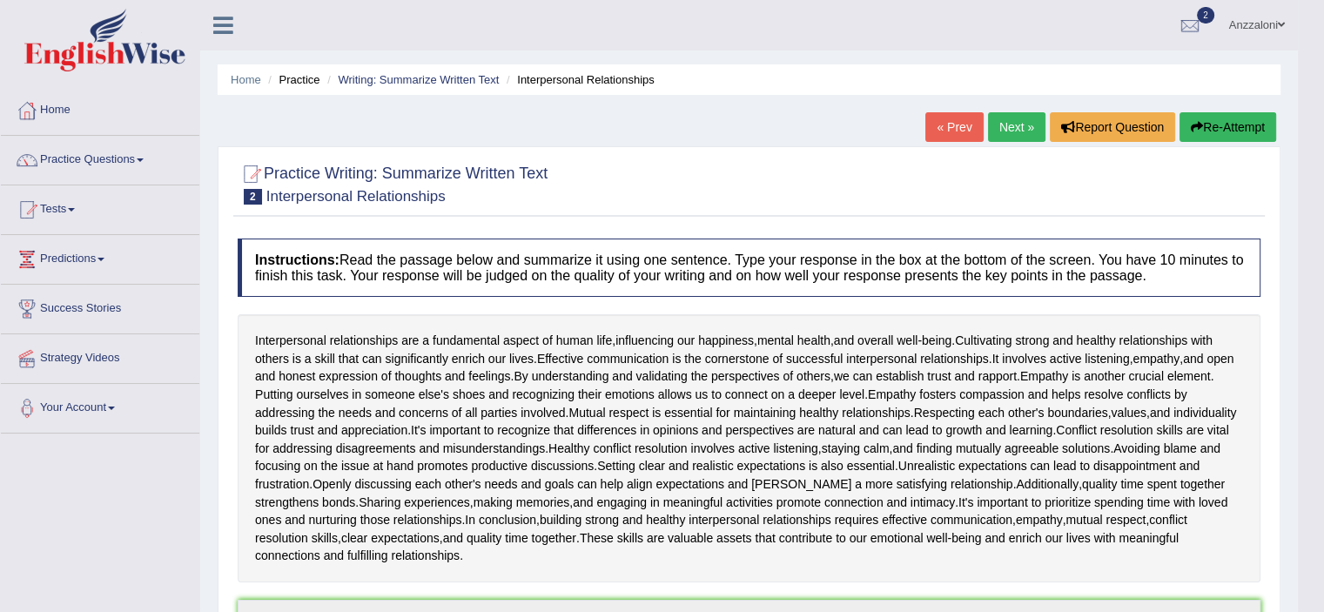
click at [1023, 127] on link "Next »" at bounding box center [1016, 127] width 57 height 30
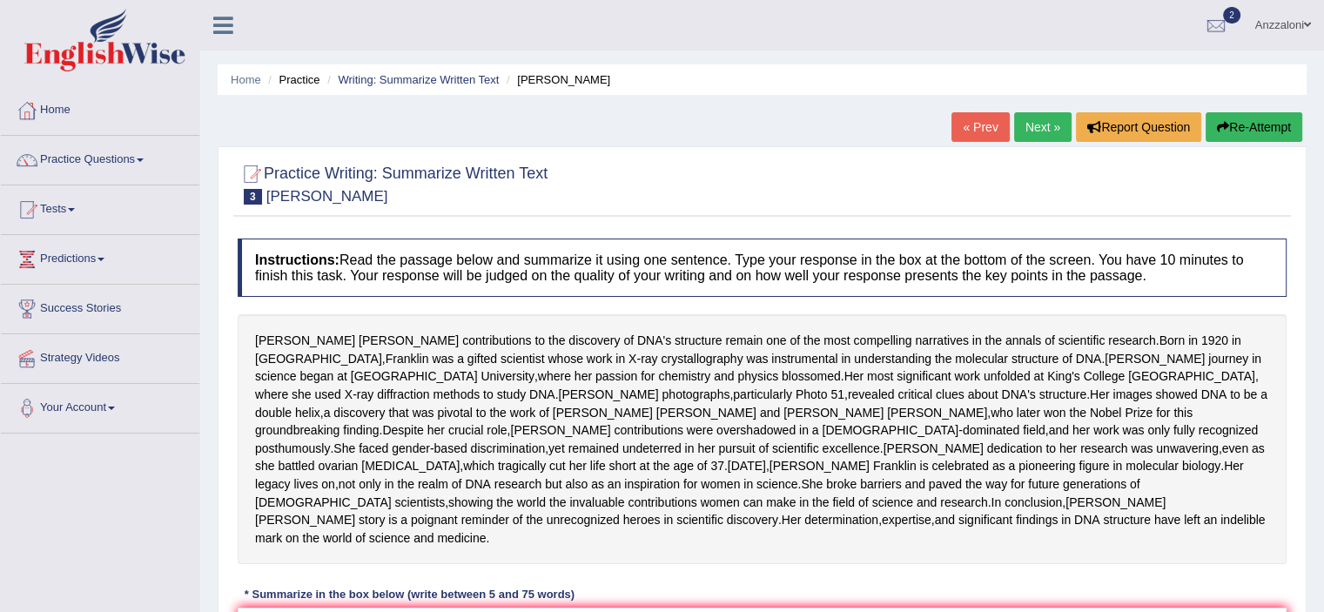
click at [1040, 120] on link "Next »" at bounding box center [1042, 127] width 57 height 30
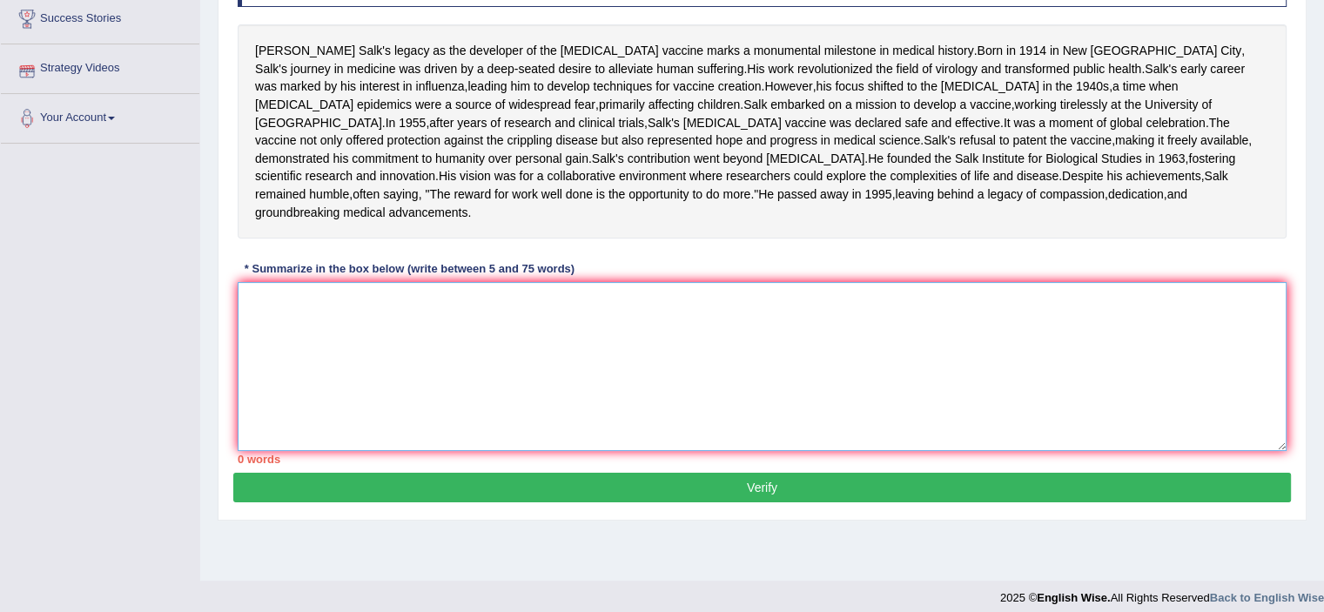
click at [434, 414] on textarea at bounding box center [762, 366] width 1049 height 169
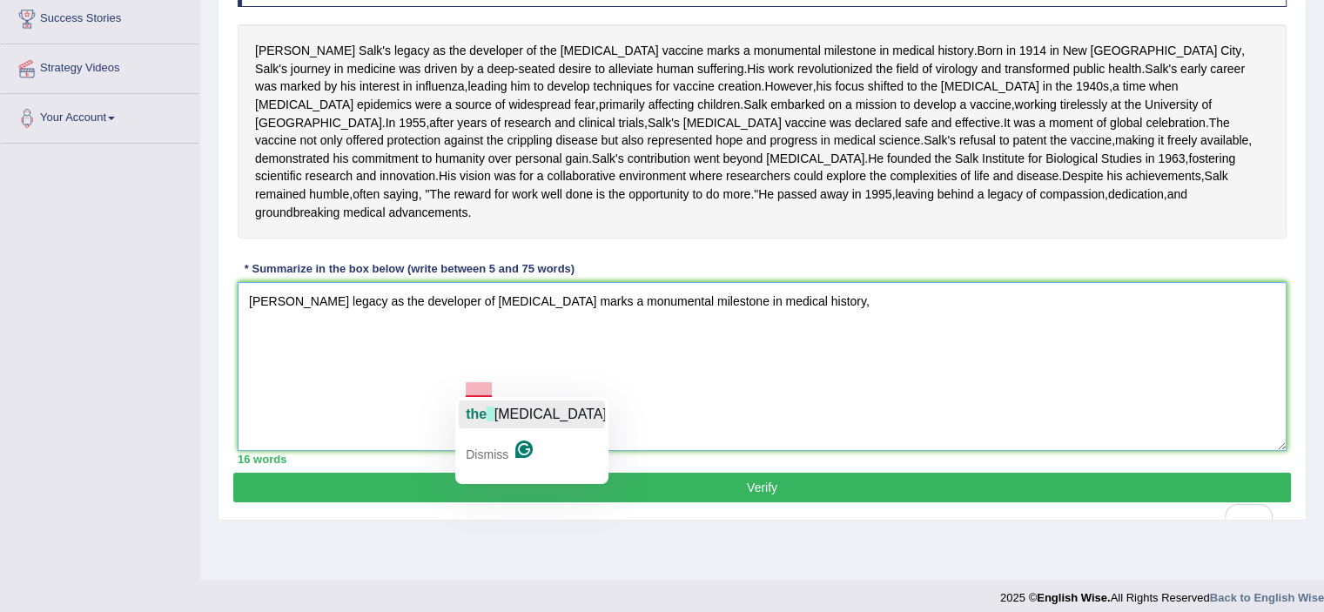
click at [476, 408] on span "the" at bounding box center [476, 414] width 21 height 15
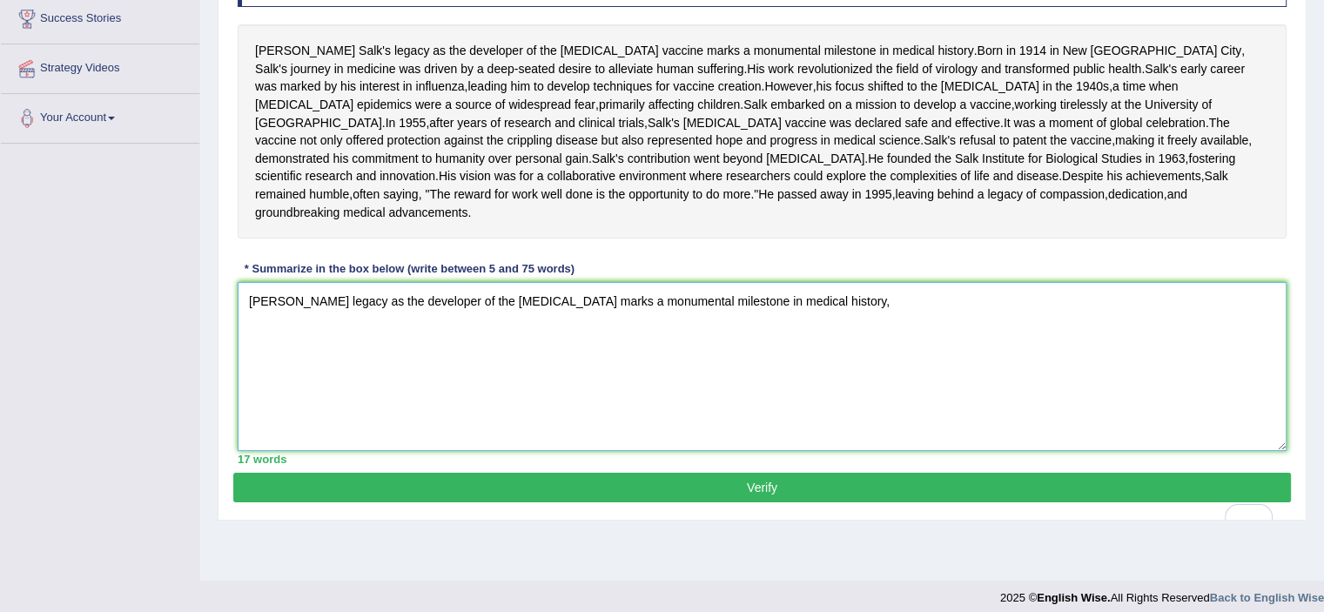
click at [858, 389] on textarea "[PERSON_NAME] legacy as the developer of the [MEDICAL_DATA] marks a monumental …" at bounding box center [762, 366] width 1049 height 169
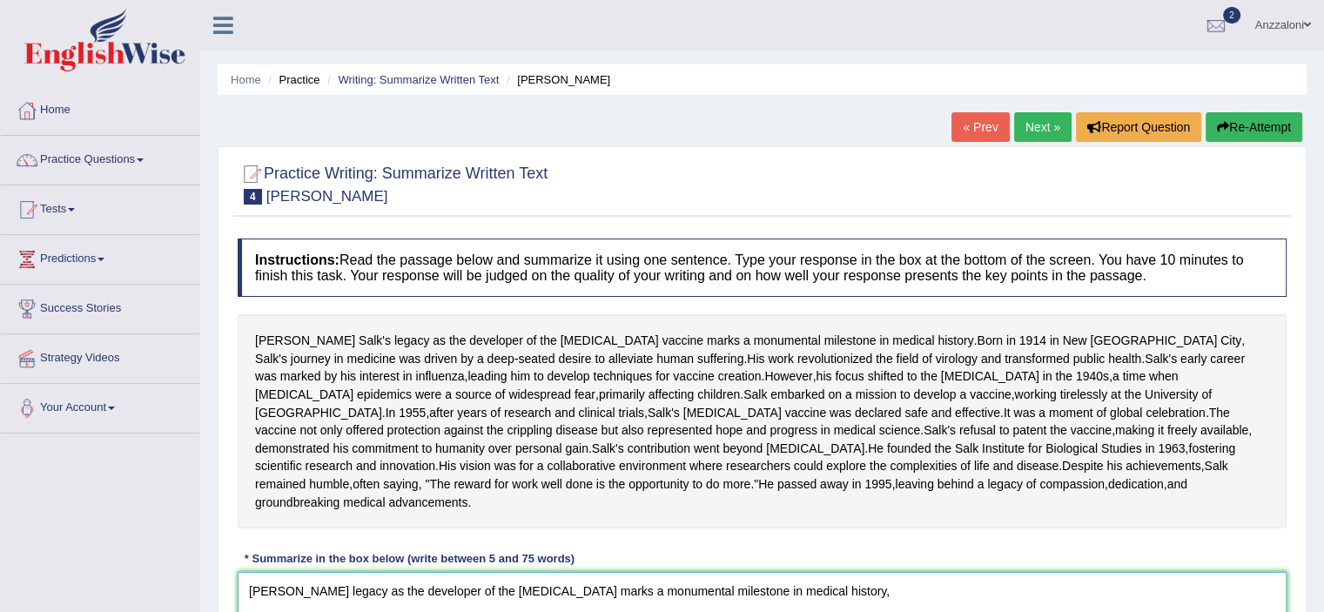
scroll to position [290, 0]
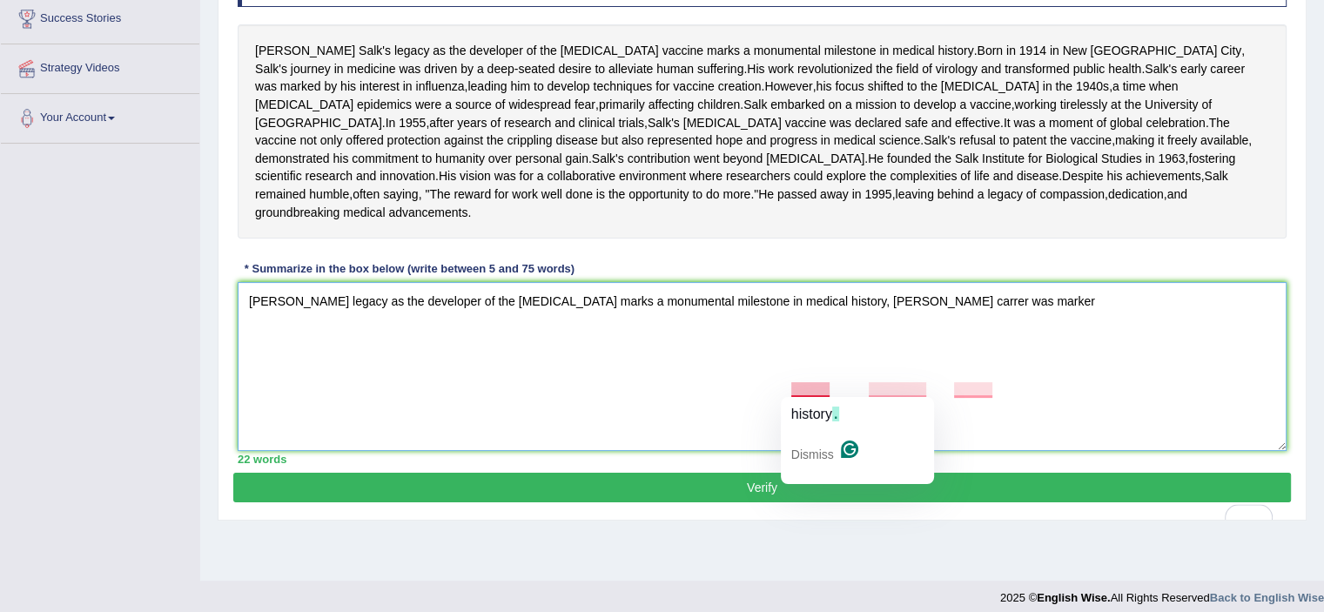
click at [832, 389] on textarea "[PERSON_NAME] legacy as the developer of the [MEDICAL_DATA] marks a monumental …" at bounding box center [762, 366] width 1049 height 169
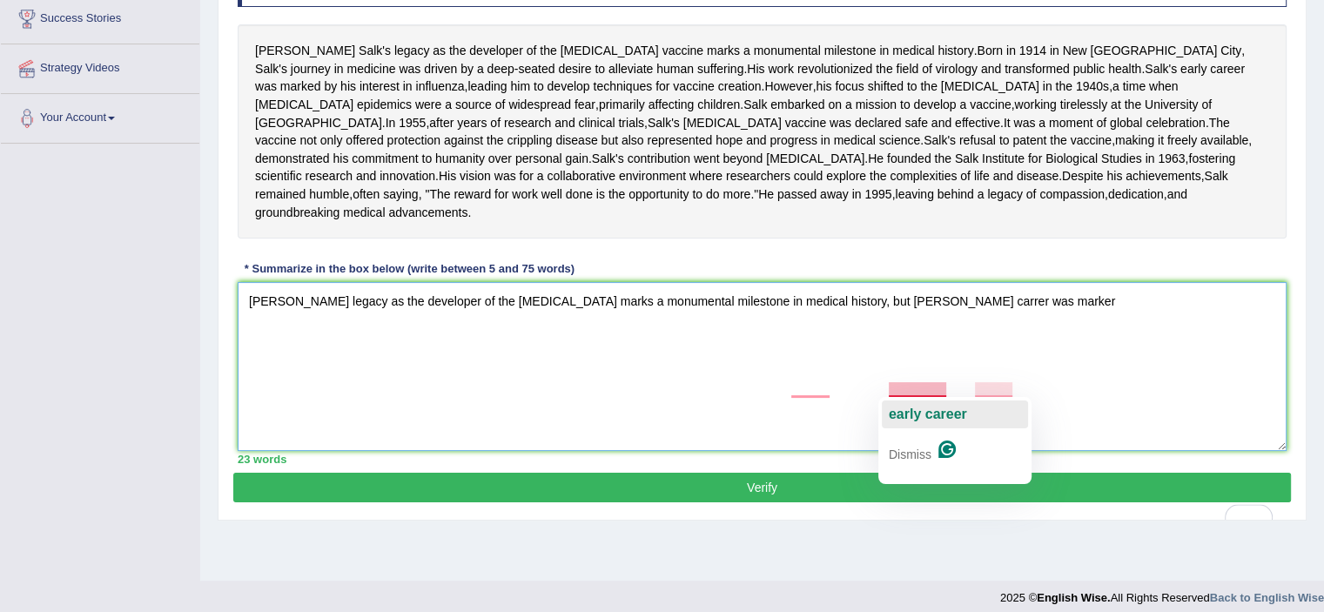
click at [926, 412] on span "early career" at bounding box center [928, 414] width 78 height 15
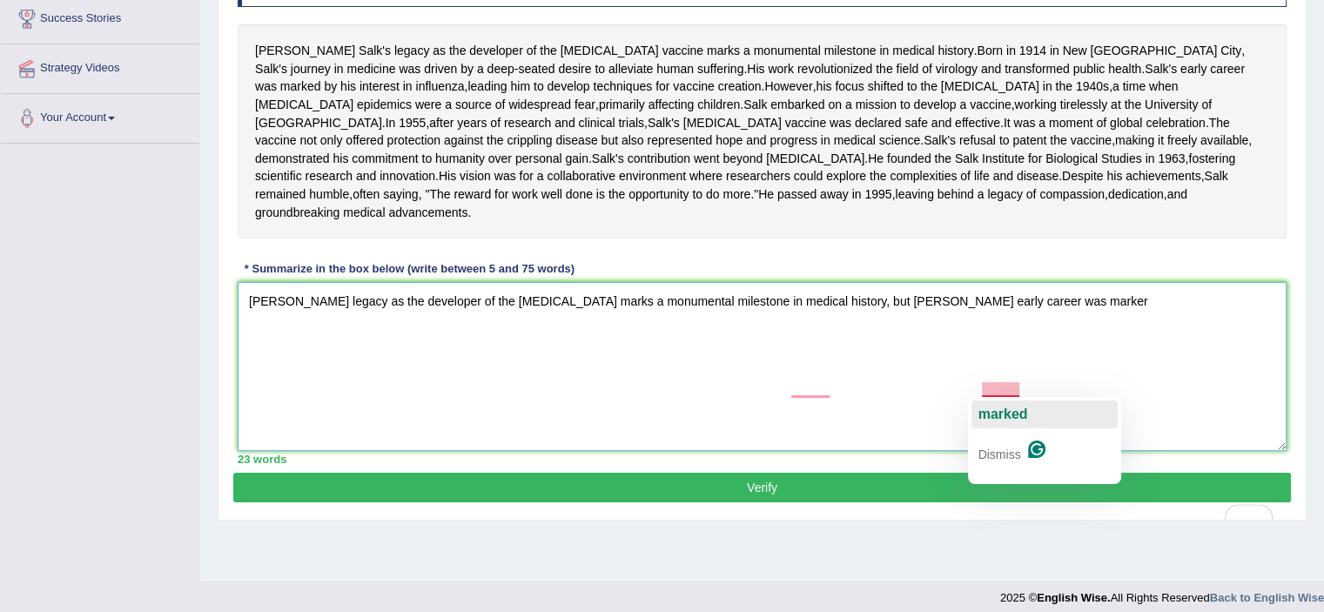
click at [1014, 414] on span "marked" at bounding box center [1004, 414] width 50 height 15
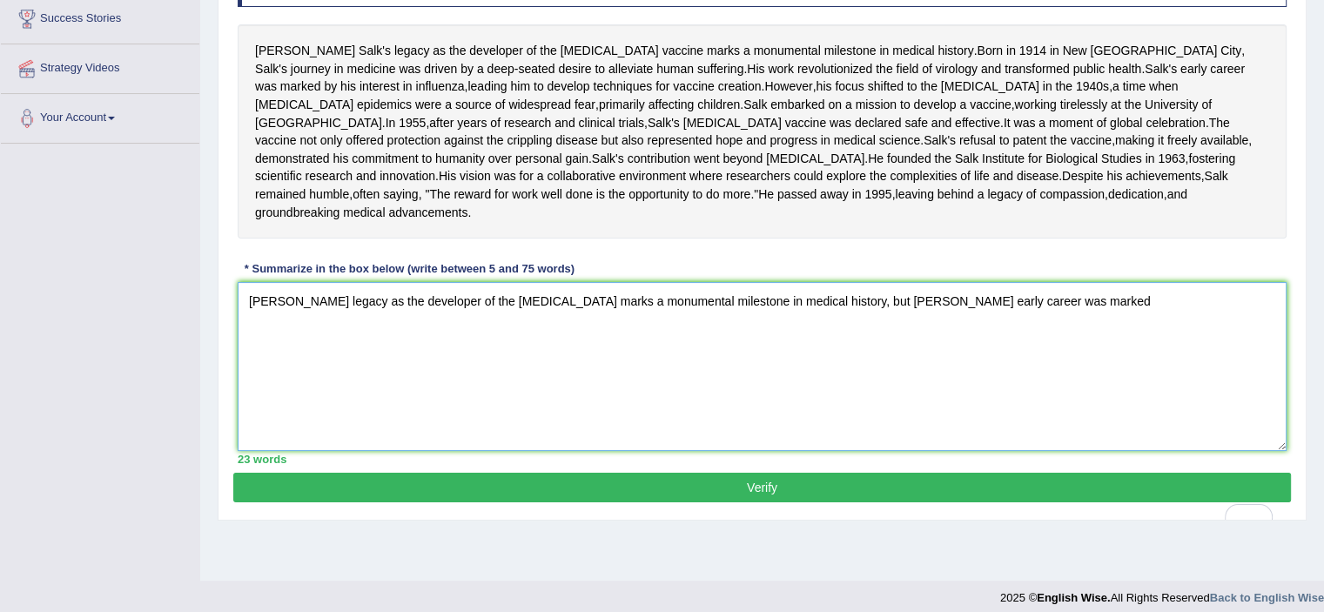
click at [1037, 394] on textarea "[PERSON_NAME] legacy as the developer of the [MEDICAL_DATA] marks a monumental …" at bounding box center [762, 366] width 1049 height 169
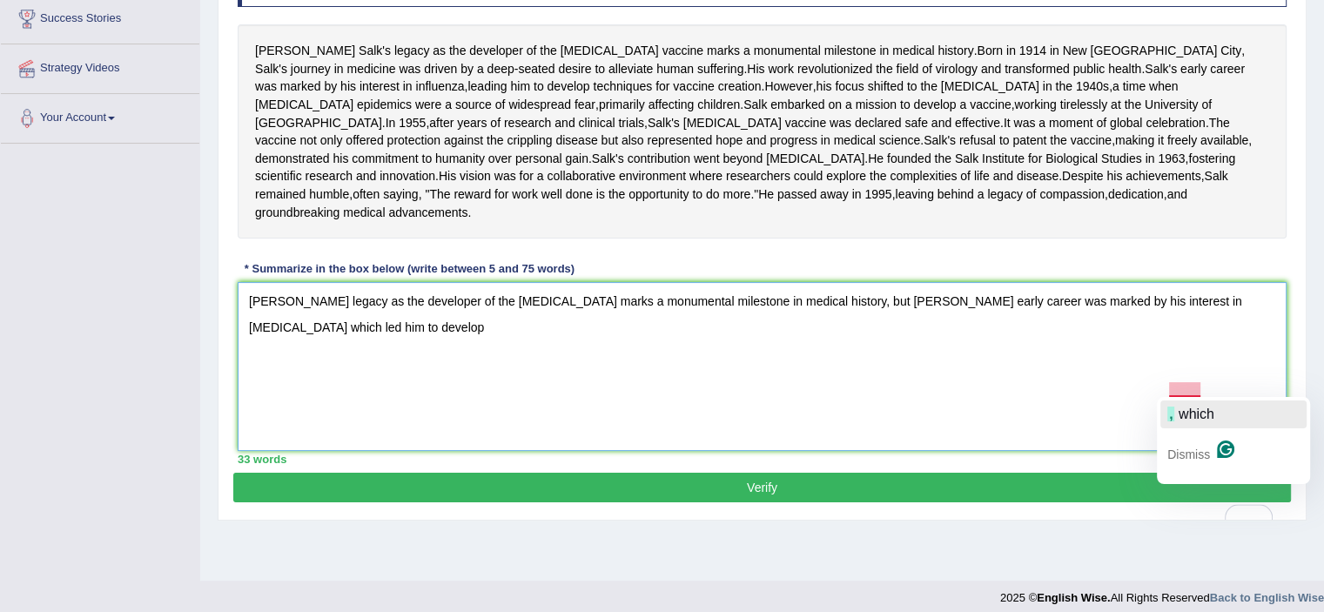
click at [1176, 416] on span "button" at bounding box center [1176, 414] width 3 height 15
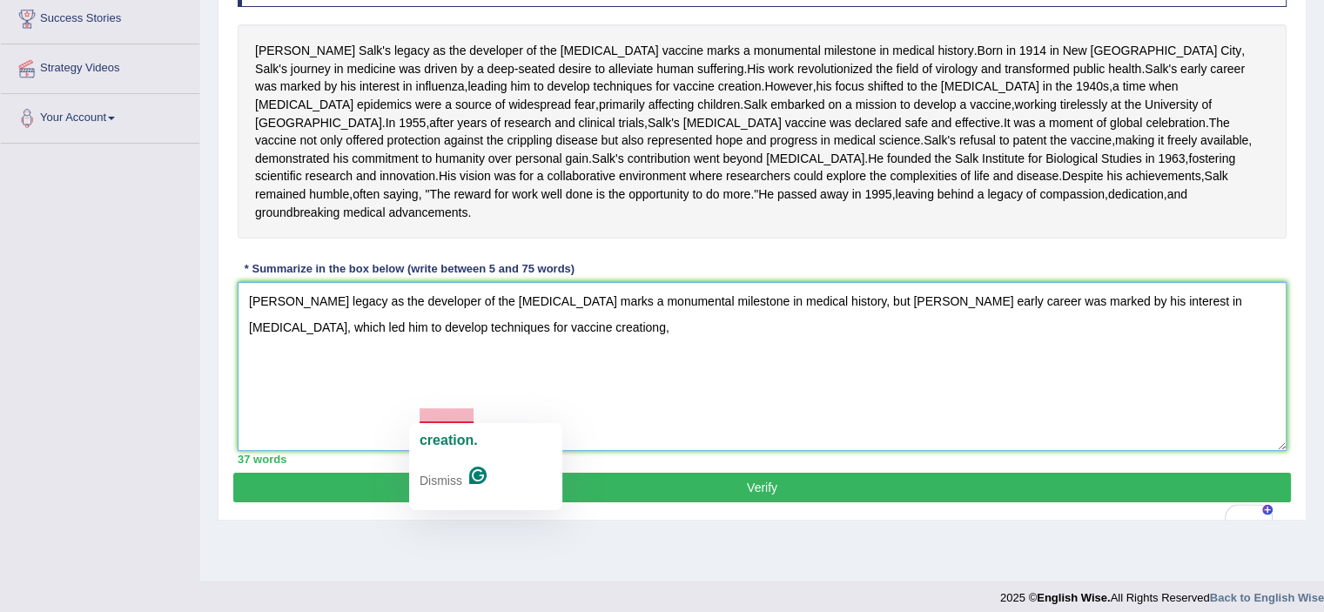
click at [453, 437] on span "creation." at bounding box center [449, 440] width 58 height 15
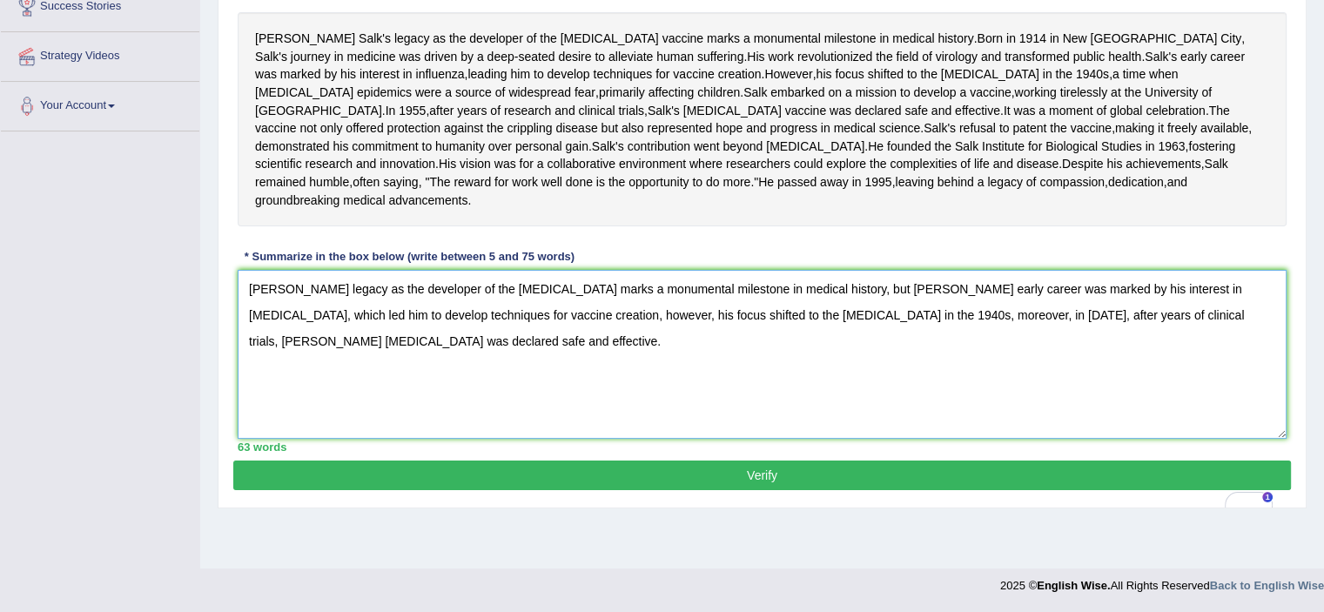
scroll to position [341, 0]
type textarea "Jonas Salk's legacy as the developer of the polio vaccine marks a monumental mi…"
drag, startPoint x: 885, startPoint y: 521, endPoint x: 873, endPoint y: 470, distance: 51.8
click at [885, 490] on button "Verify" at bounding box center [762, 476] width 1058 height 30
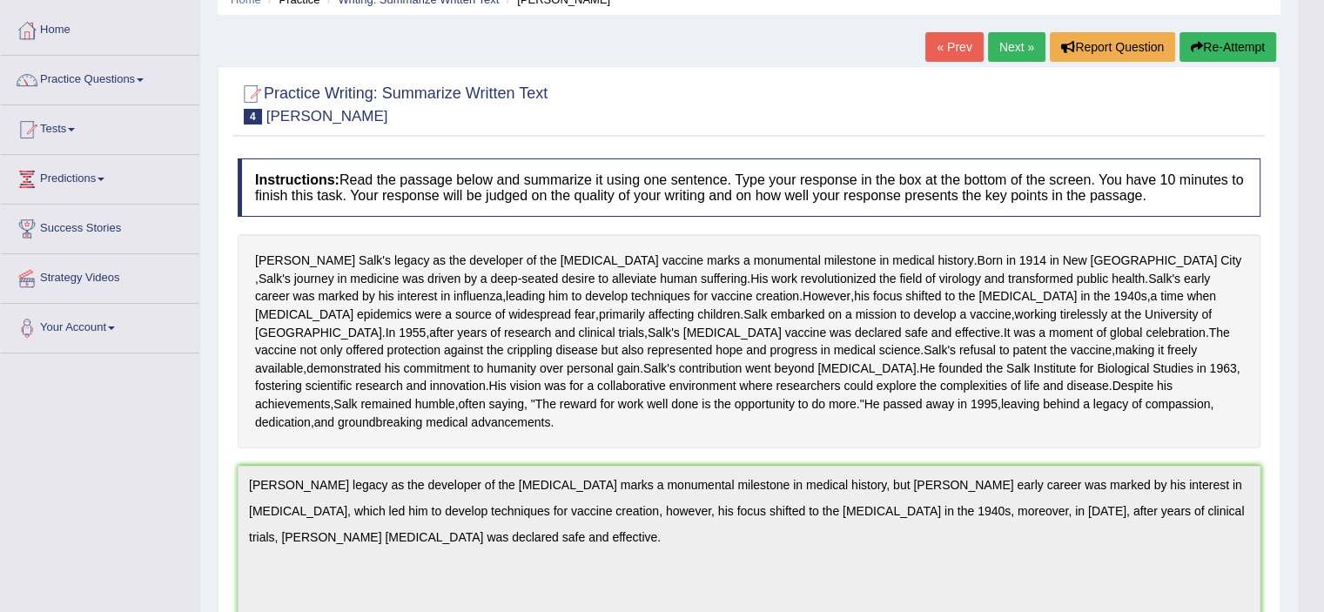
scroll to position [0, 0]
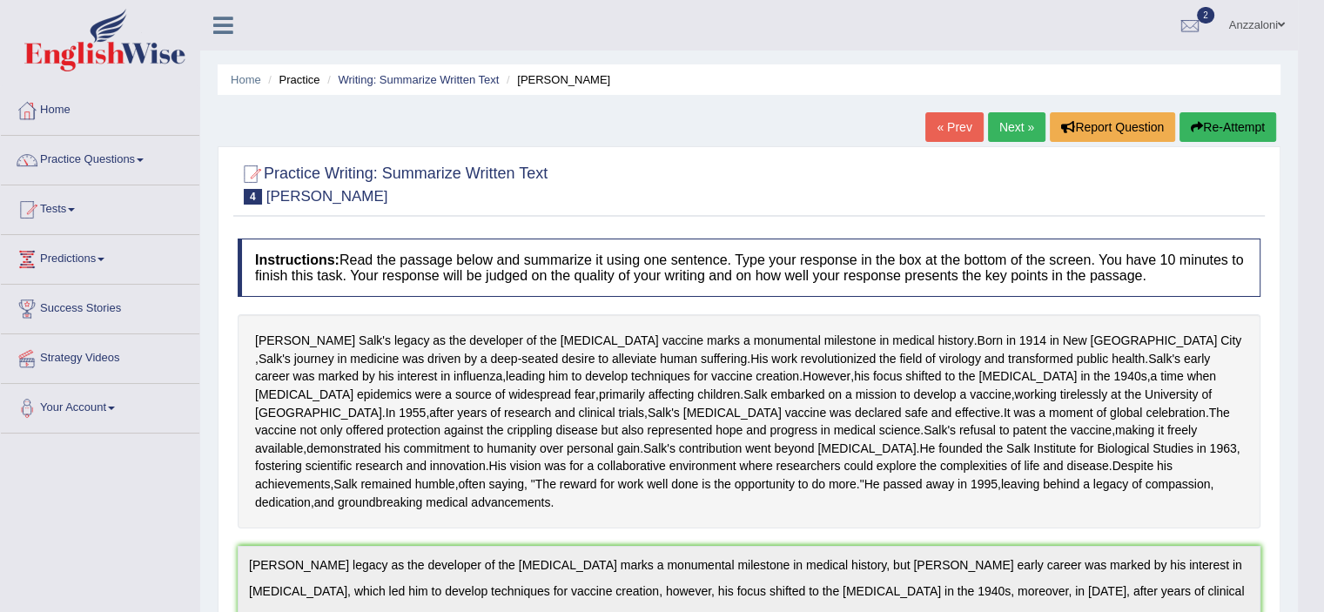
click at [1010, 128] on link "Next »" at bounding box center [1016, 127] width 57 height 30
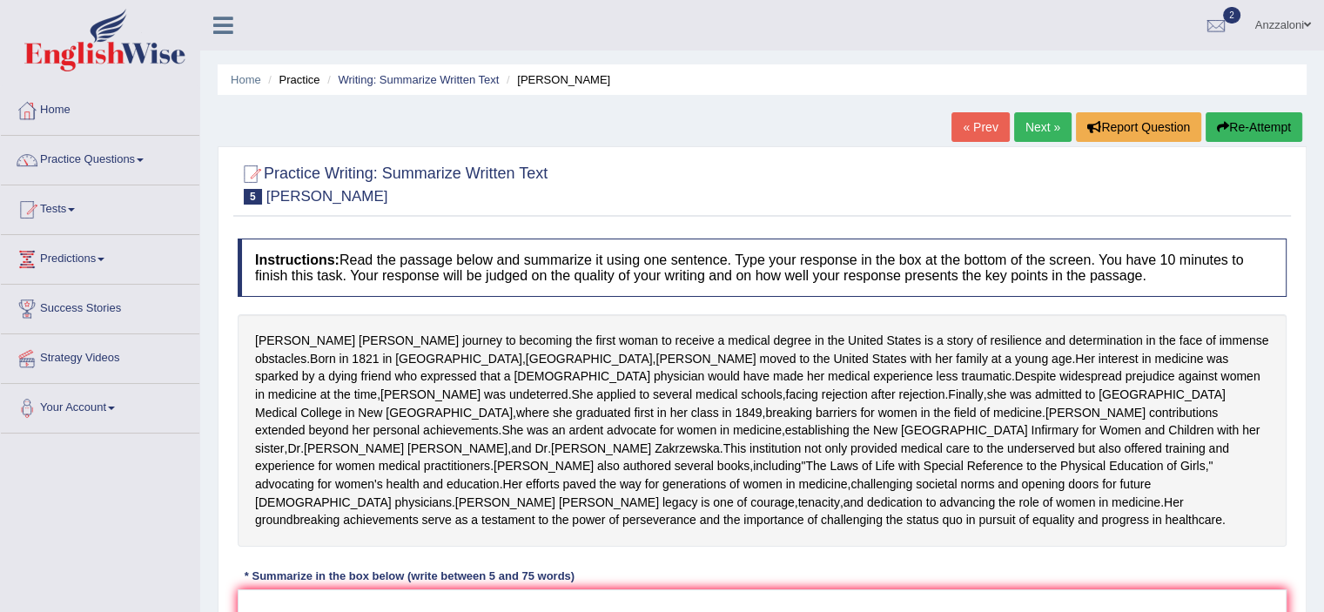
click at [1047, 121] on link "Next »" at bounding box center [1042, 127] width 57 height 30
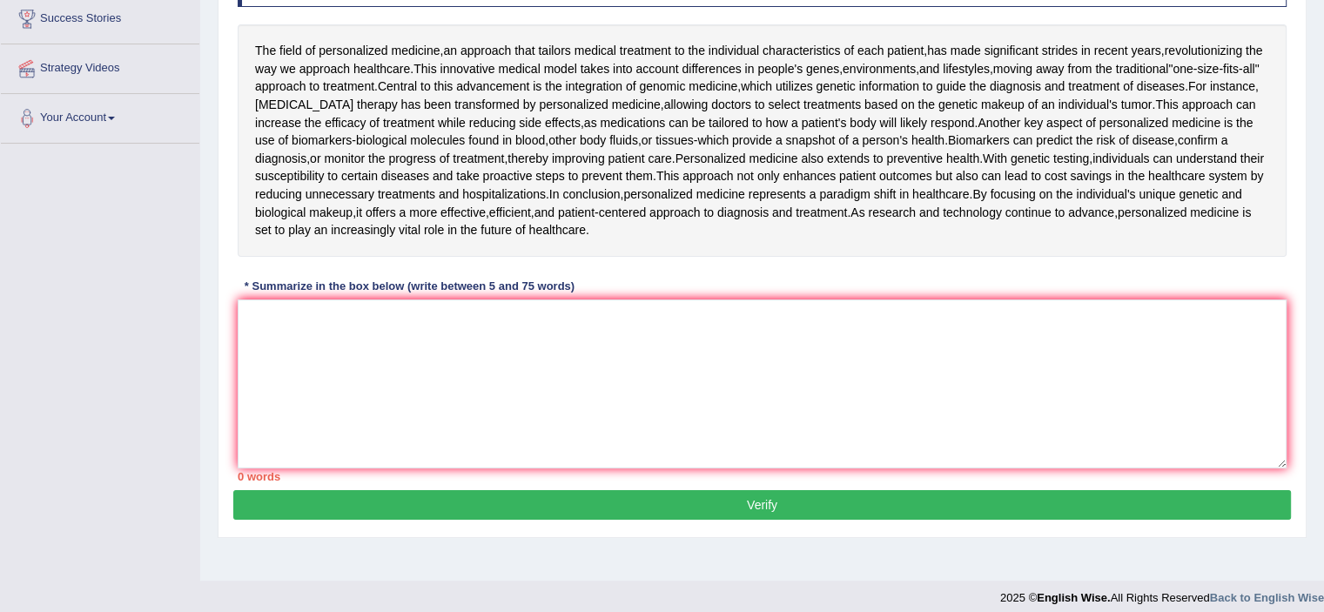
scroll to position [290, 0]
